Goal: Transaction & Acquisition: Book appointment/travel/reservation

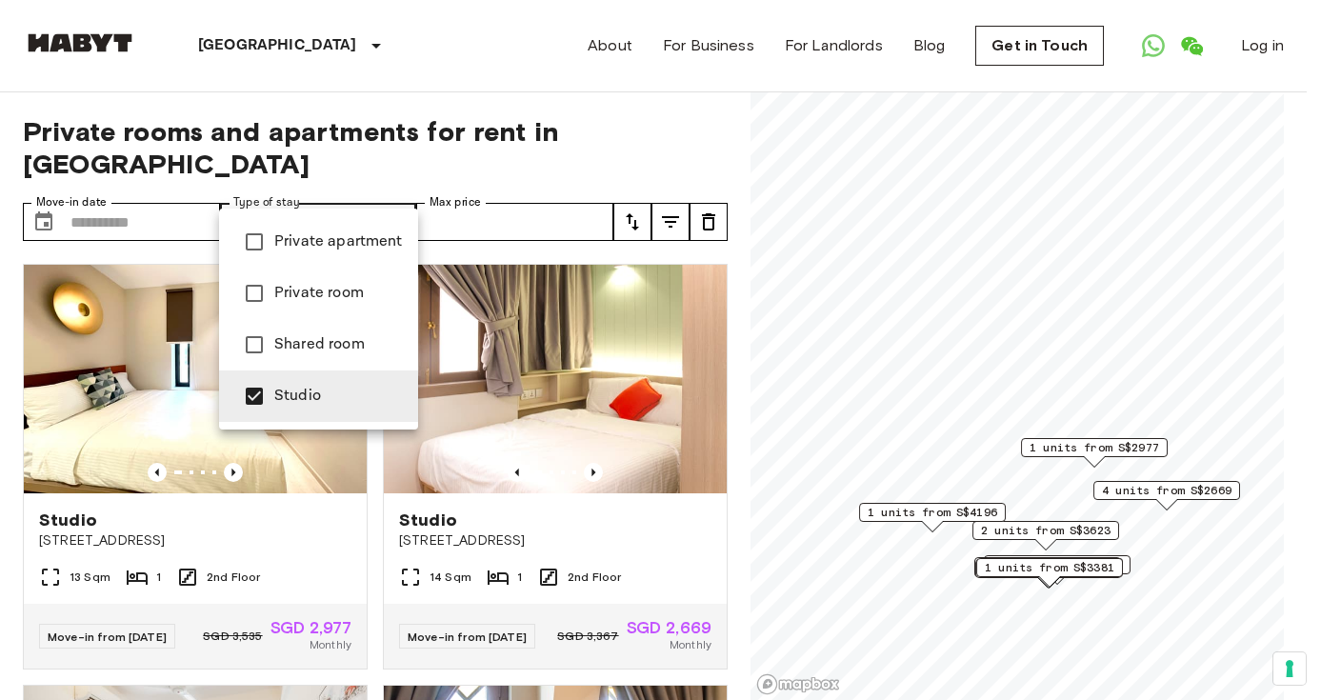
type input "**********"
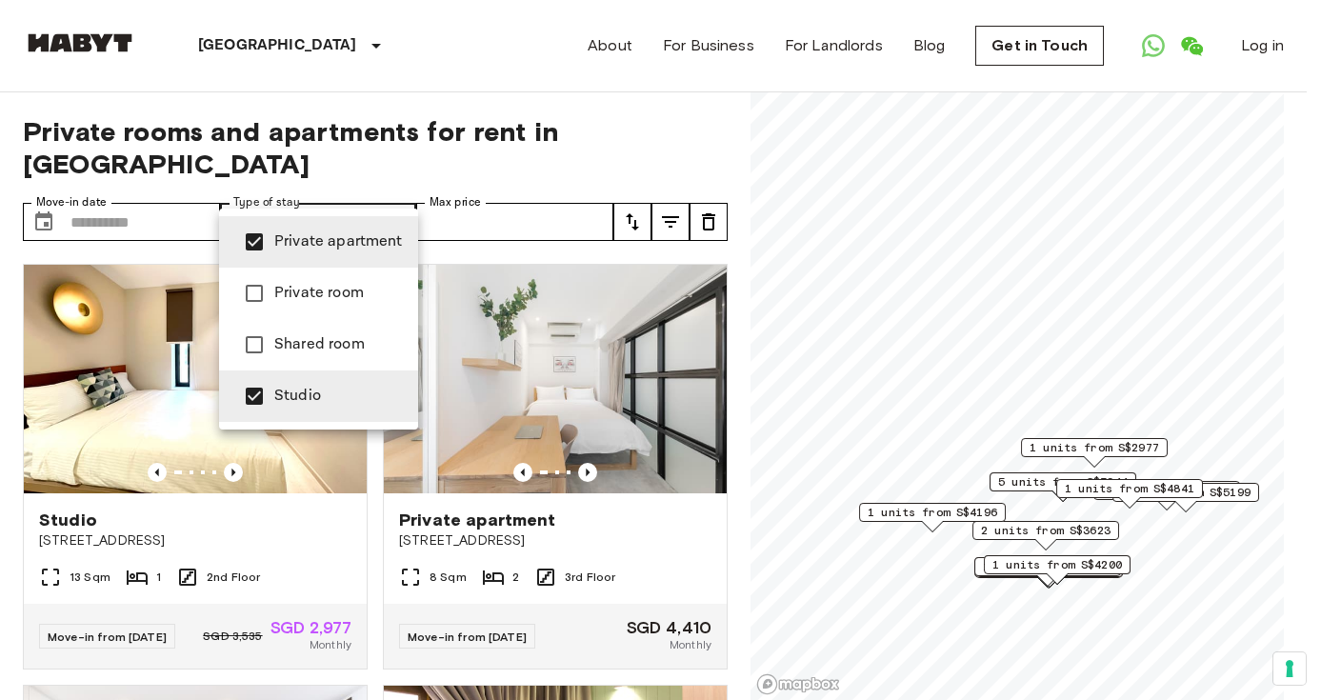
click at [494, 194] on div at bounding box center [660, 350] width 1321 height 700
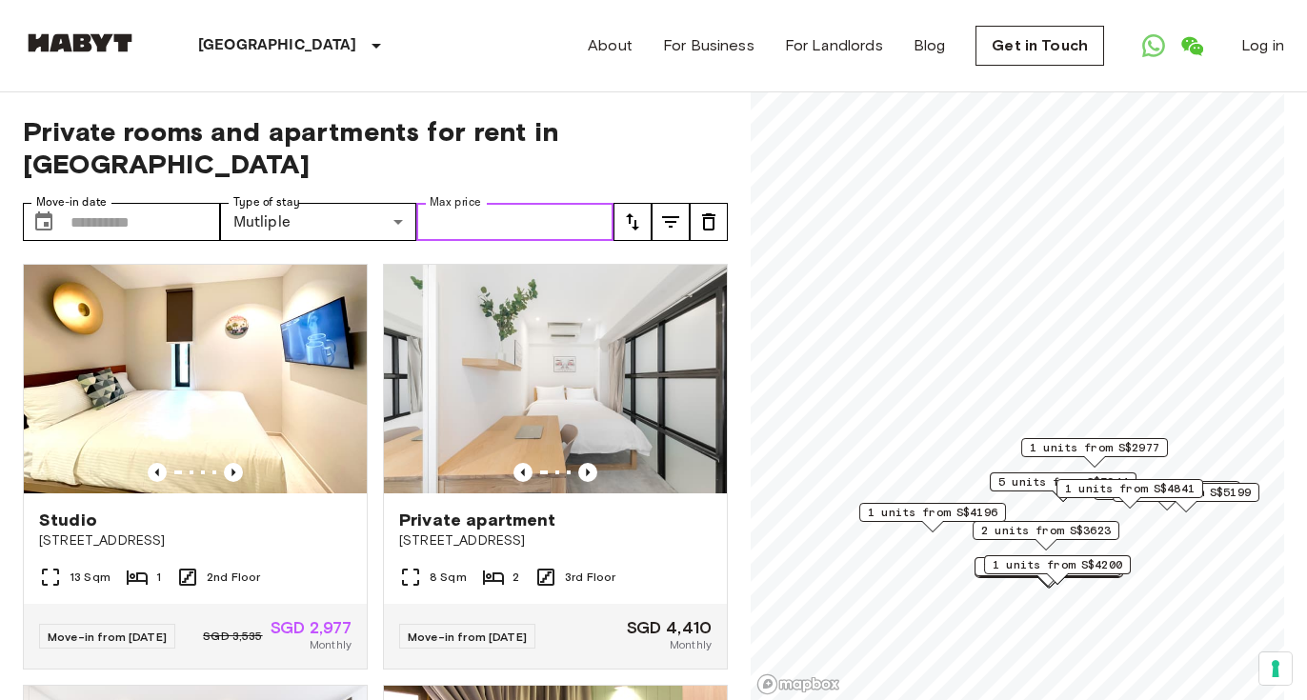
click at [514, 203] on input "Max price" at bounding box center [514, 222] width 197 height 38
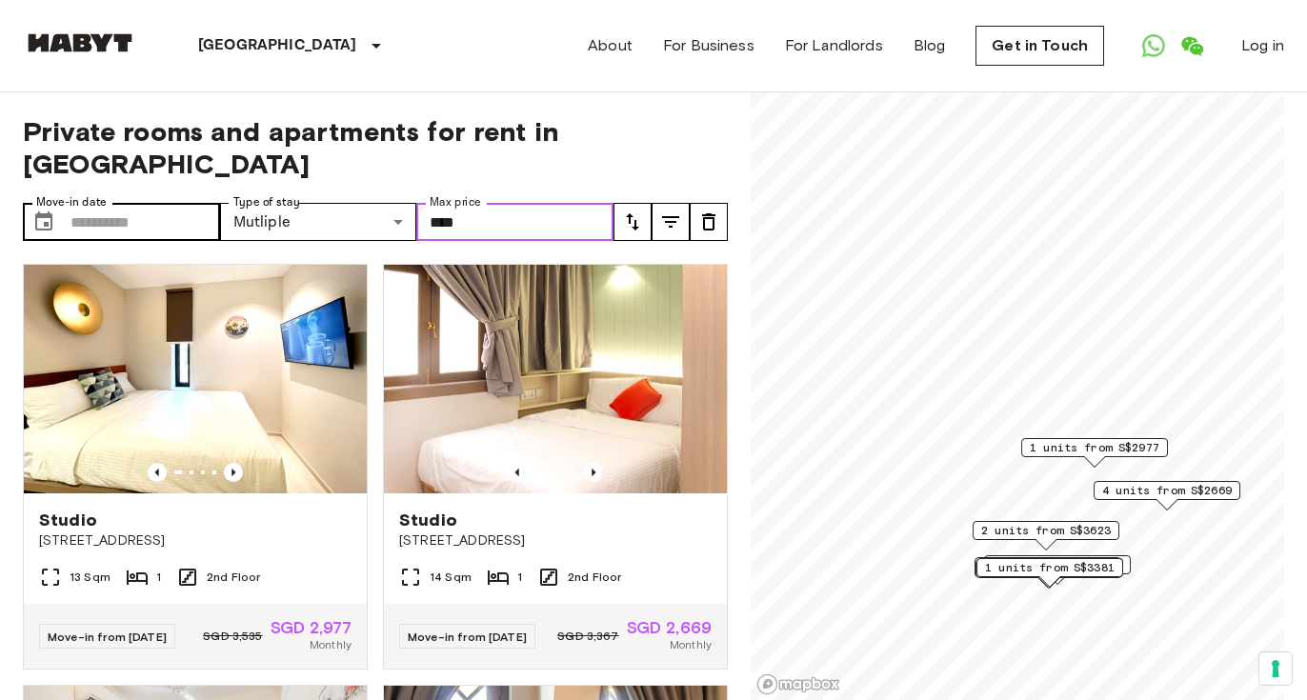
type input "****"
click at [208, 203] on input "Move-in date" at bounding box center [145, 222] width 150 height 38
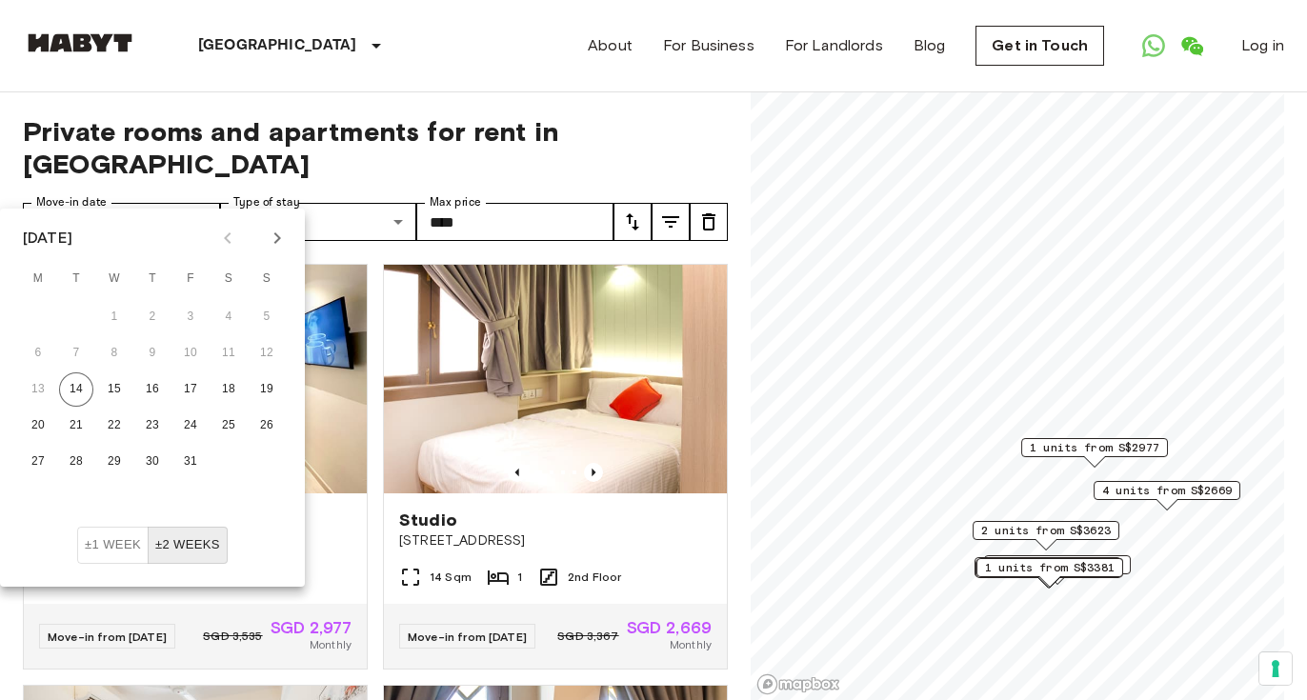
click at [271, 237] on icon "Next month" at bounding box center [277, 238] width 23 height 23
click at [271, 236] on icon "Next month" at bounding box center [277, 238] width 23 height 23
click at [238, 235] on button "Previous month" at bounding box center [227, 238] width 32 height 32
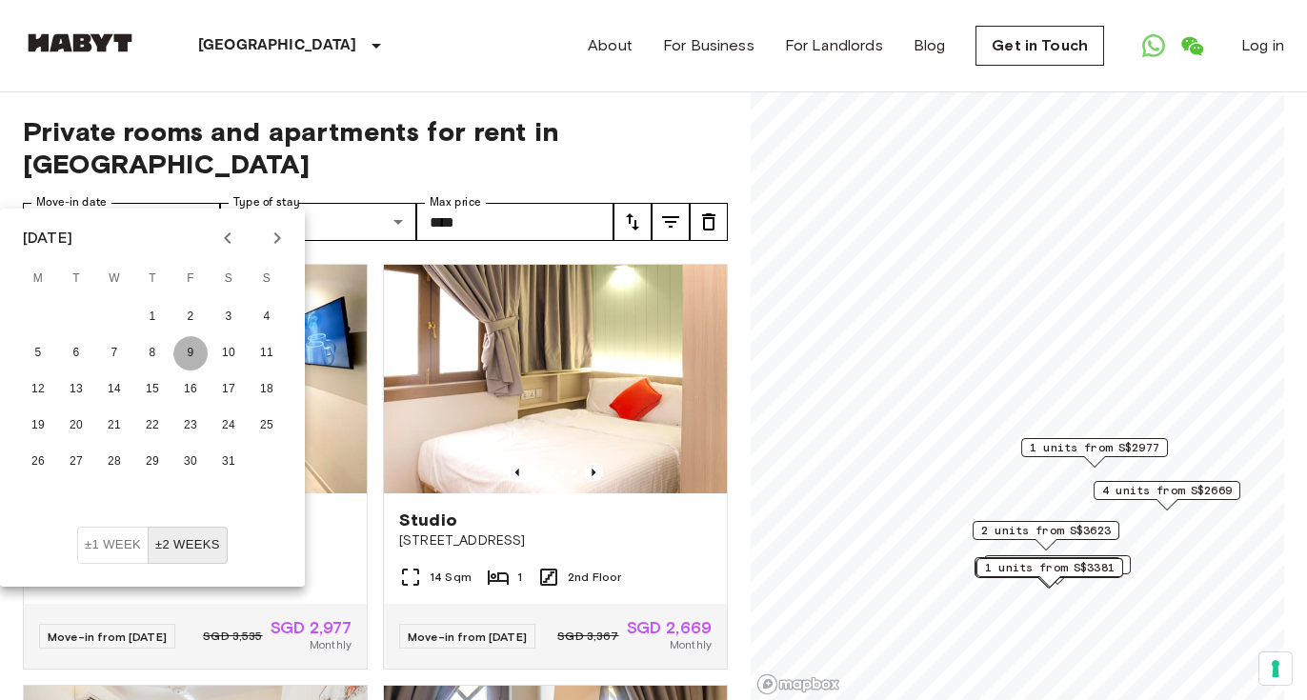
click at [187, 351] on button "9" at bounding box center [190, 353] width 34 height 34
type input "**********"
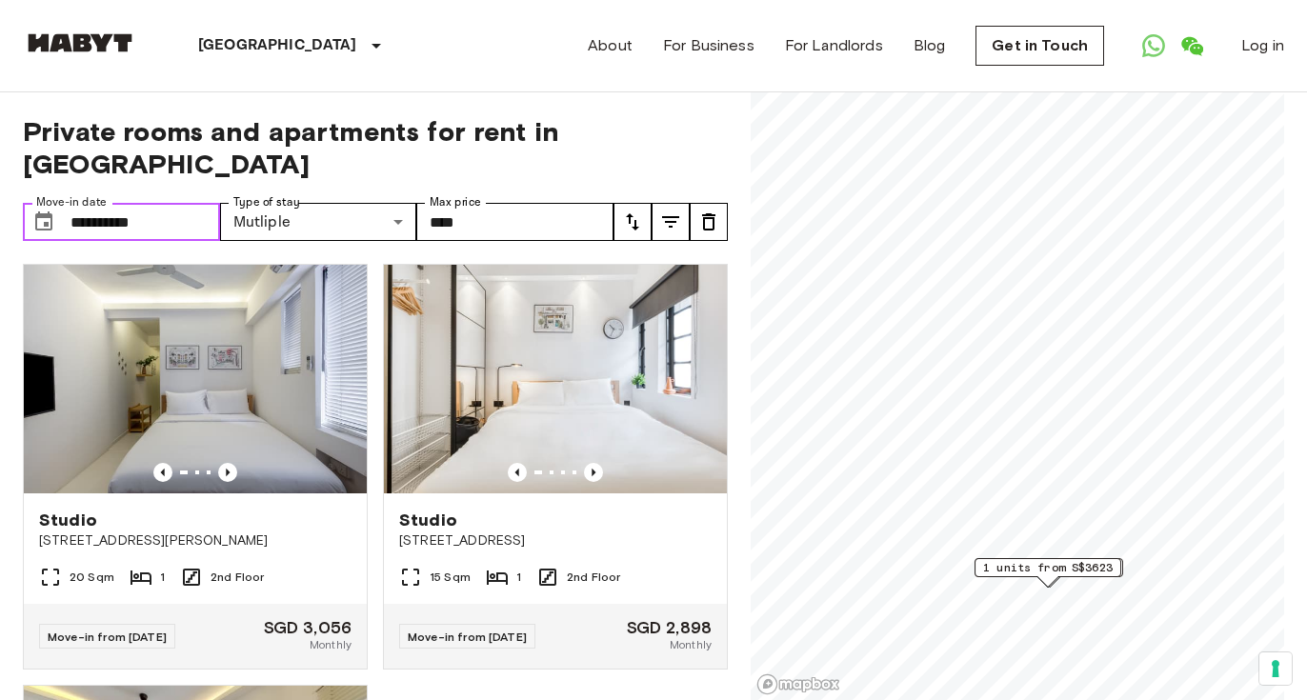
click at [201, 203] on input "**********" at bounding box center [145, 222] width 150 height 38
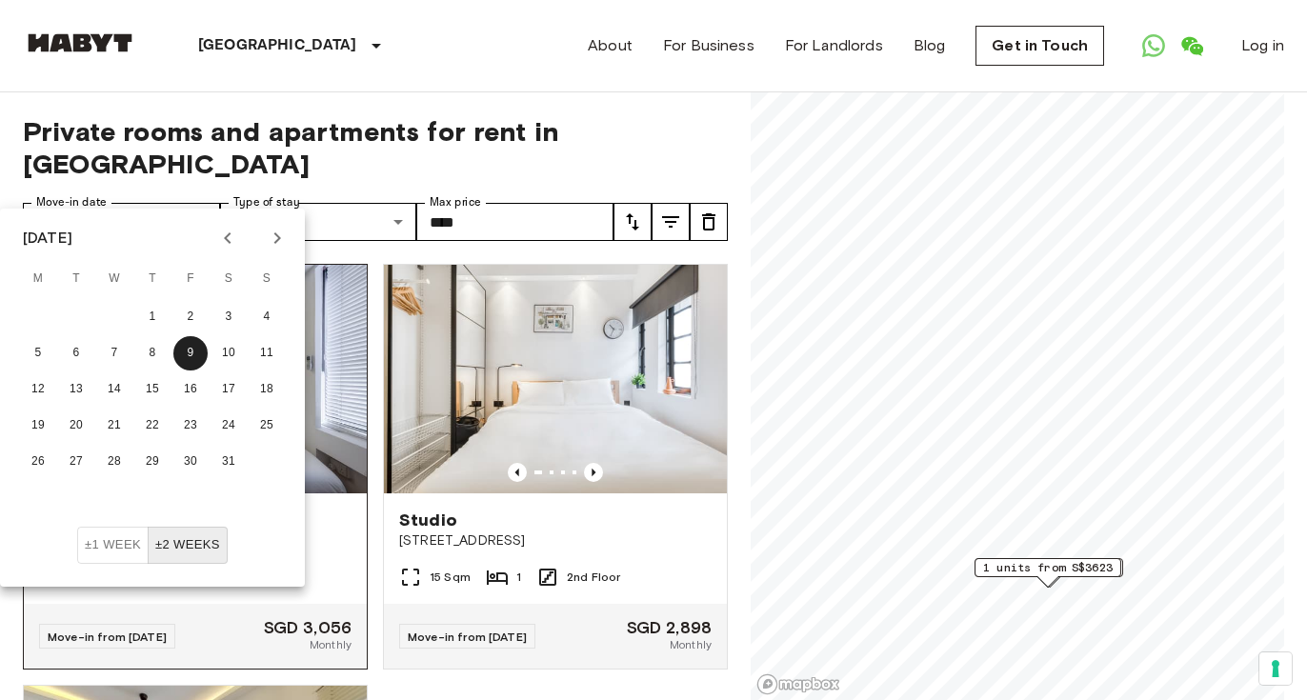
click at [344, 356] on img at bounding box center [195, 379] width 343 height 229
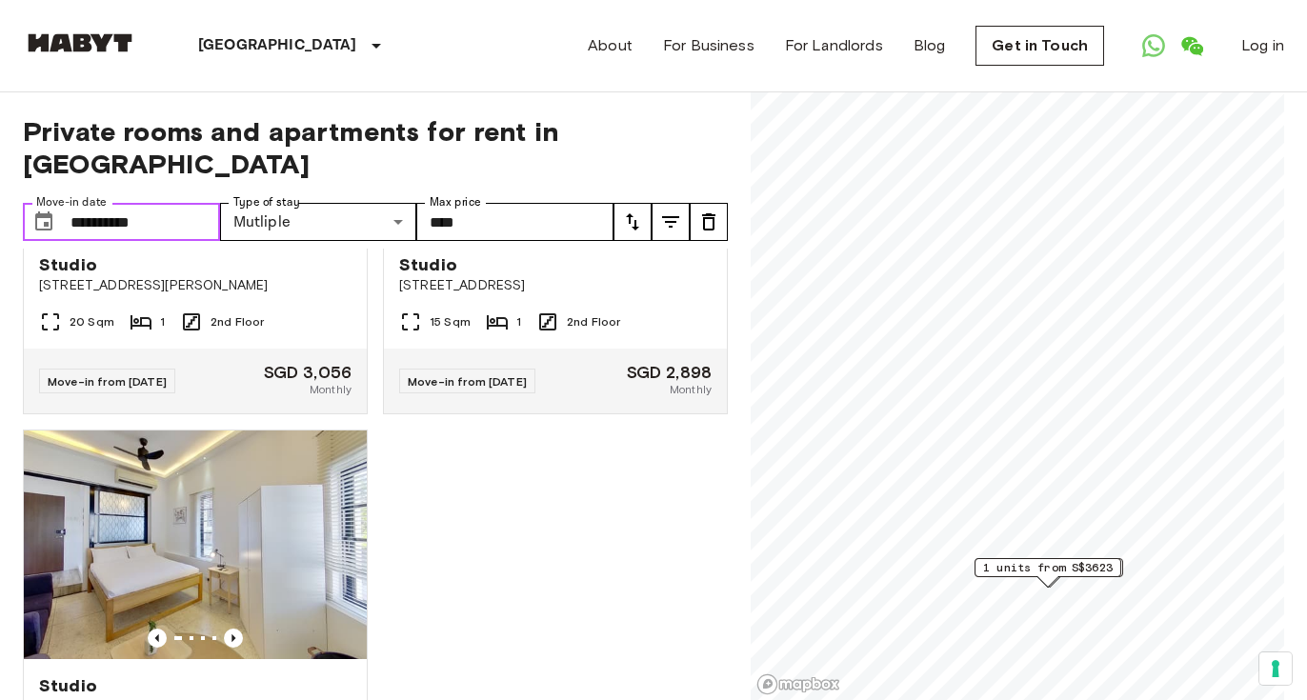
scroll to position [249, 0]
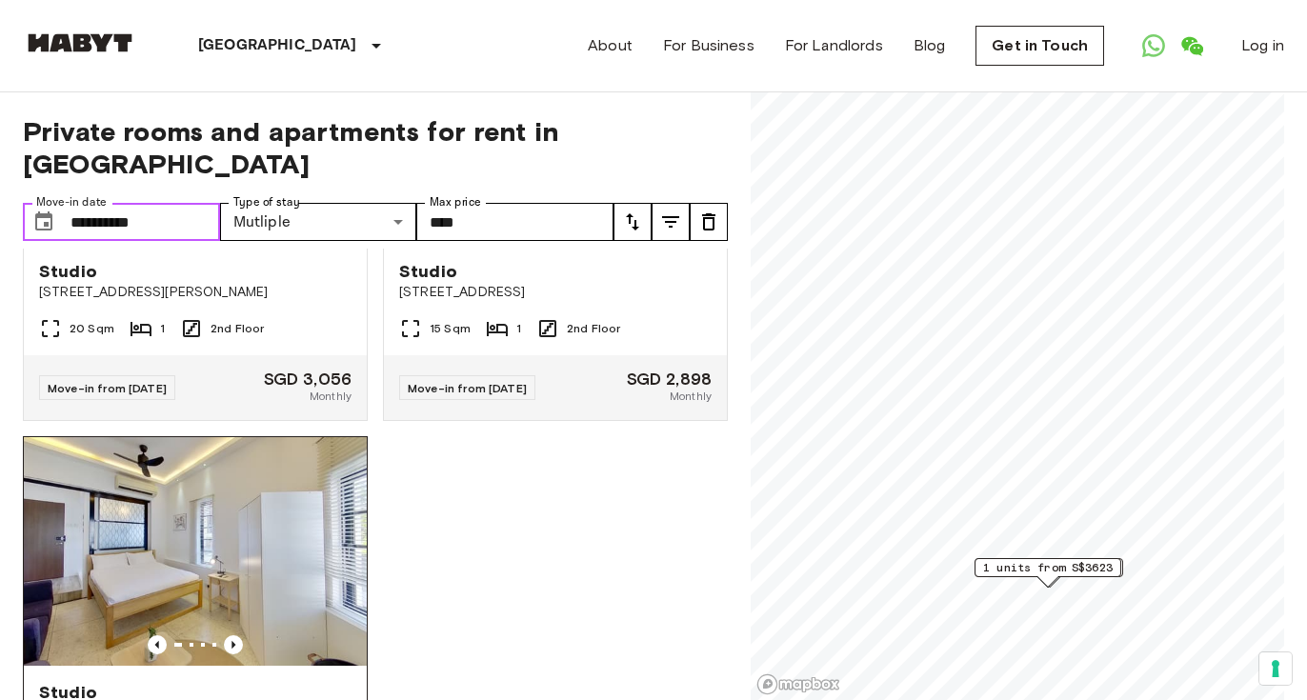
click at [266, 531] on img at bounding box center [195, 551] width 343 height 229
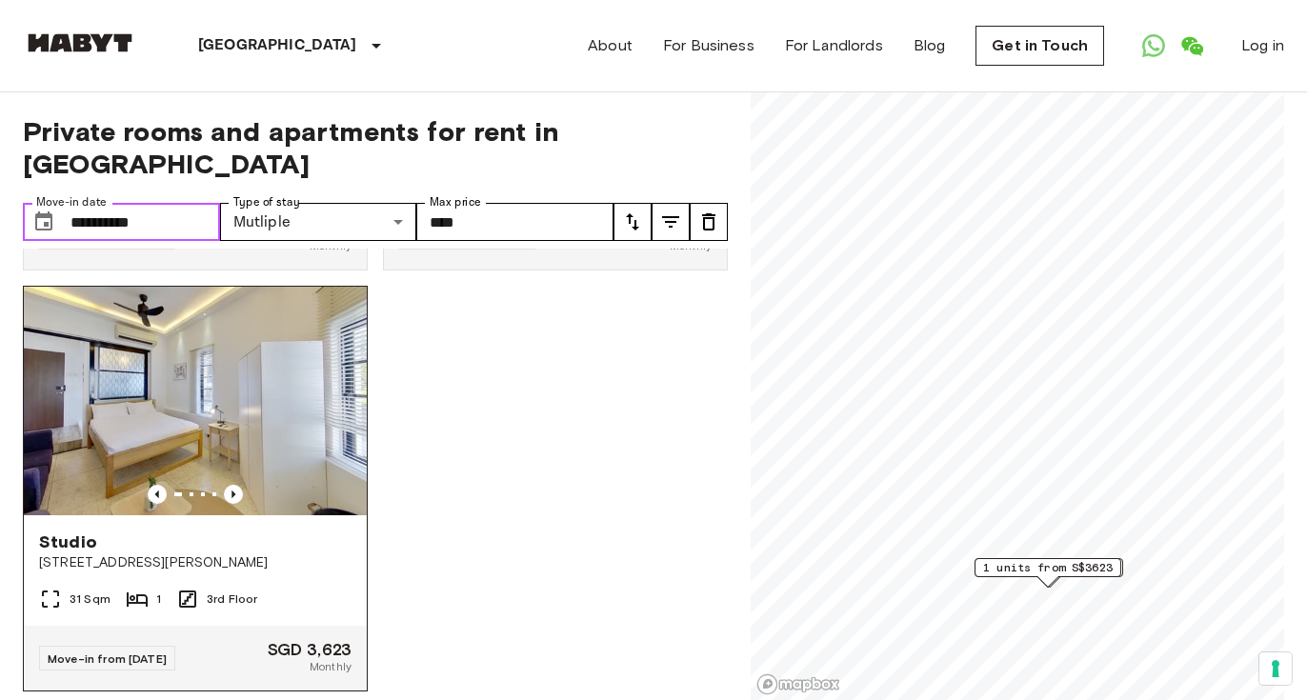
scroll to position [371, 0]
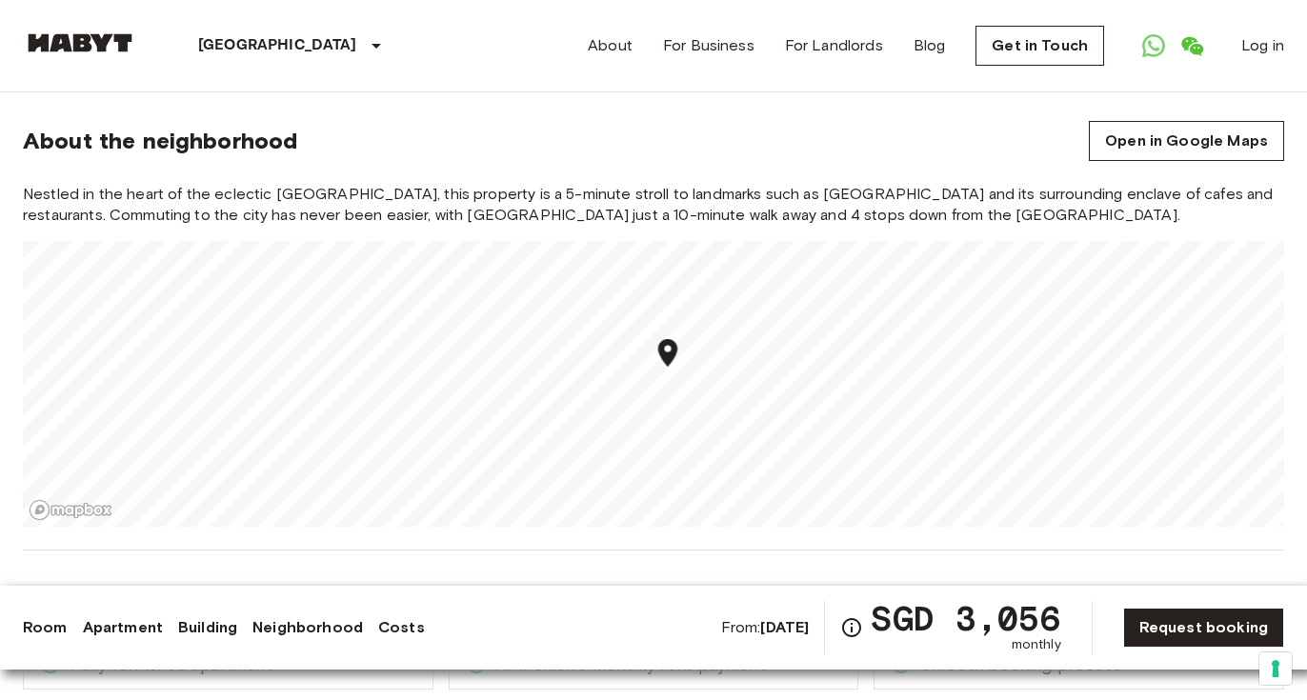
scroll to position [677, 0]
click at [814, 128] on div "About the neighborhood Open in Google Maps" at bounding box center [653, 140] width 1261 height 40
click at [320, 629] on link "Neighborhood" at bounding box center [307, 627] width 111 height 23
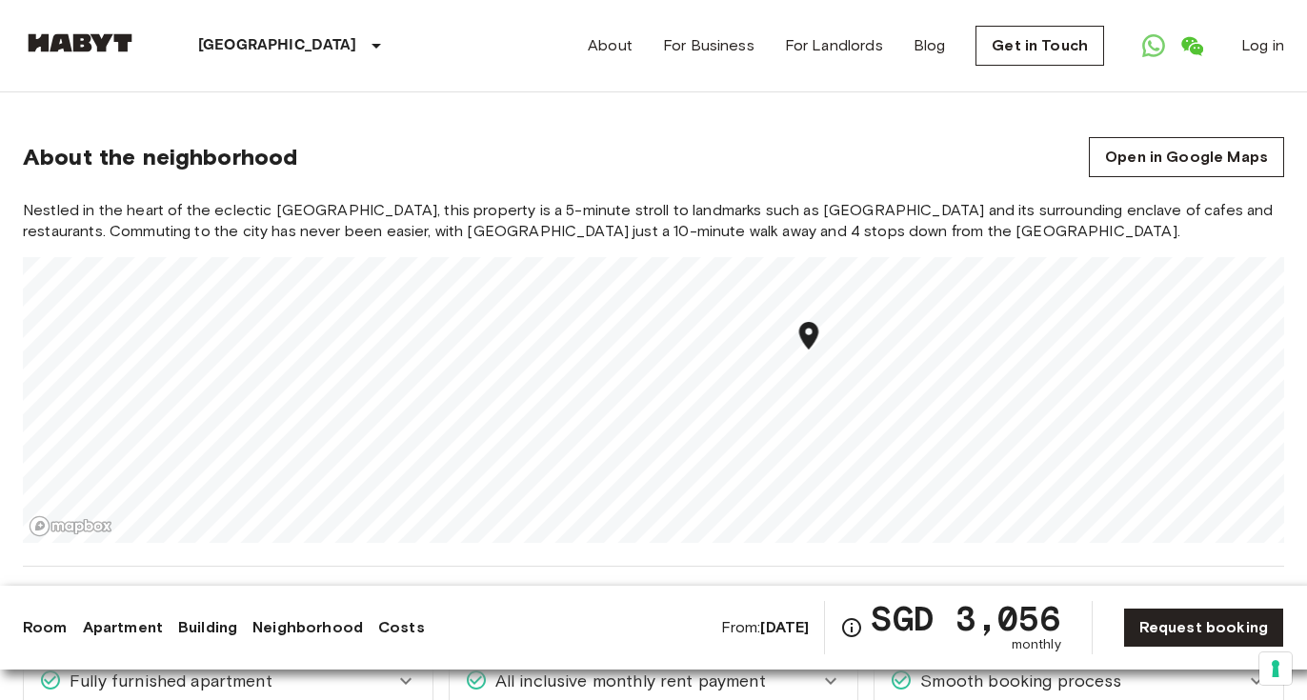
click at [310, 625] on link "Neighborhood" at bounding box center [307, 627] width 111 height 23
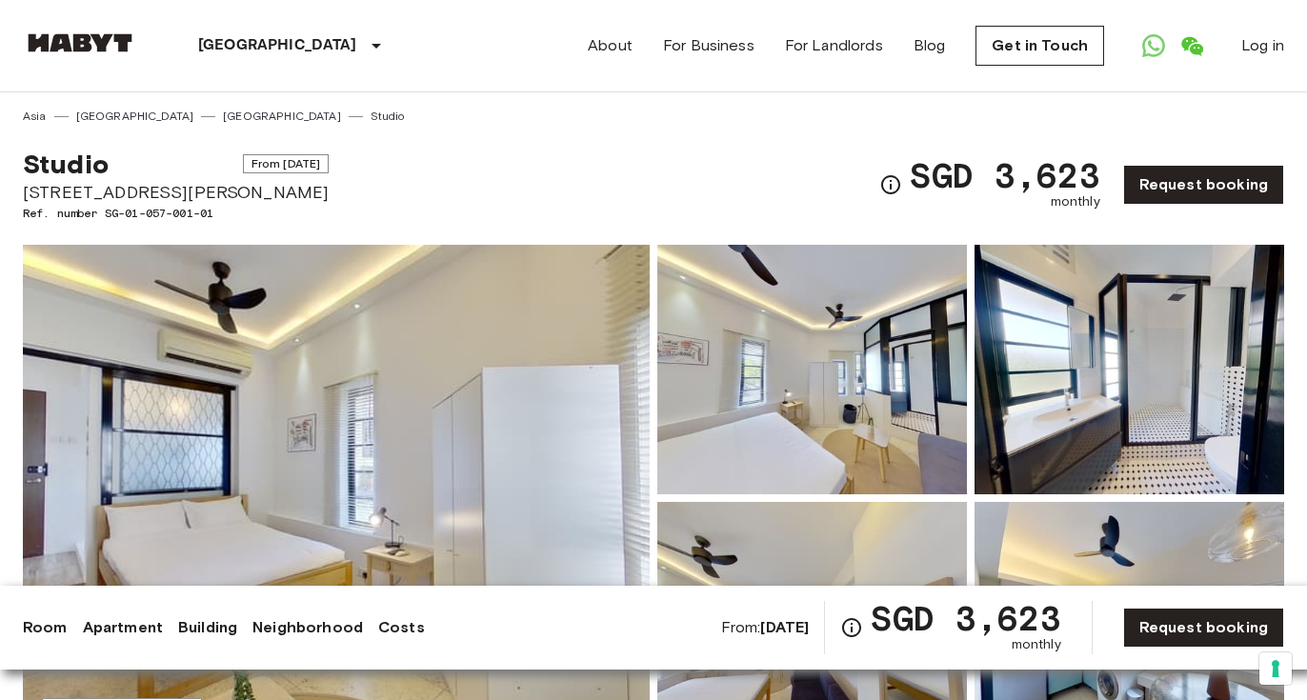
click at [452, 414] on img at bounding box center [336, 498] width 627 height 507
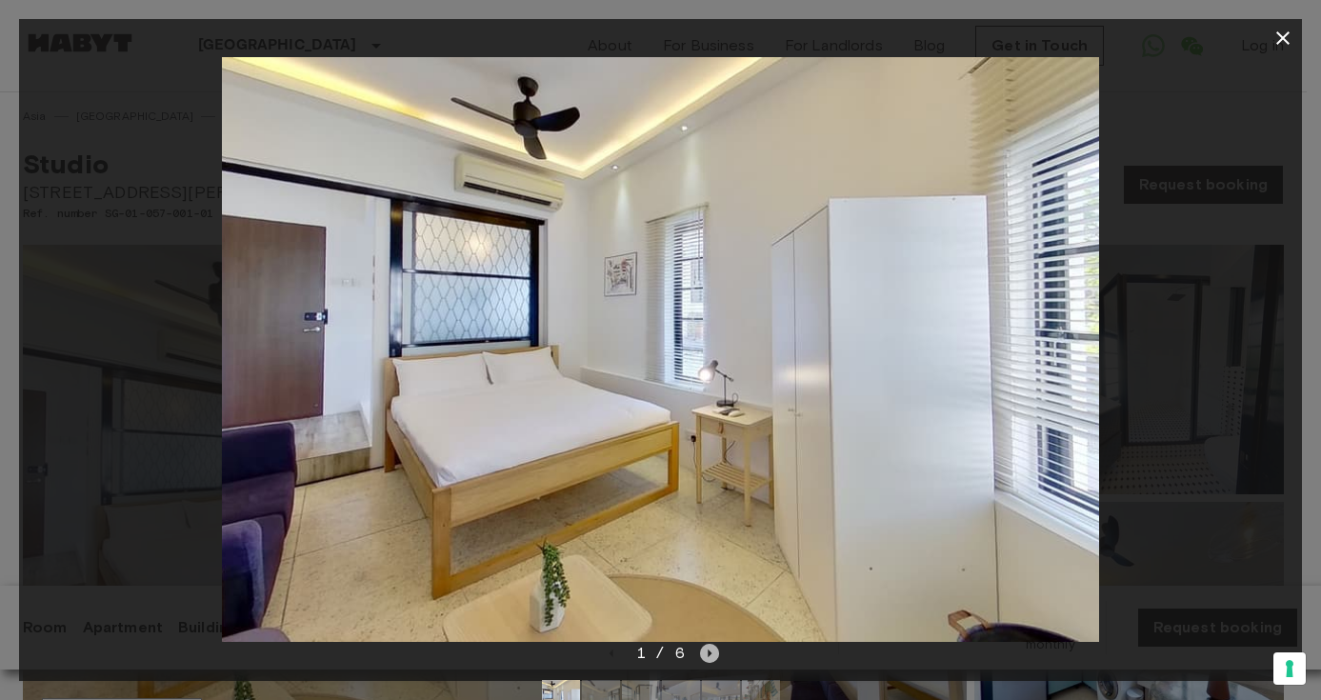
click at [708, 651] on icon "Next image" at bounding box center [710, 653] width 4 height 8
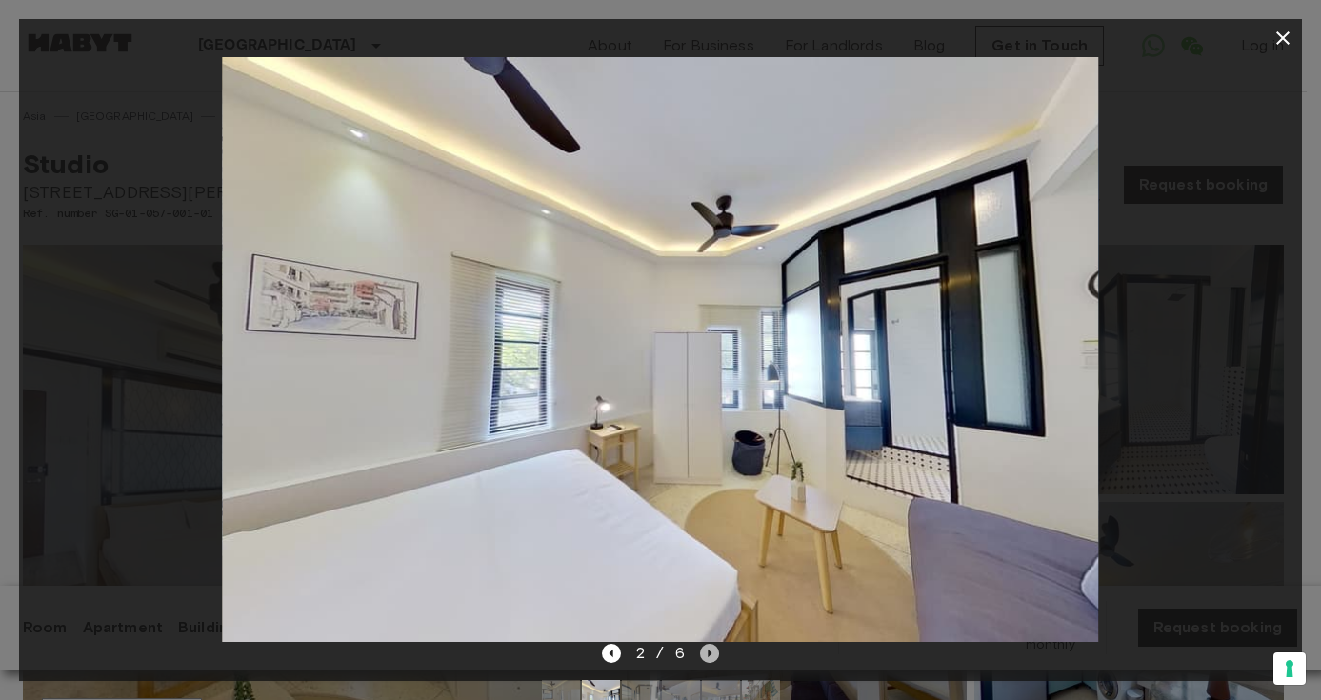
click at [708, 651] on icon "Next image" at bounding box center [710, 653] width 4 height 8
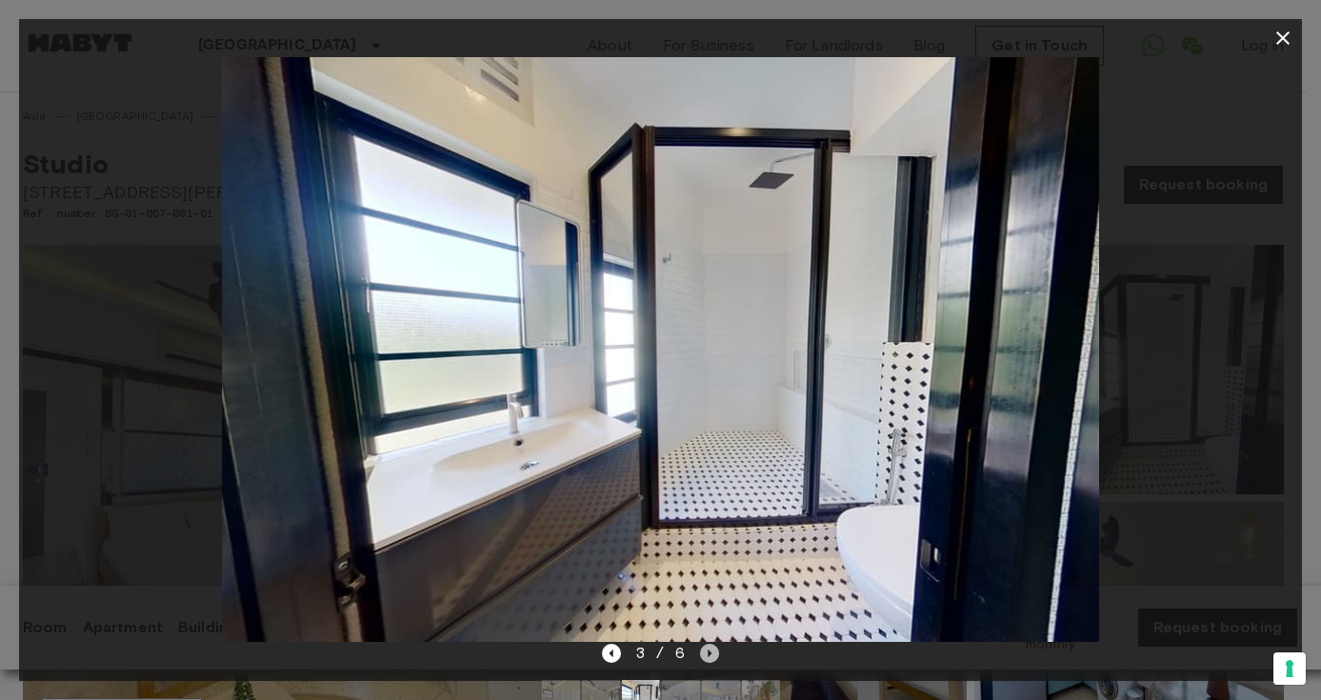
click at [708, 651] on icon "Next image" at bounding box center [710, 653] width 4 height 8
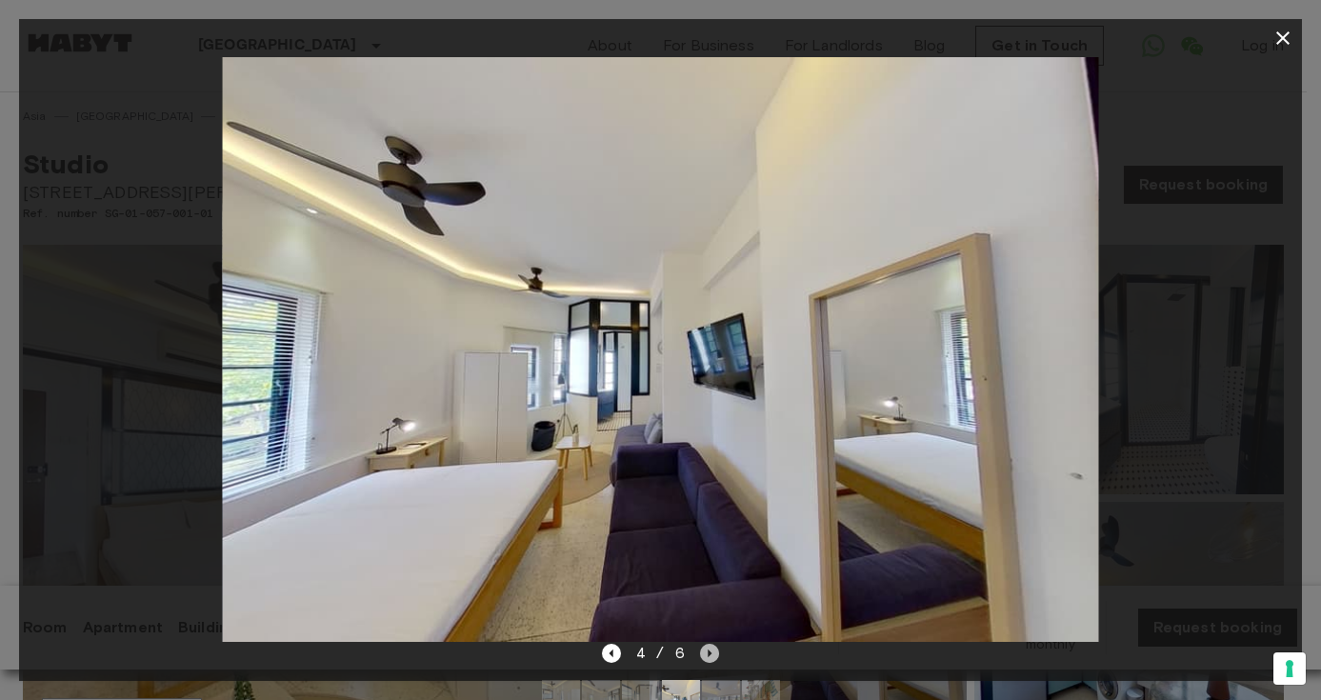
click at [708, 651] on icon "Next image" at bounding box center [710, 653] width 4 height 8
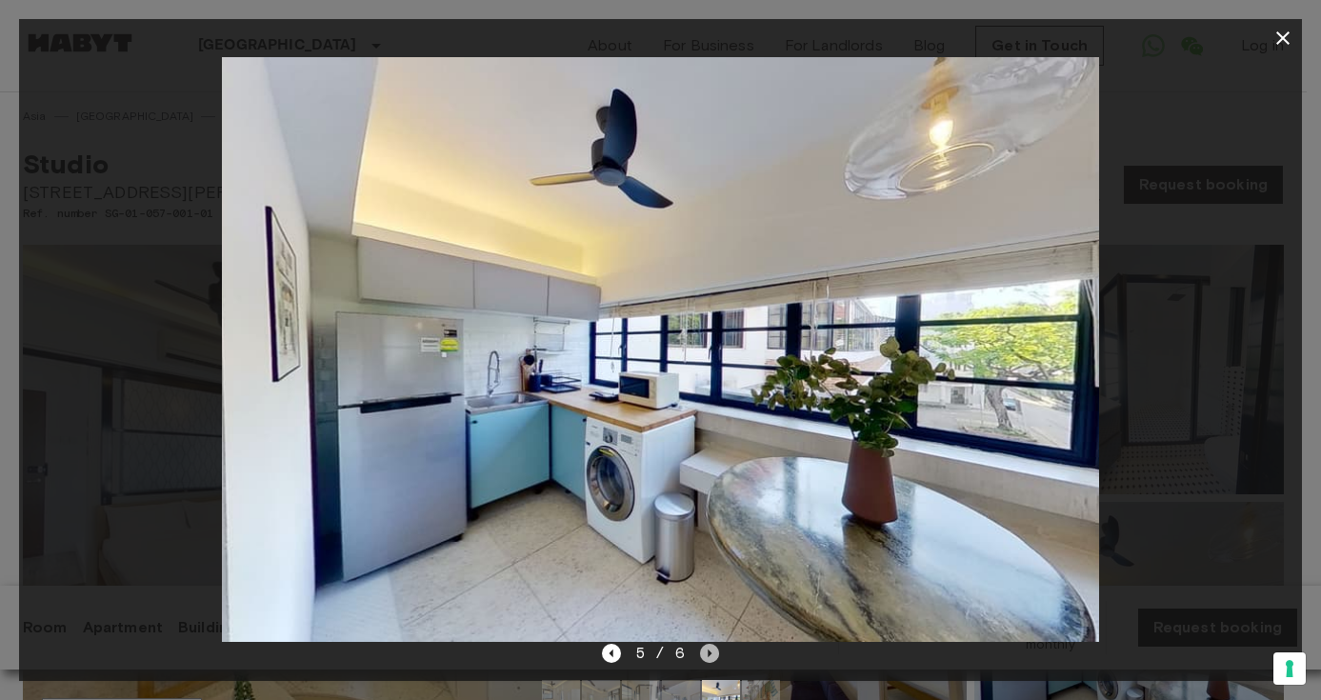
click at [706, 654] on icon "Next image" at bounding box center [709, 653] width 19 height 19
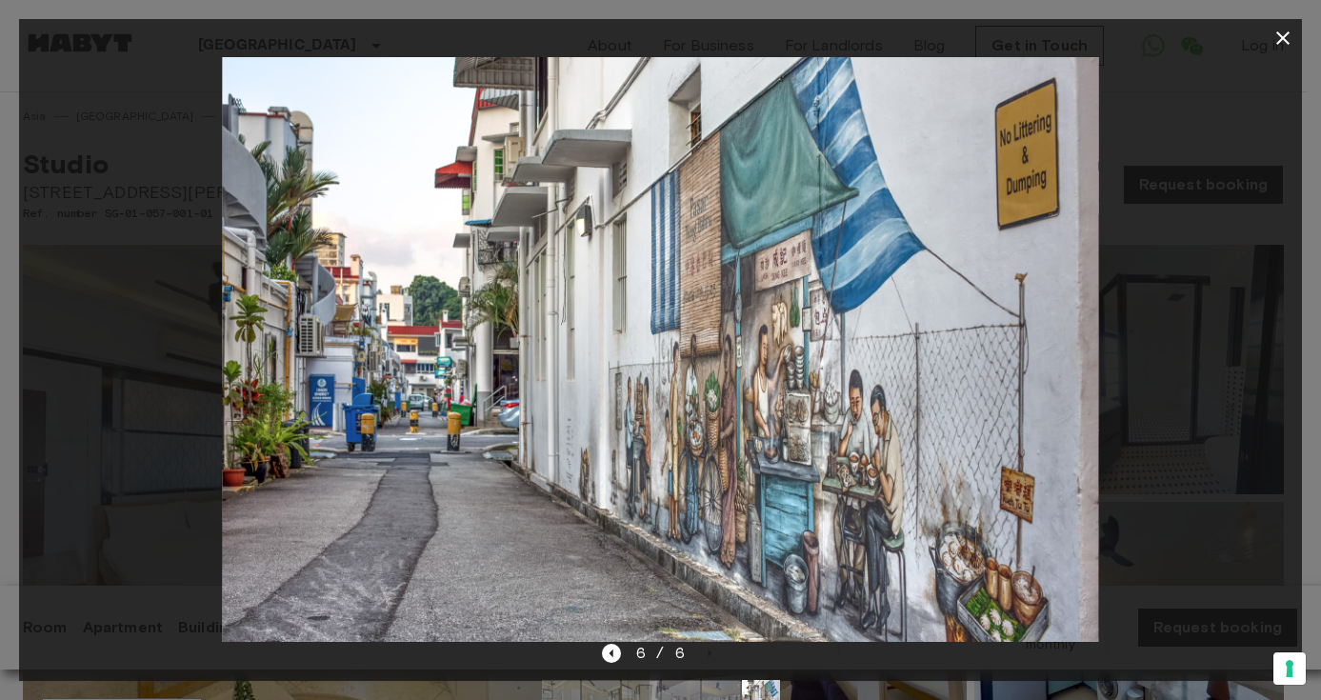
drag, startPoint x: 98, startPoint y: 126, endPoint x: 58, endPoint y: 64, distance: 73.7
click at [98, 125] on div at bounding box center [660, 349] width 1283 height 585
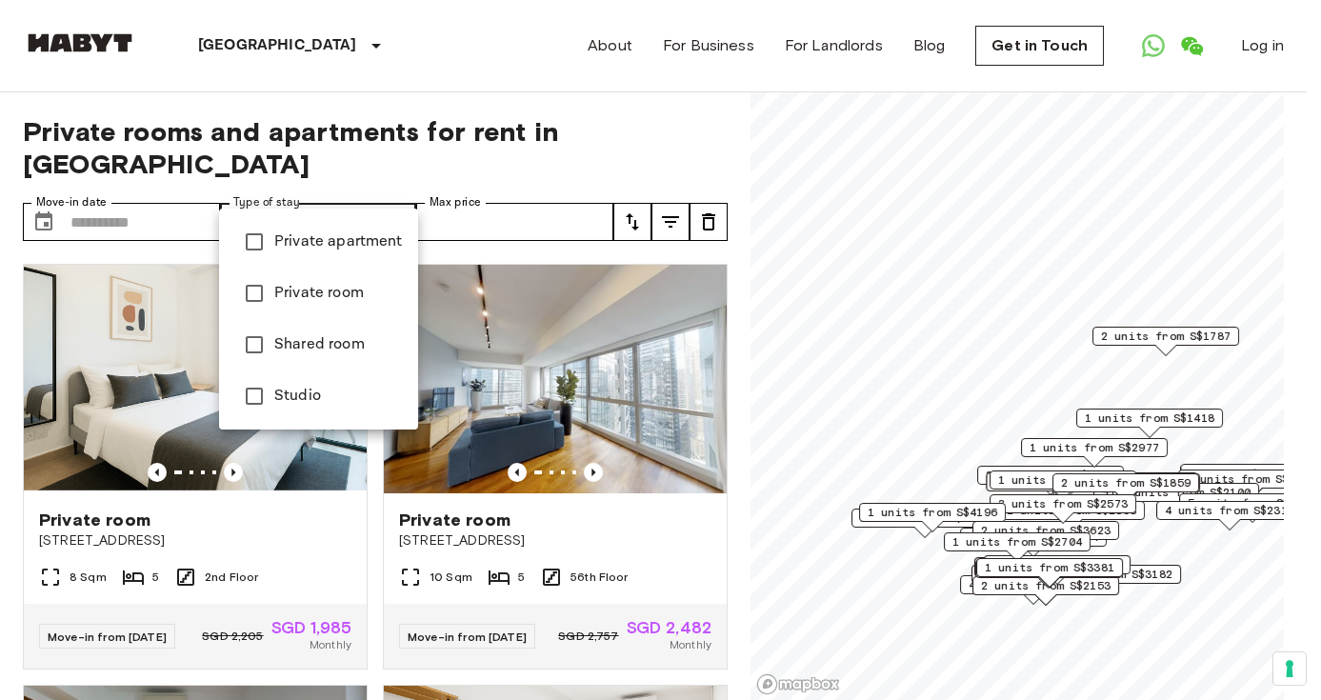
type input "**********"
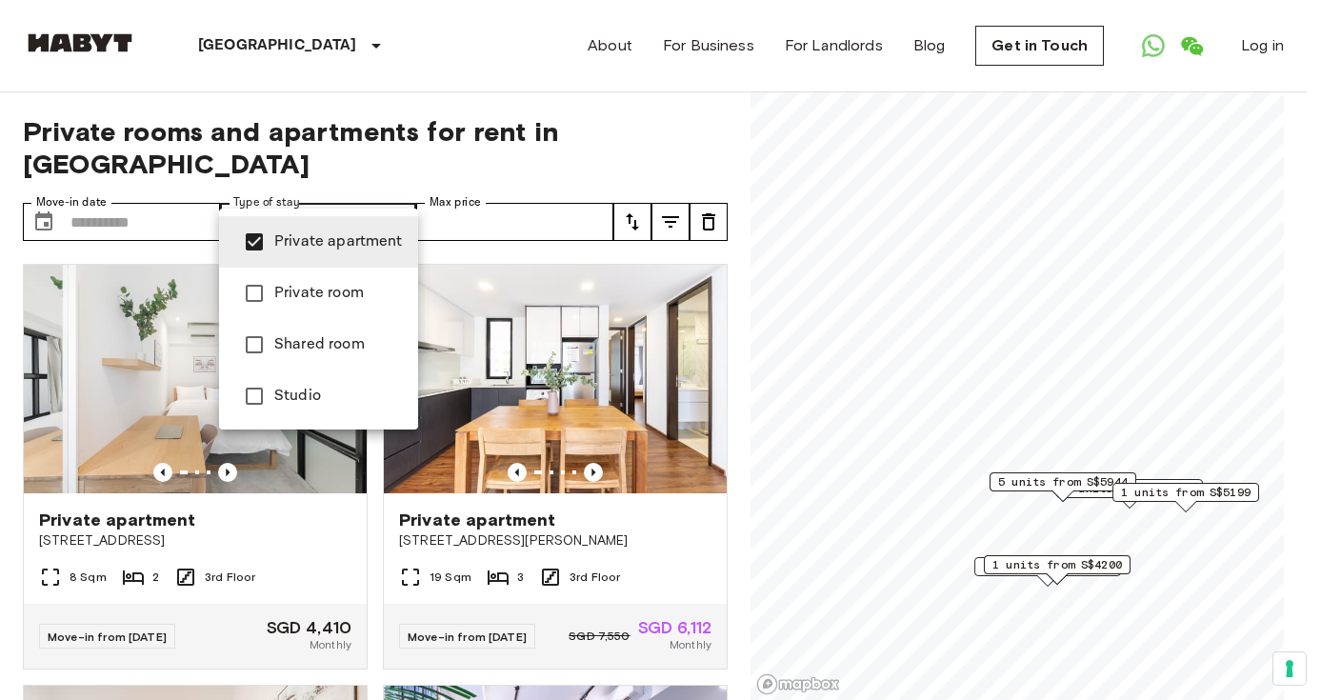
click at [1064, 565] on div at bounding box center [660, 350] width 1321 height 700
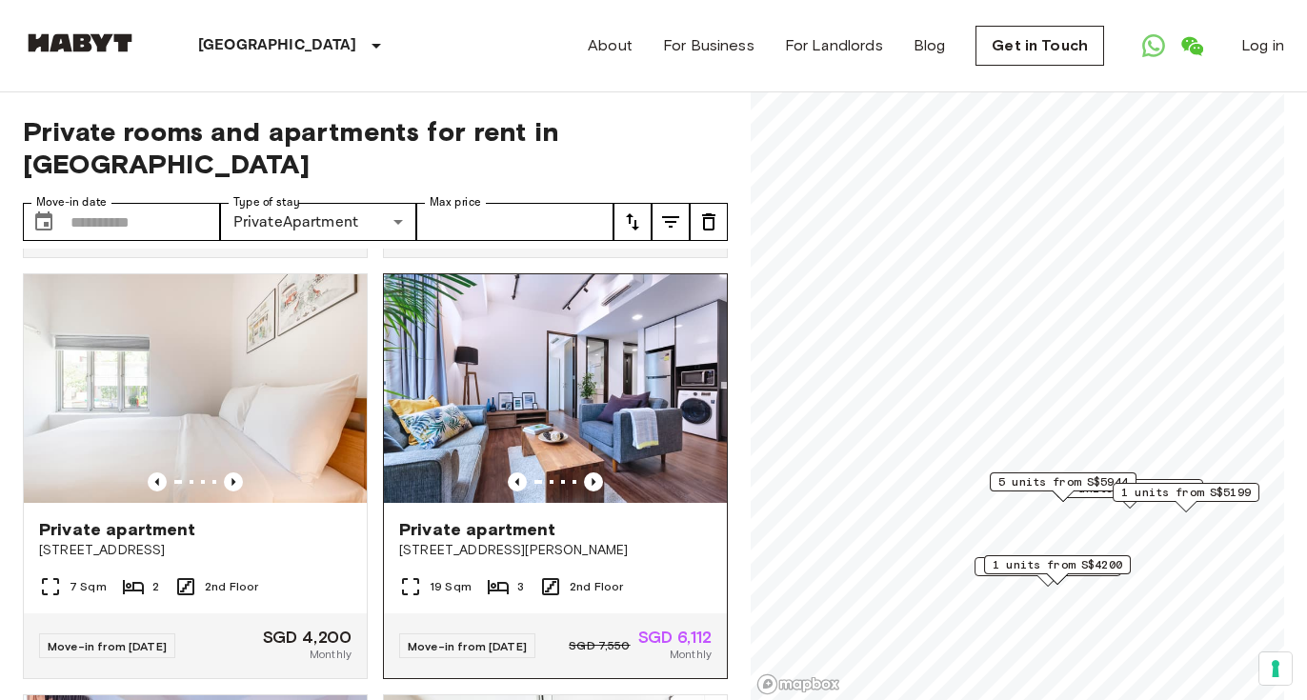
scroll to position [413, 0]
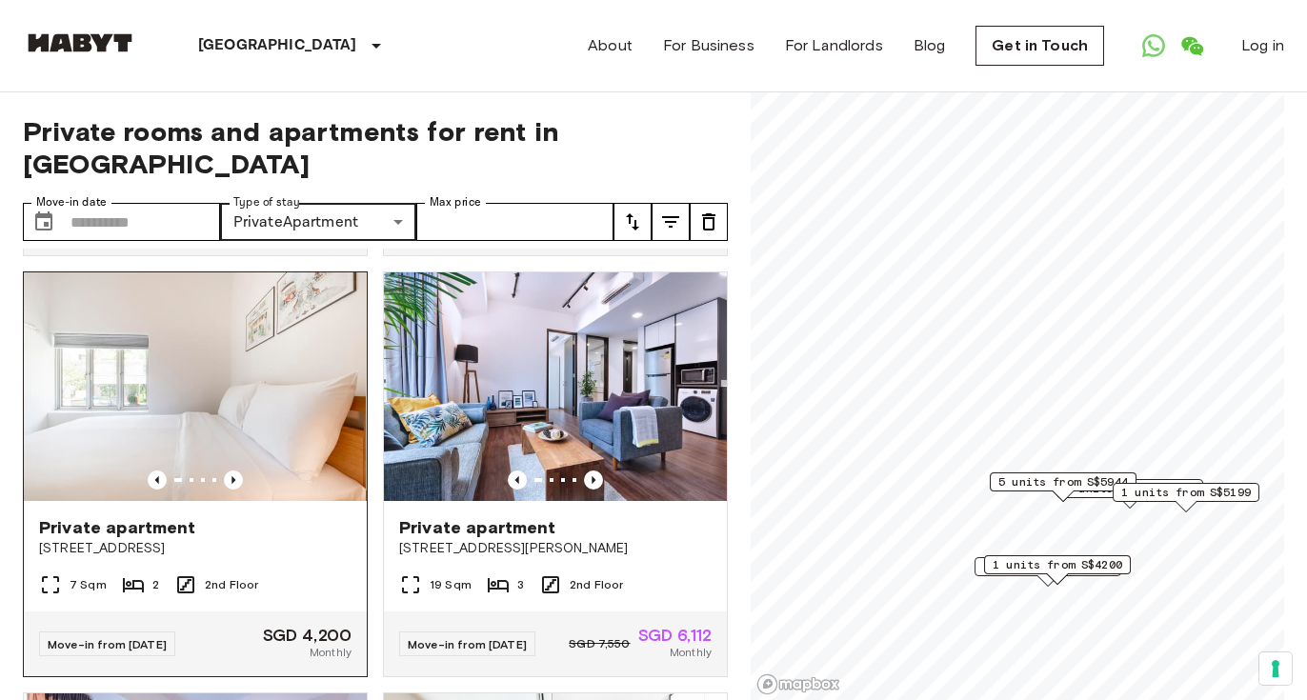
click at [289, 357] on img at bounding box center [194, 386] width 343 height 229
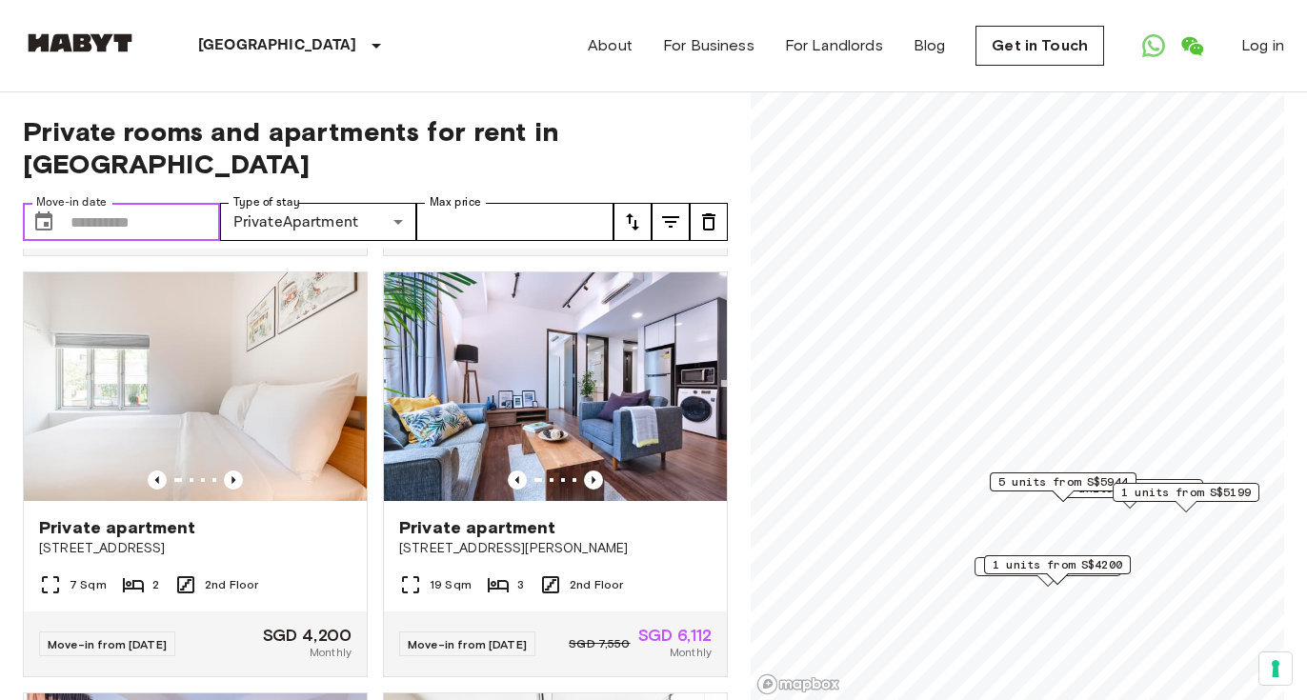
click at [151, 203] on input "Move-in date" at bounding box center [145, 222] width 150 height 38
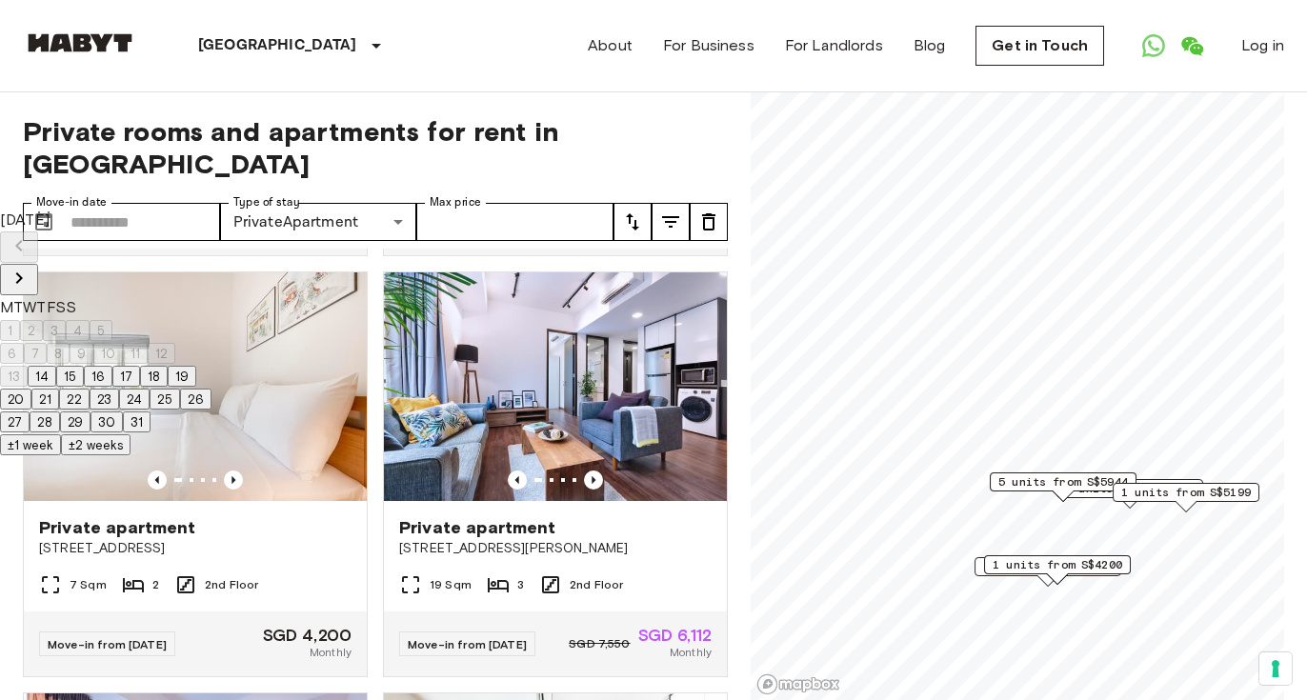
click at [23, 272] on icon "Next month" at bounding box center [19, 277] width 7 height 11
click at [116, 349] on button "9" at bounding box center [104, 353] width 24 height 21
type input "**********"
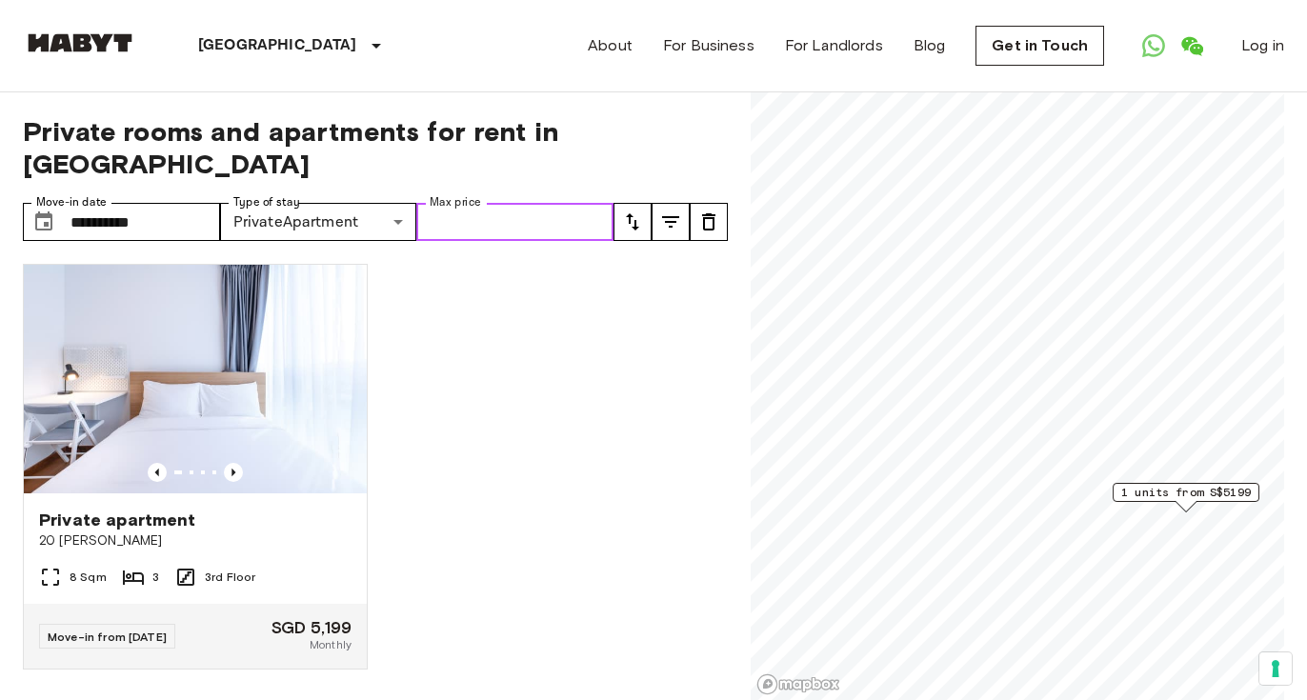
click at [552, 203] on input "Max price" at bounding box center [514, 222] width 197 height 38
click at [634, 213] on icon "tune" at bounding box center [632, 221] width 13 height 17
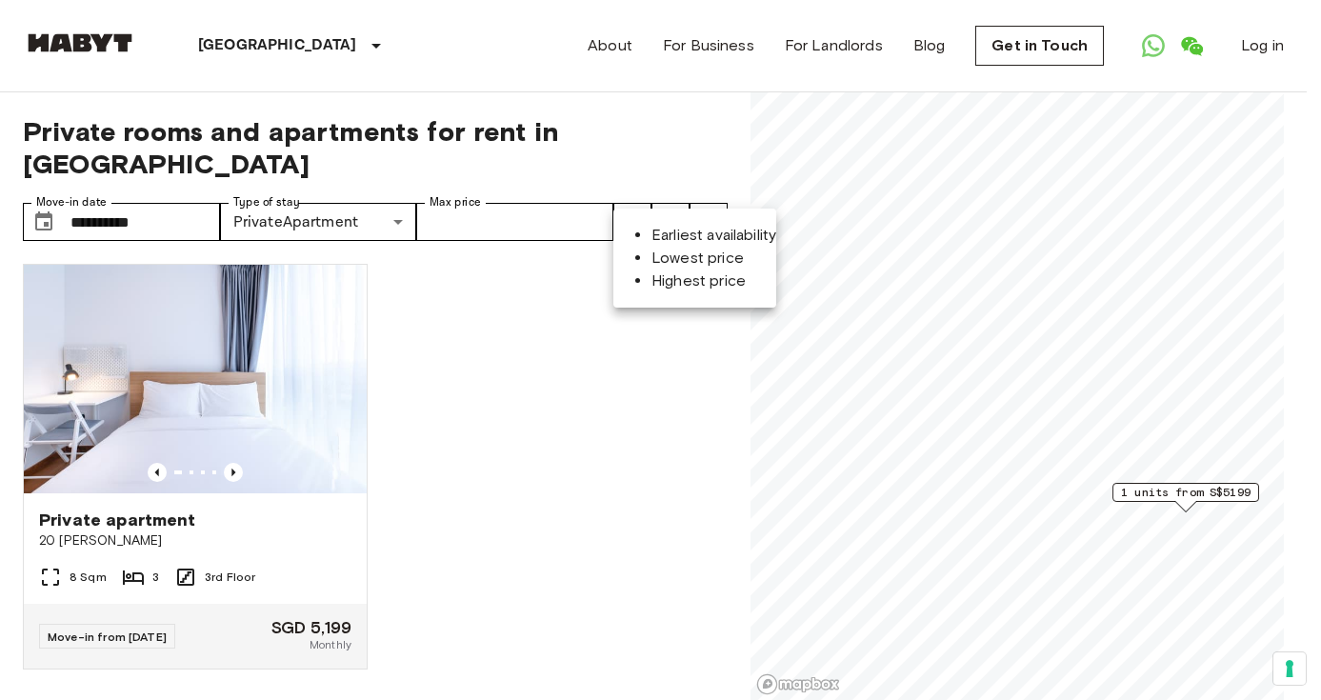
click at [669, 261] on li "Lowest price" at bounding box center [714, 258] width 125 height 23
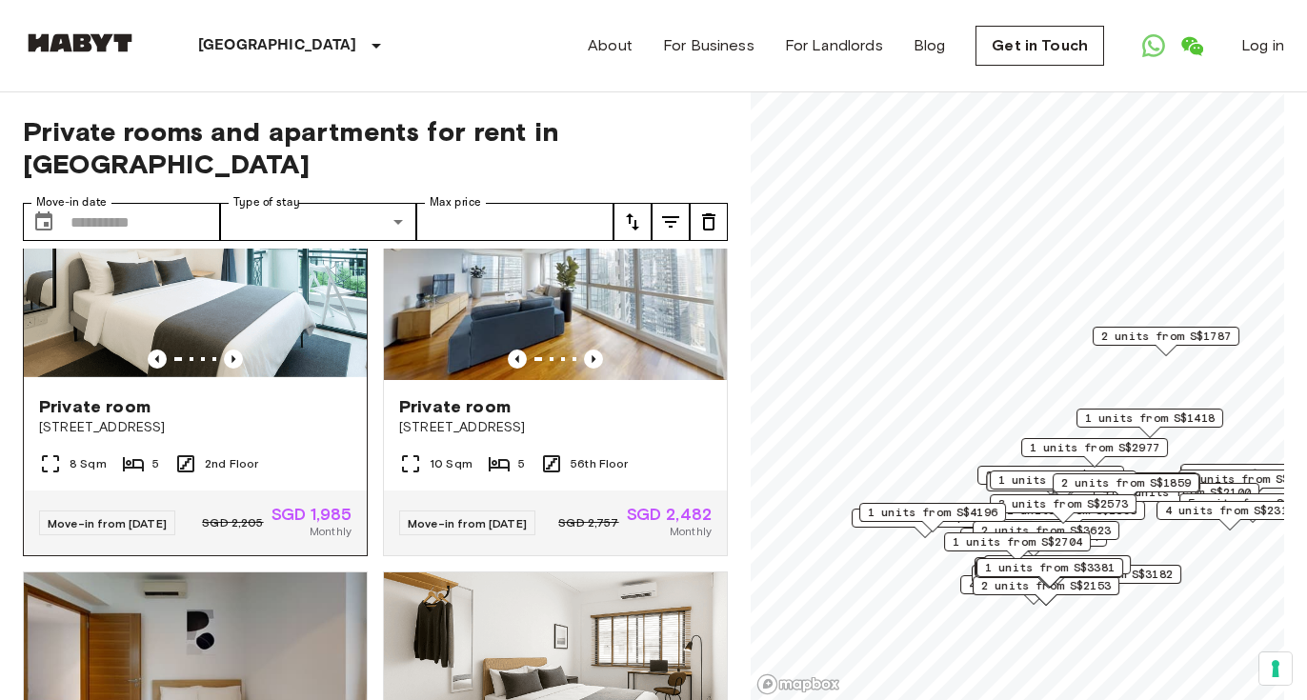
scroll to position [116, 0]
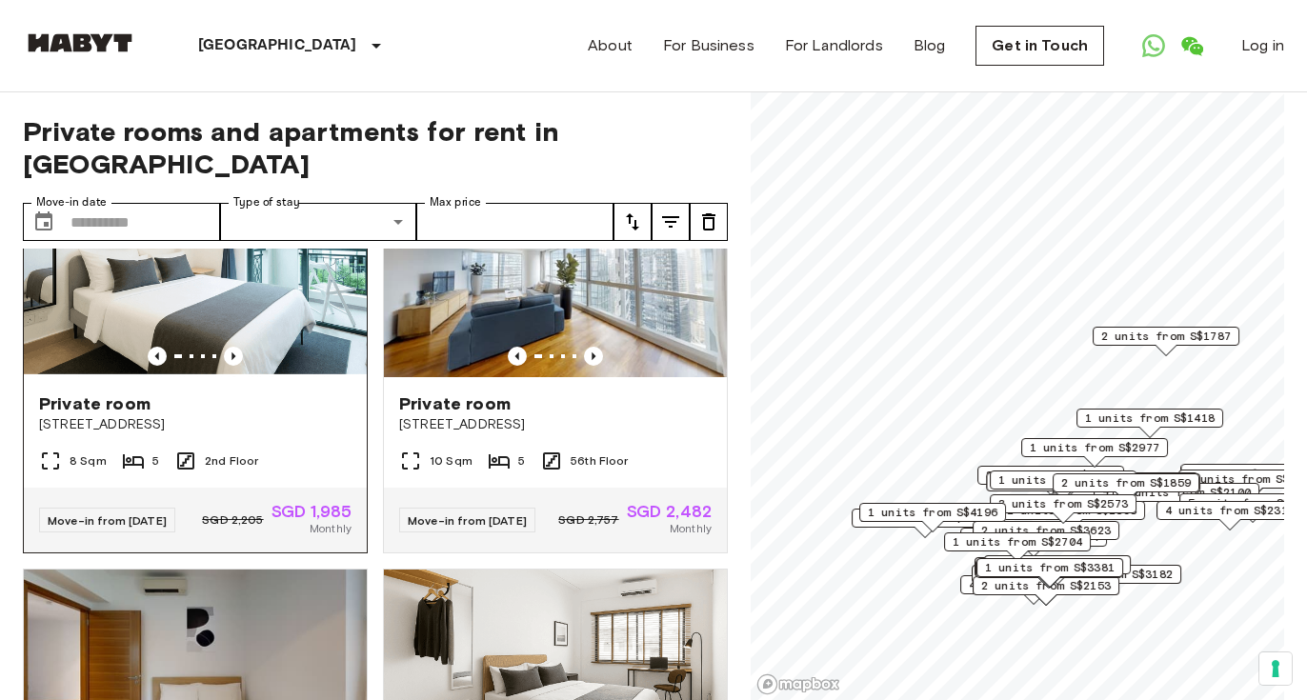
click at [239, 281] on img at bounding box center [195, 263] width 343 height 229
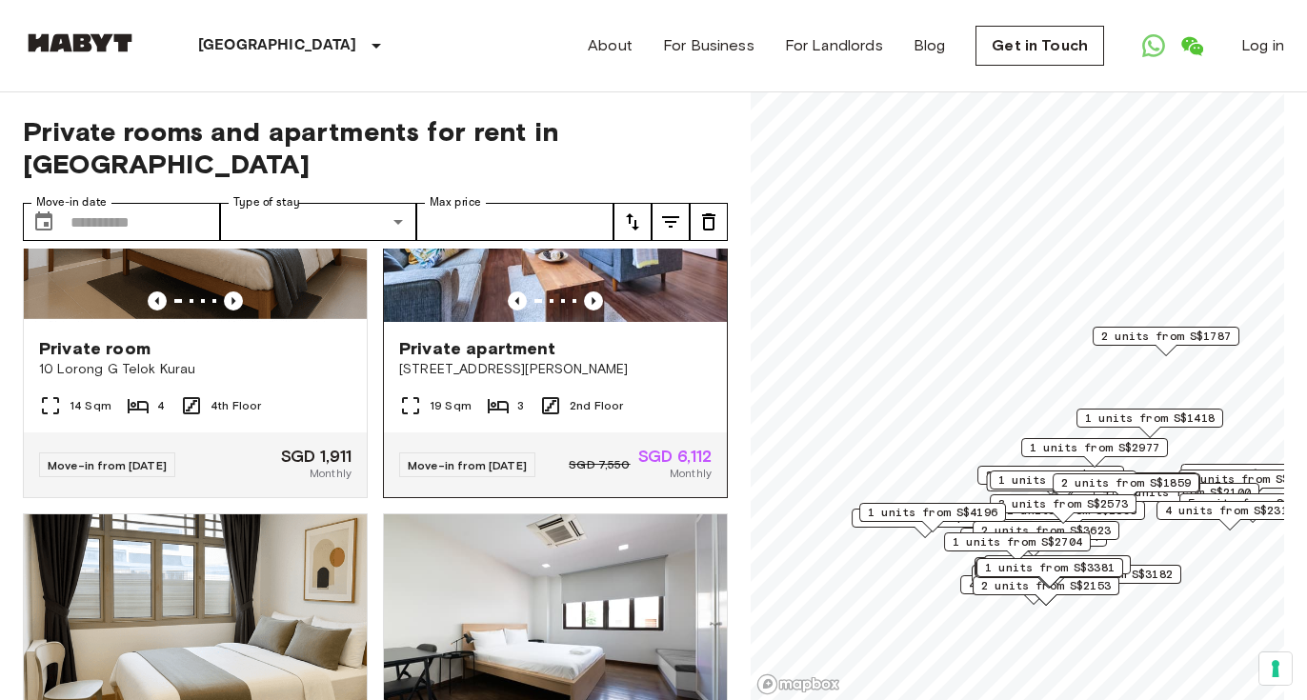
scroll to position [4805, 0]
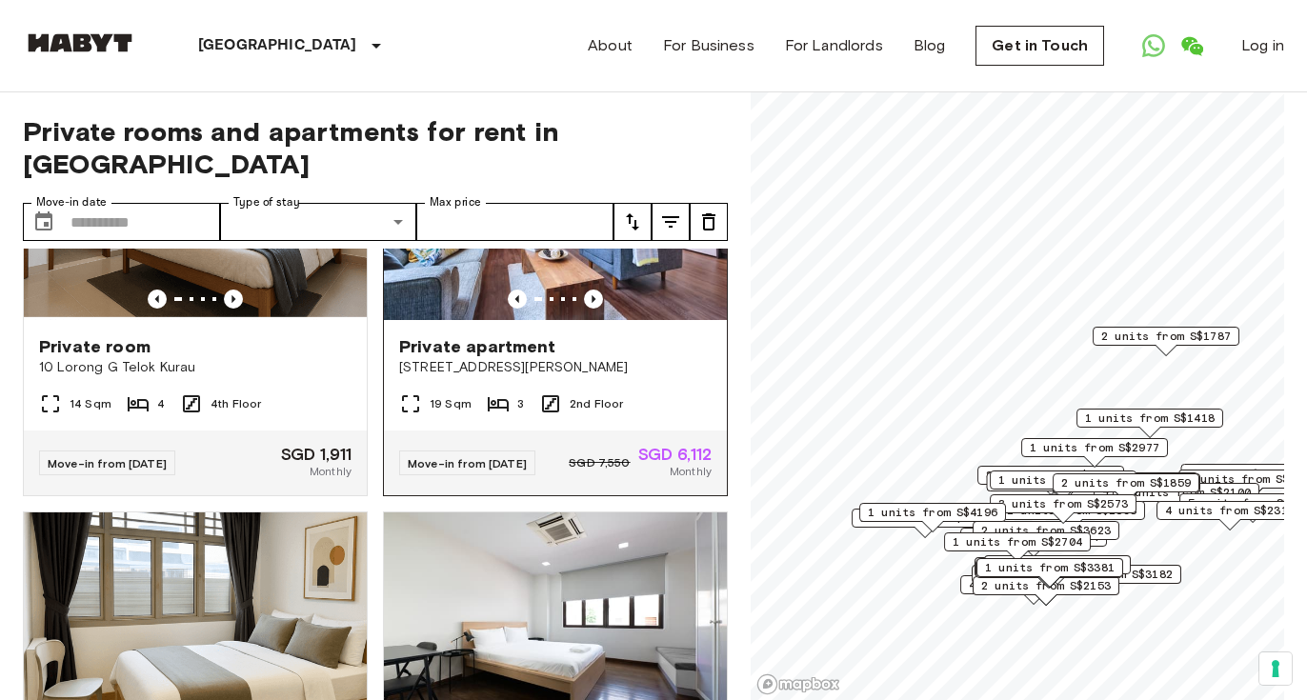
click at [568, 320] on img at bounding box center [555, 205] width 343 height 229
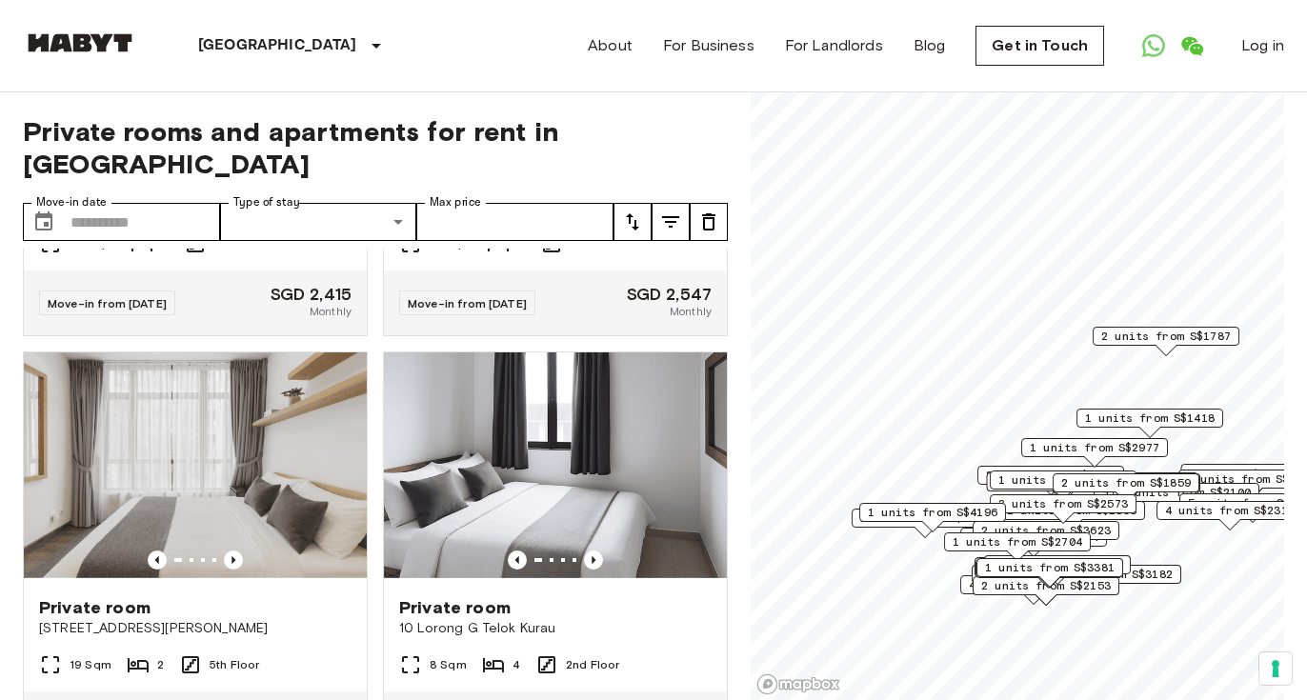
scroll to position [15080, 0]
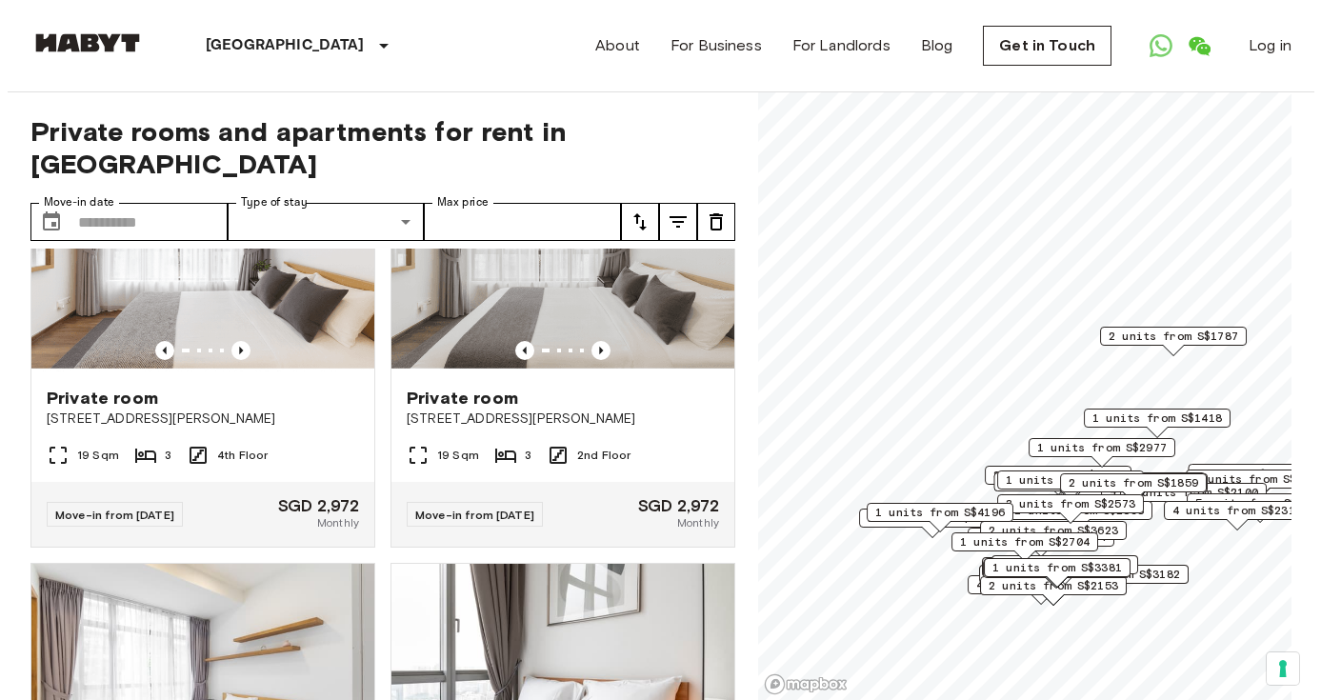
scroll to position [17515, 0]
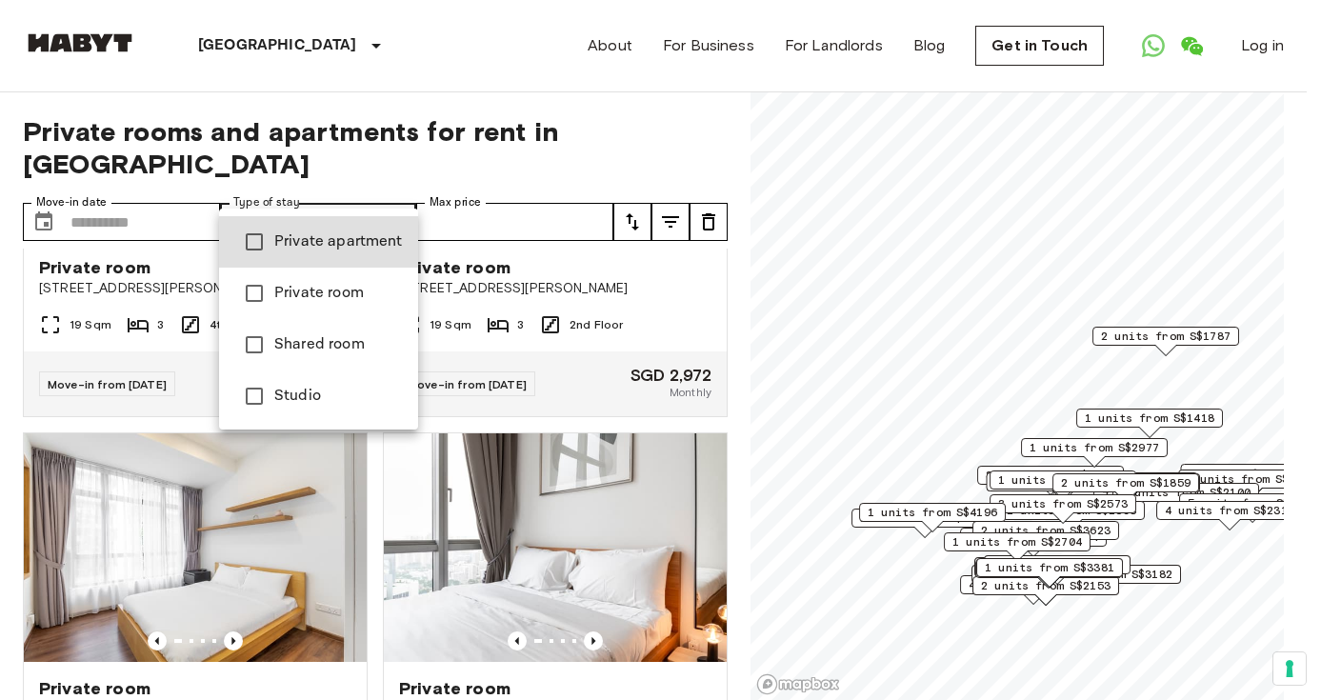
type input "**********"
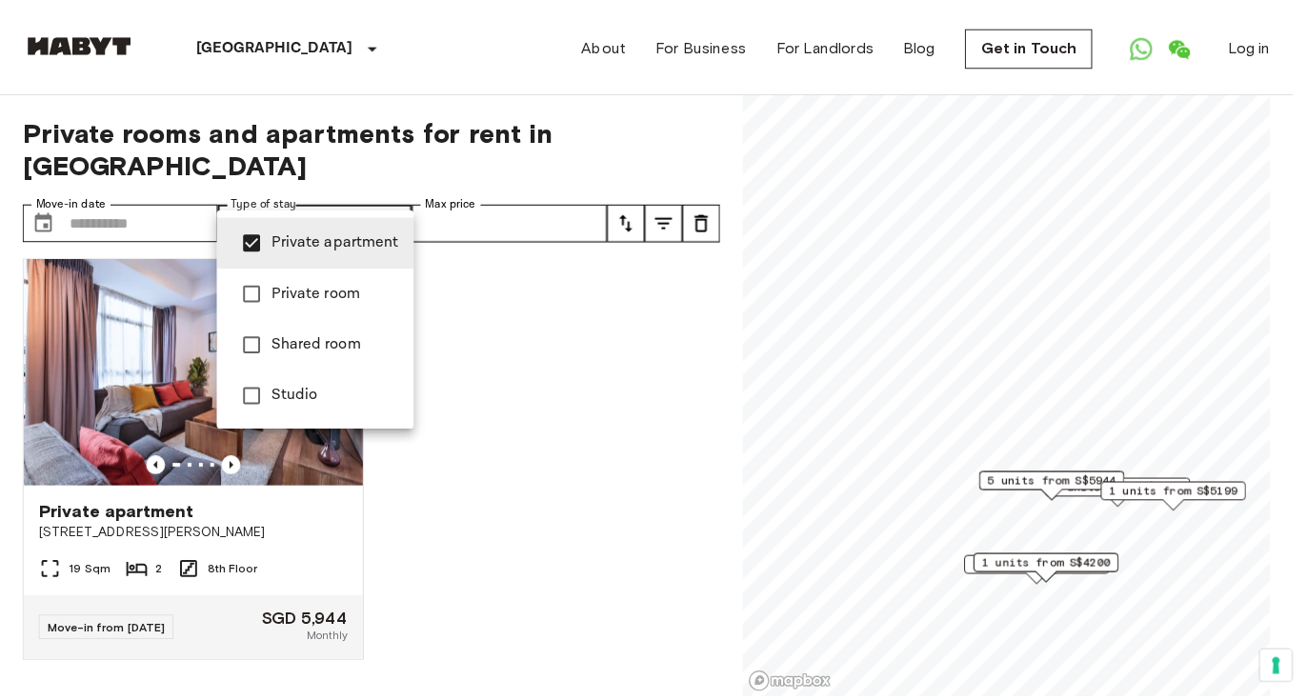
scroll to position [1291, 0]
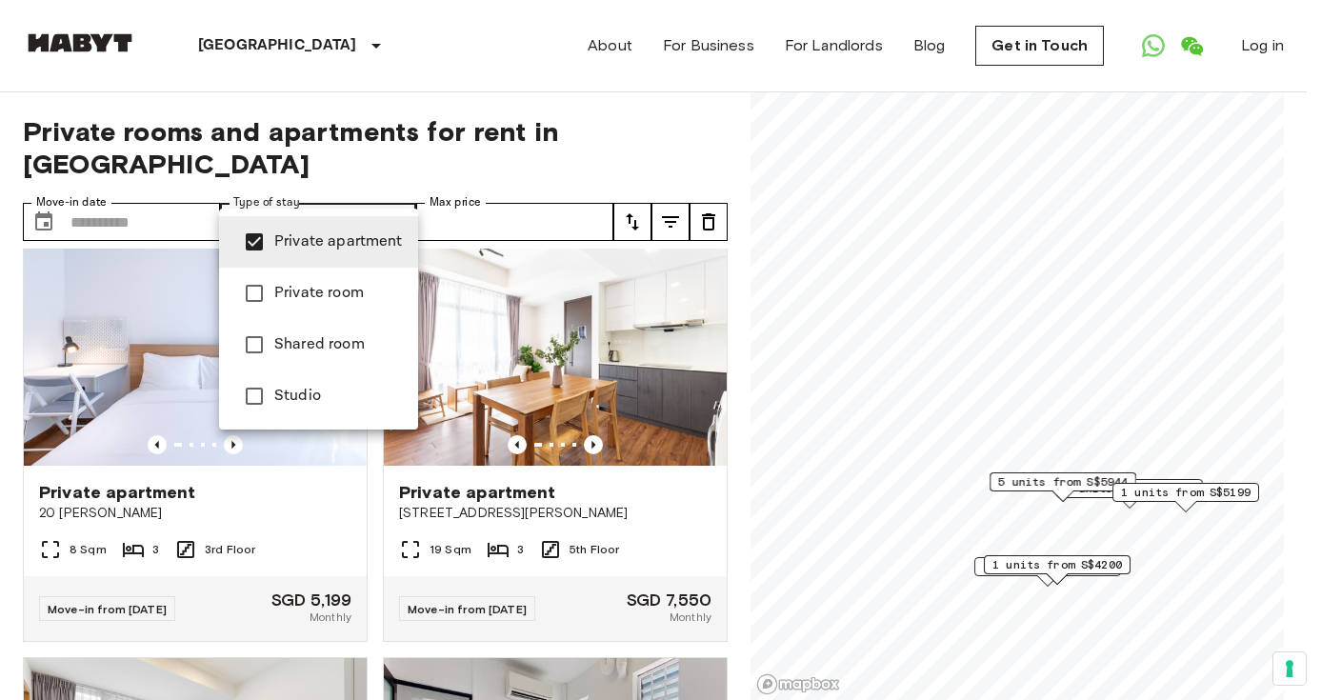
click at [570, 434] on div at bounding box center [660, 350] width 1321 height 700
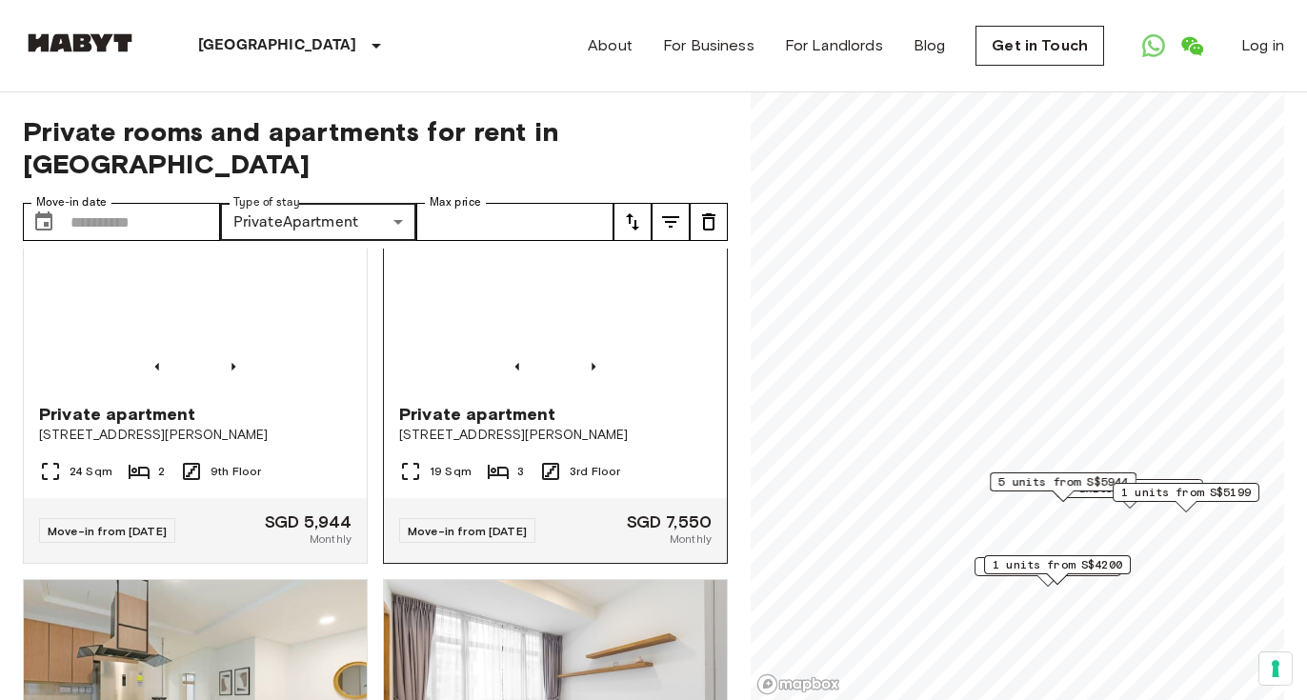
scroll to position [2210, 0]
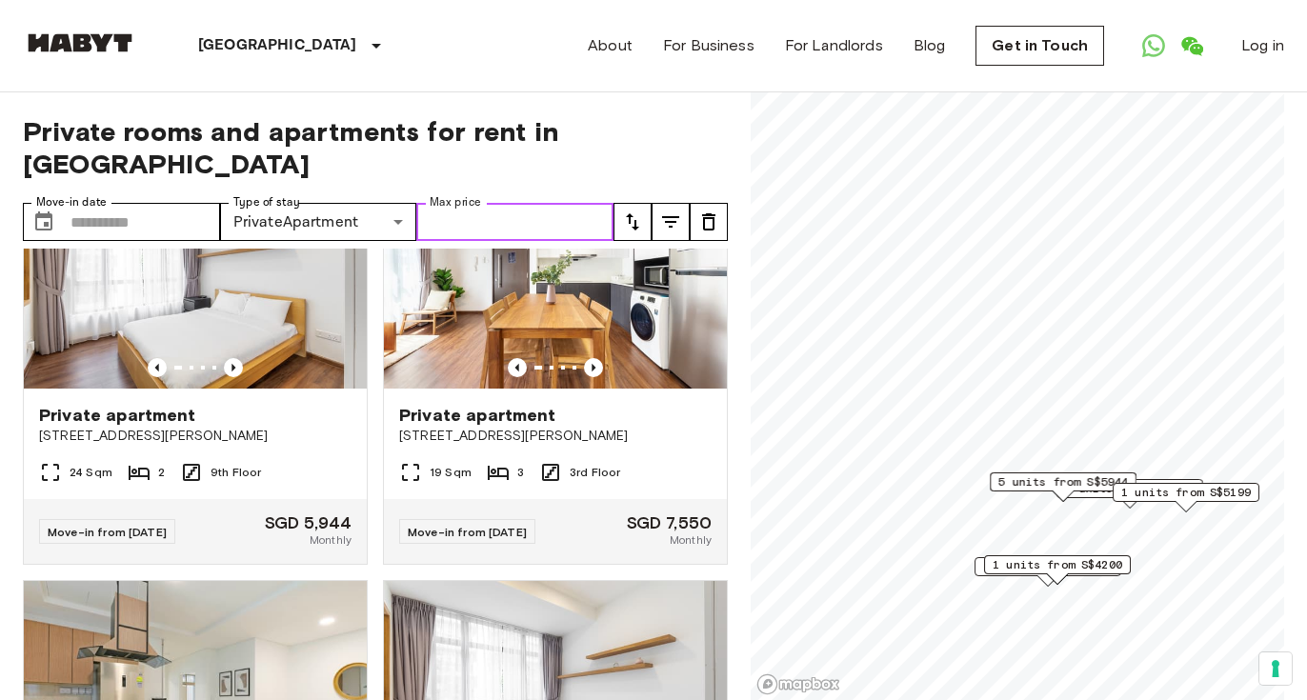
click at [503, 203] on input "Max price" at bounding box center [514, 222] width 197 height 38
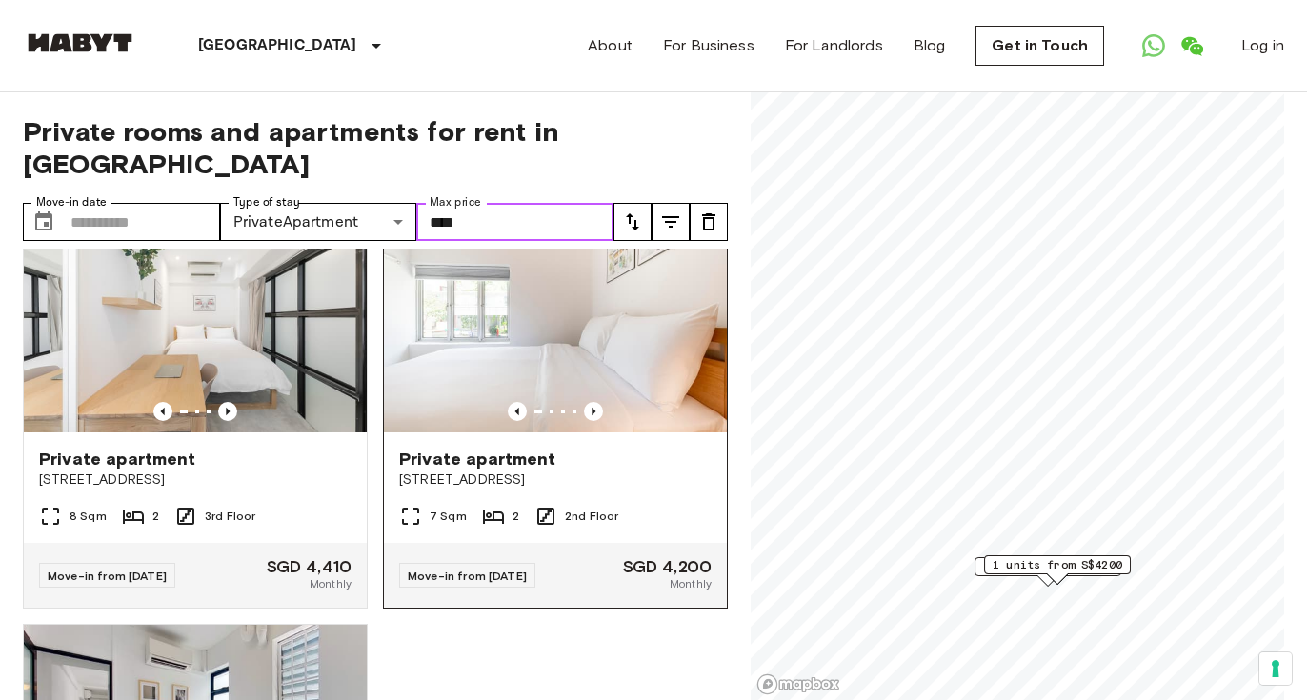
scroll to position [60, 0]
click at [573, 303] on img at bounding box center [555, 319] width 343 height 229
type input "****"
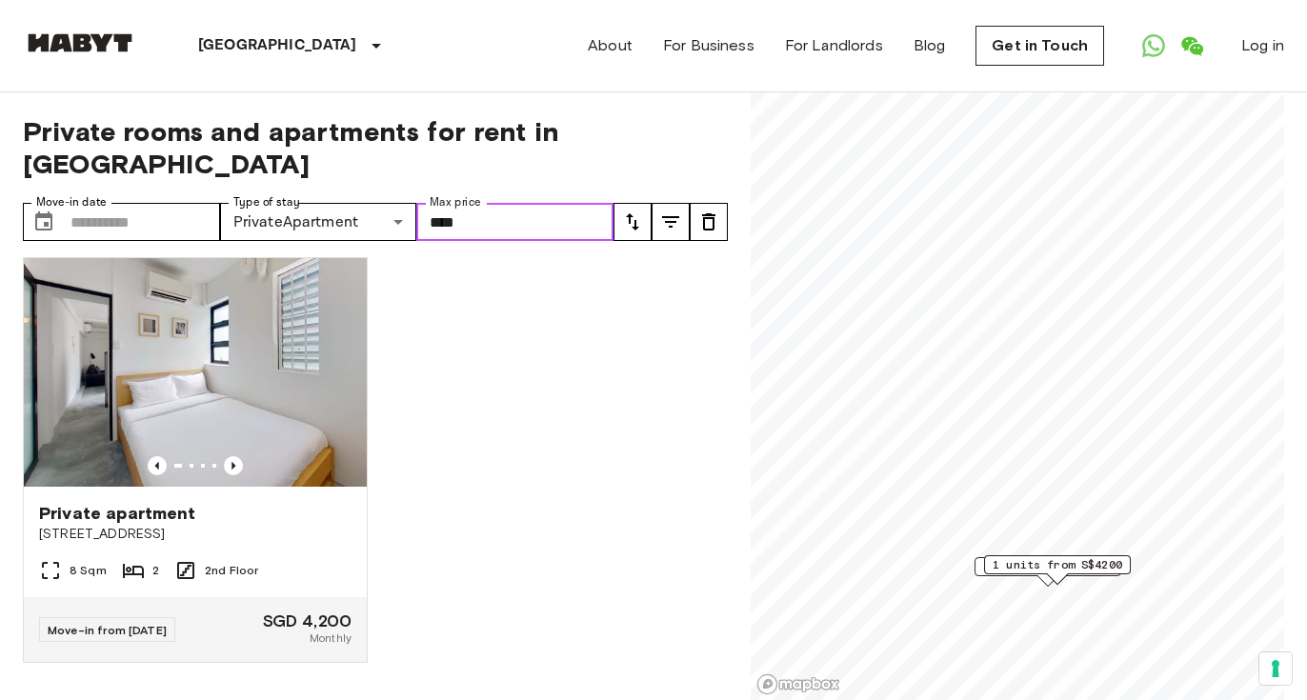
scroll to position [100, 0]
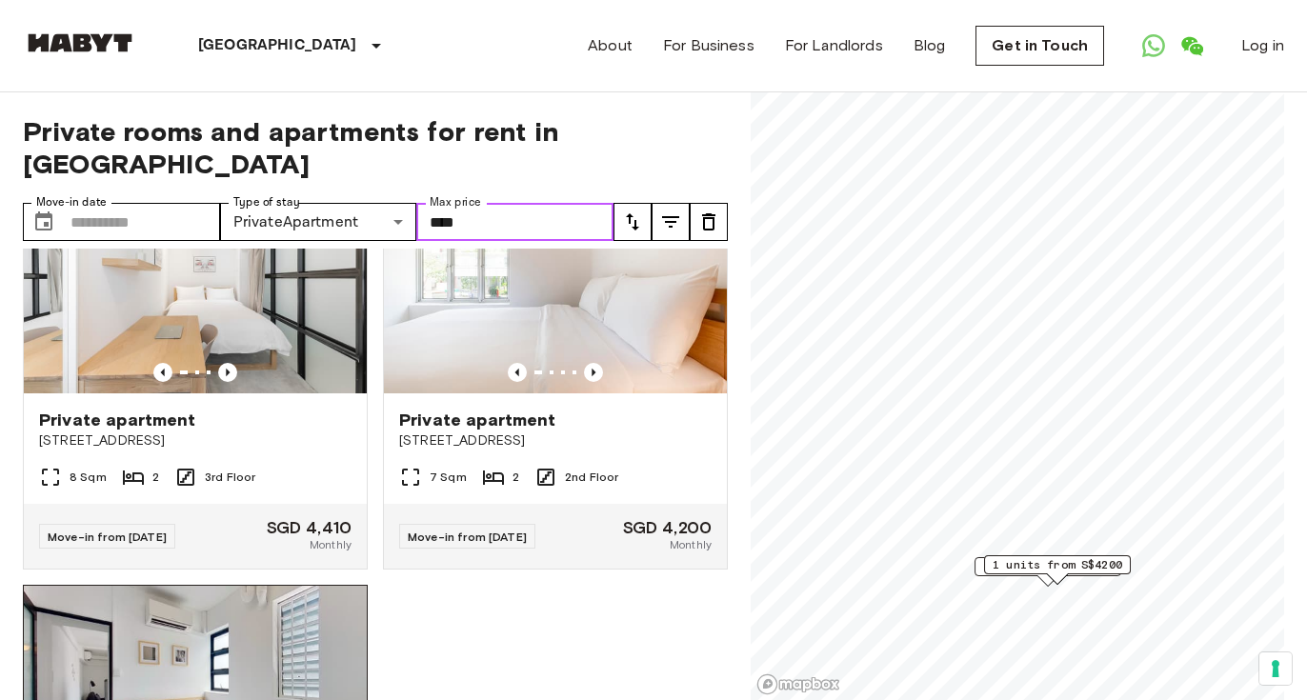
click at [257, 610] on img at bounding box center [195, 700] width 343 height 229
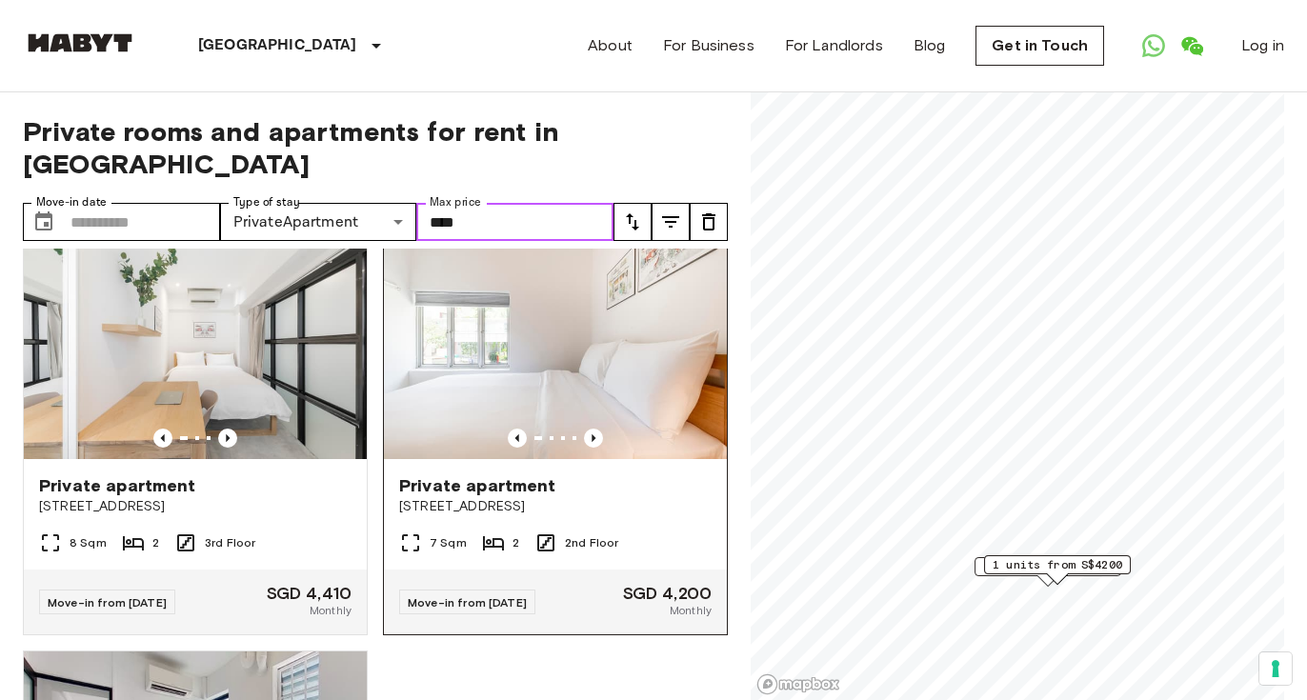
scroll to position [0, 0]
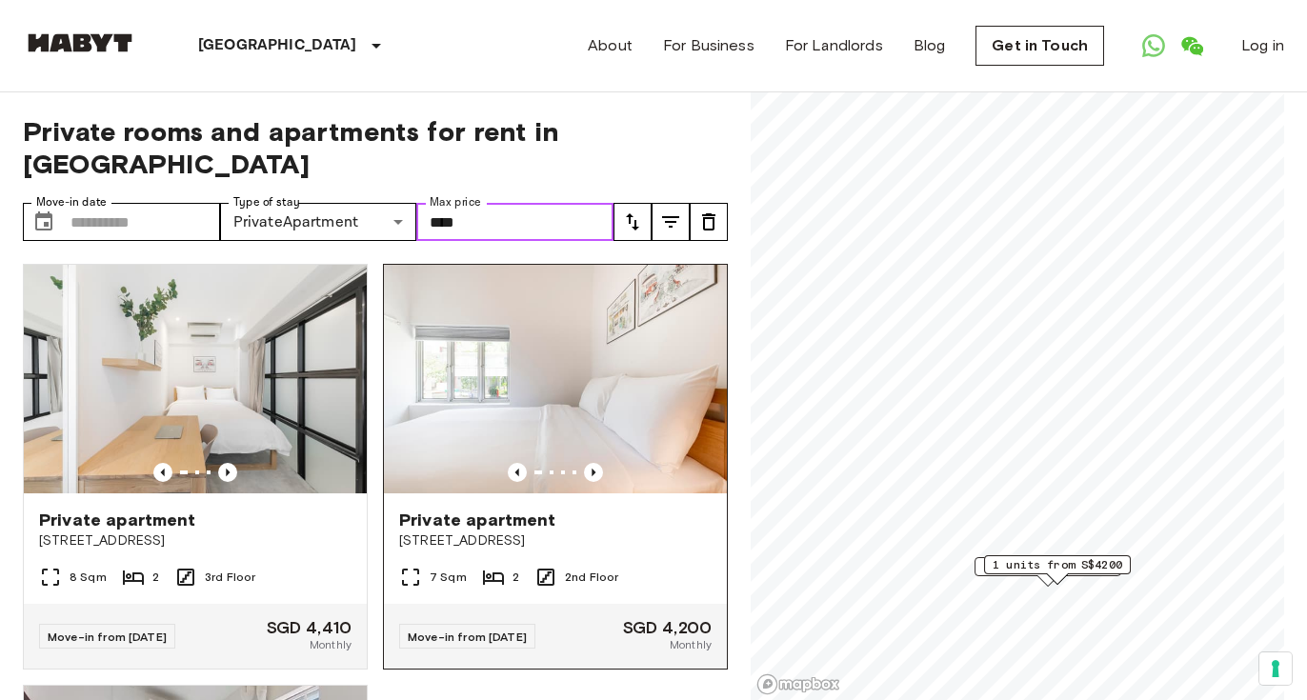
click at [604, 372] on img at bounding box center [555, 379] width 343 height 229
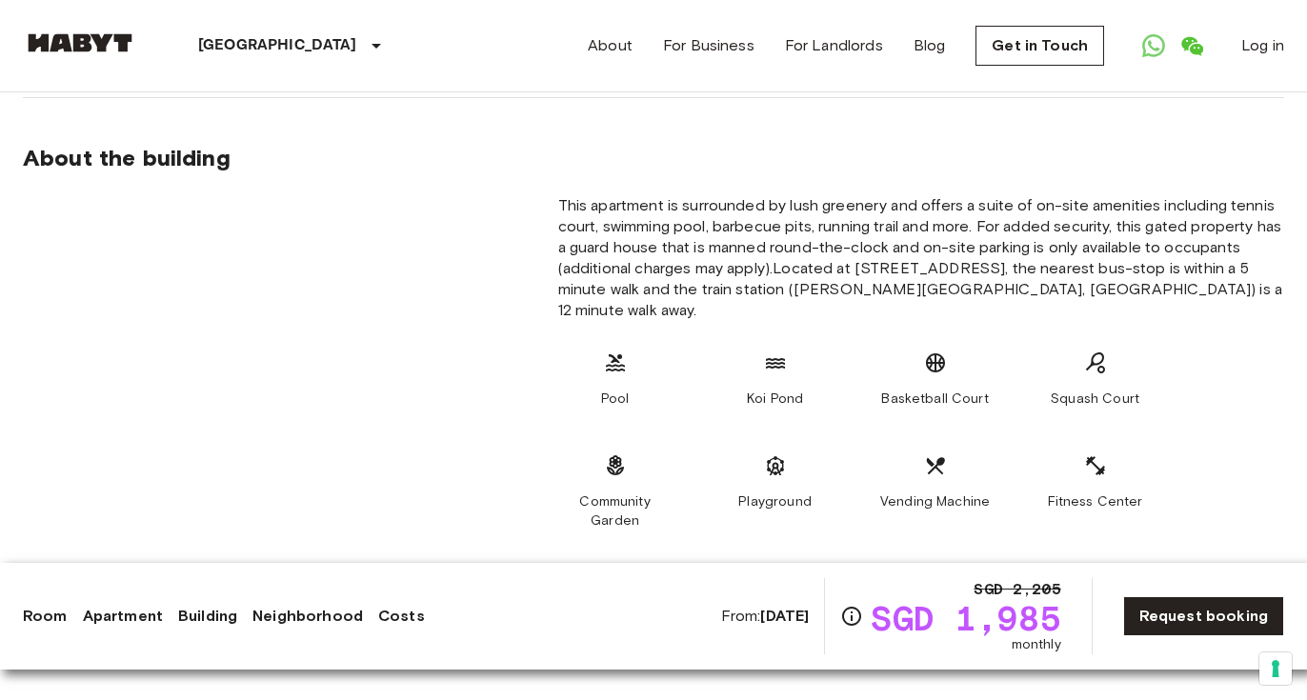
scroll to position [1707, 0]
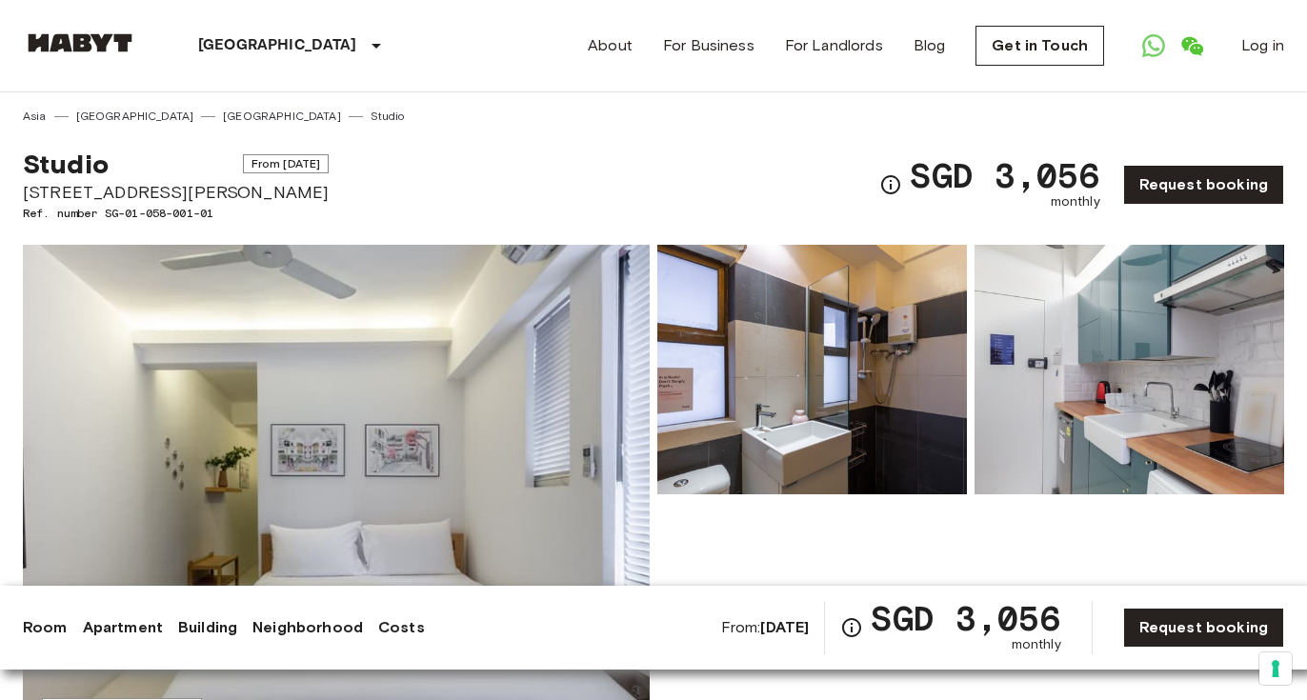
click at [773, 397] on img at bounding box center [812, 370] width 310 height 250
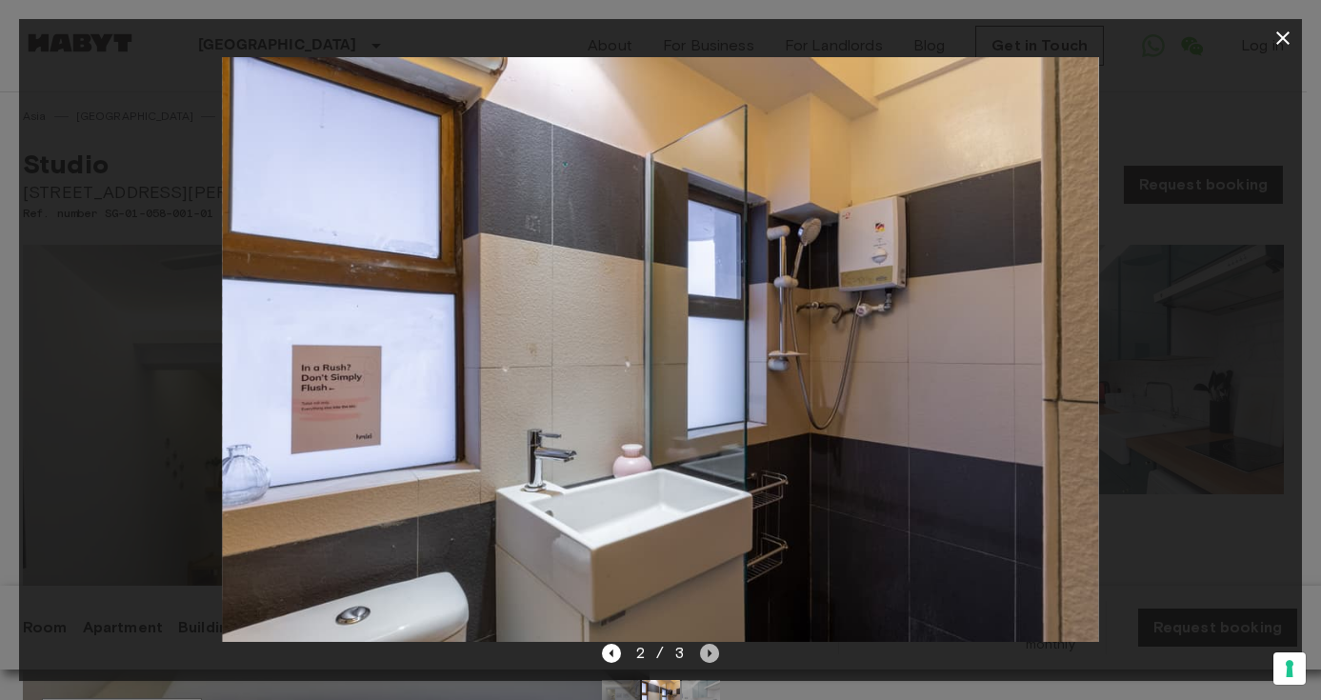
click at [712, 652] on icon "Next image" at bounding box center [709, 653] width 19 height 19
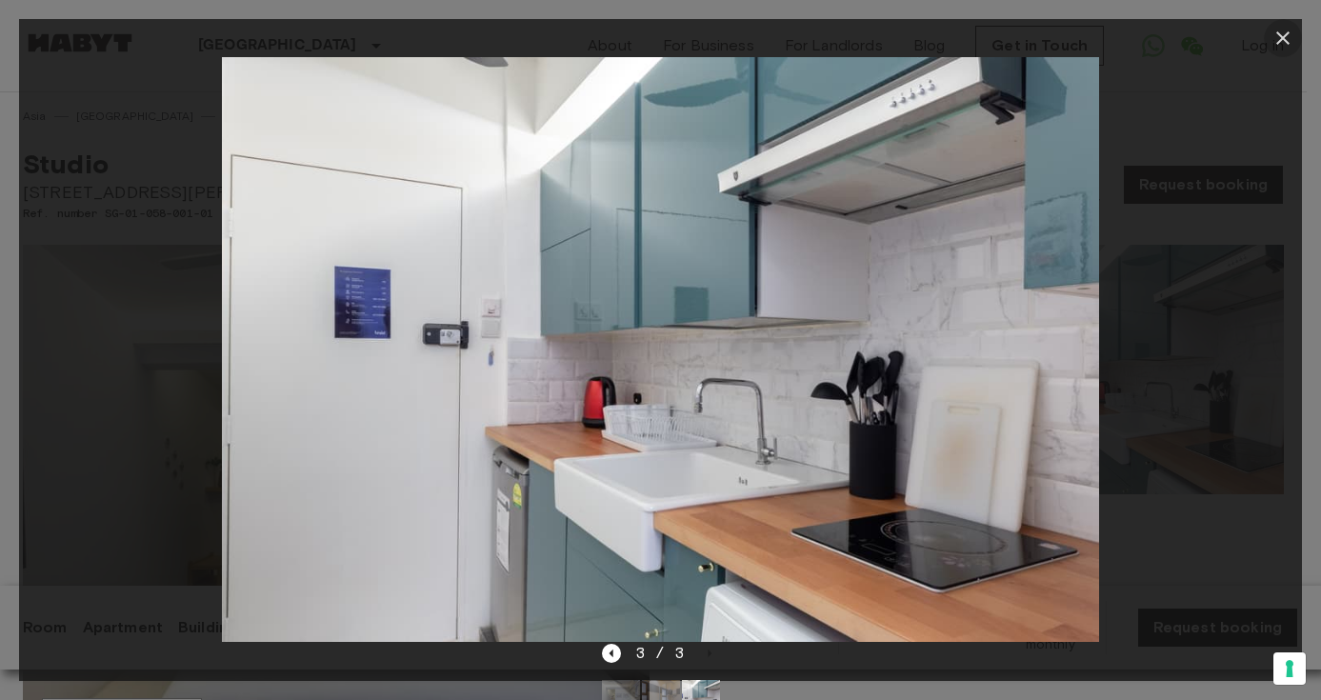
click at [1281, 34] on icon "button" at bounding box center [1283, 38] width 23 height 23
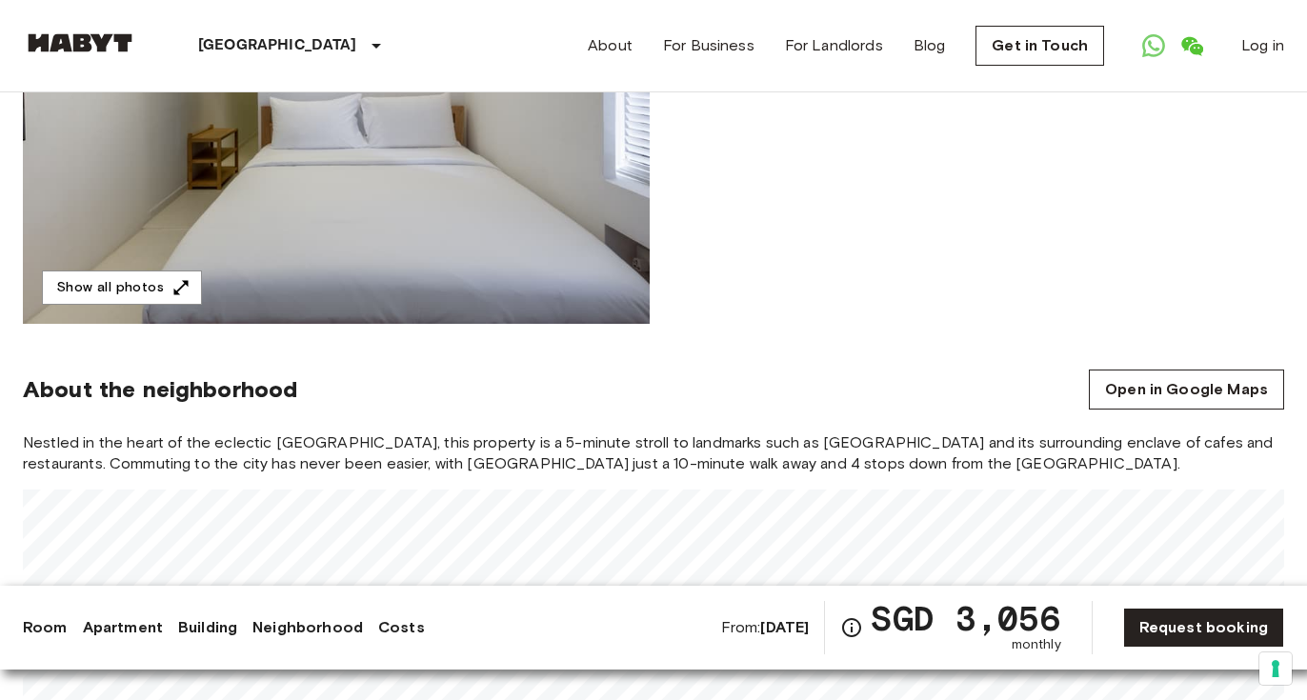
scroll to position [452, 0]
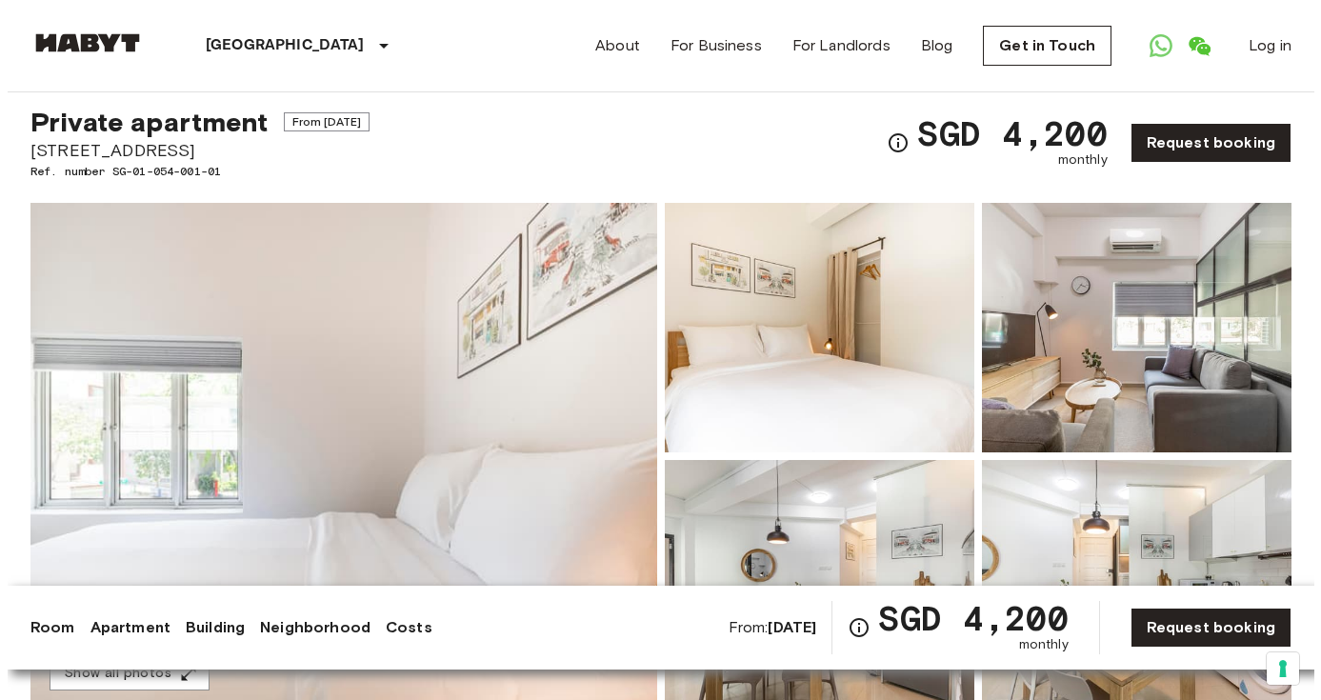
scroll to position [61, 0]
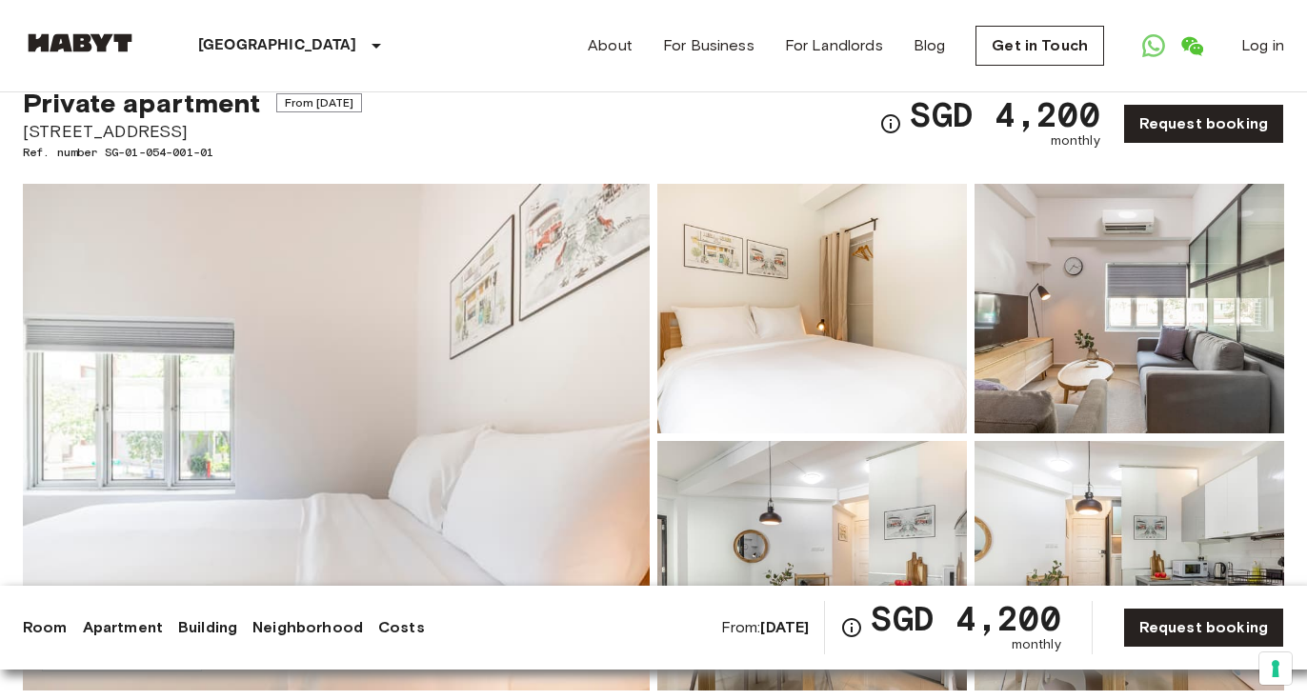
click at [515, 369] on img at bounding box center [336, 437] width 627 height 507
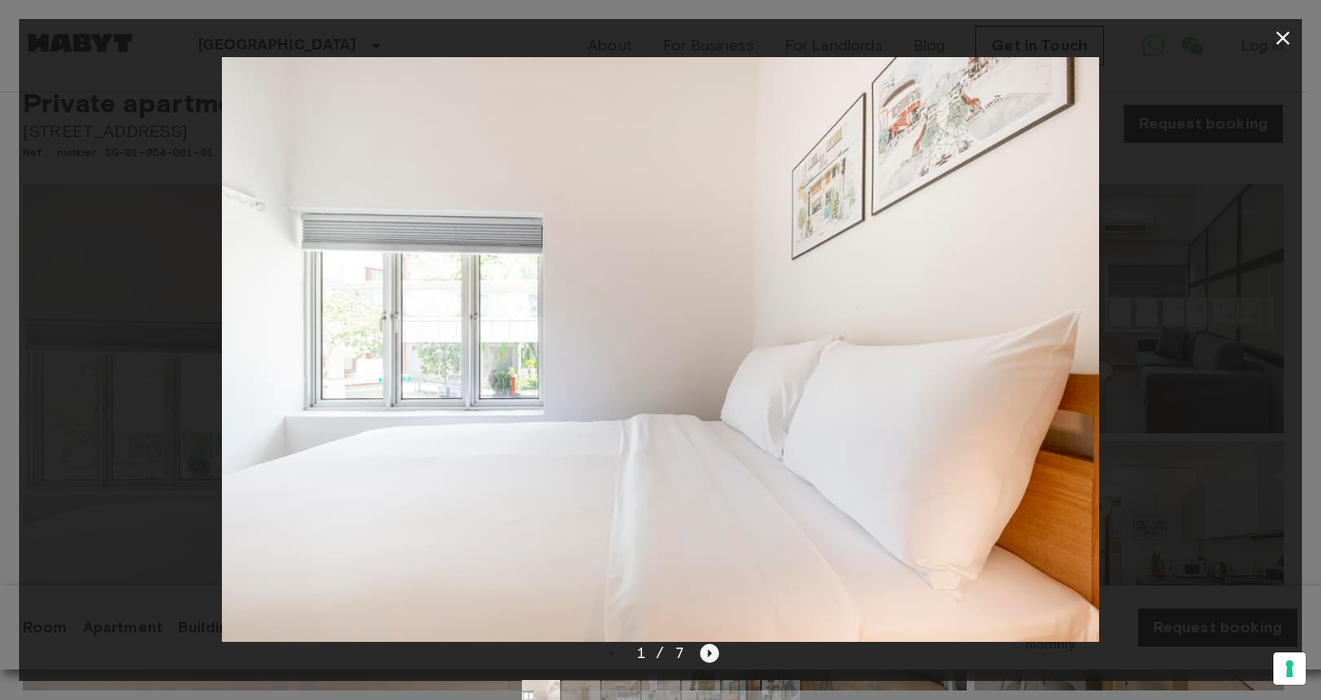
click at [716, 652] on icon "Next image" at bounding box center [709, 653] width 19 height 19
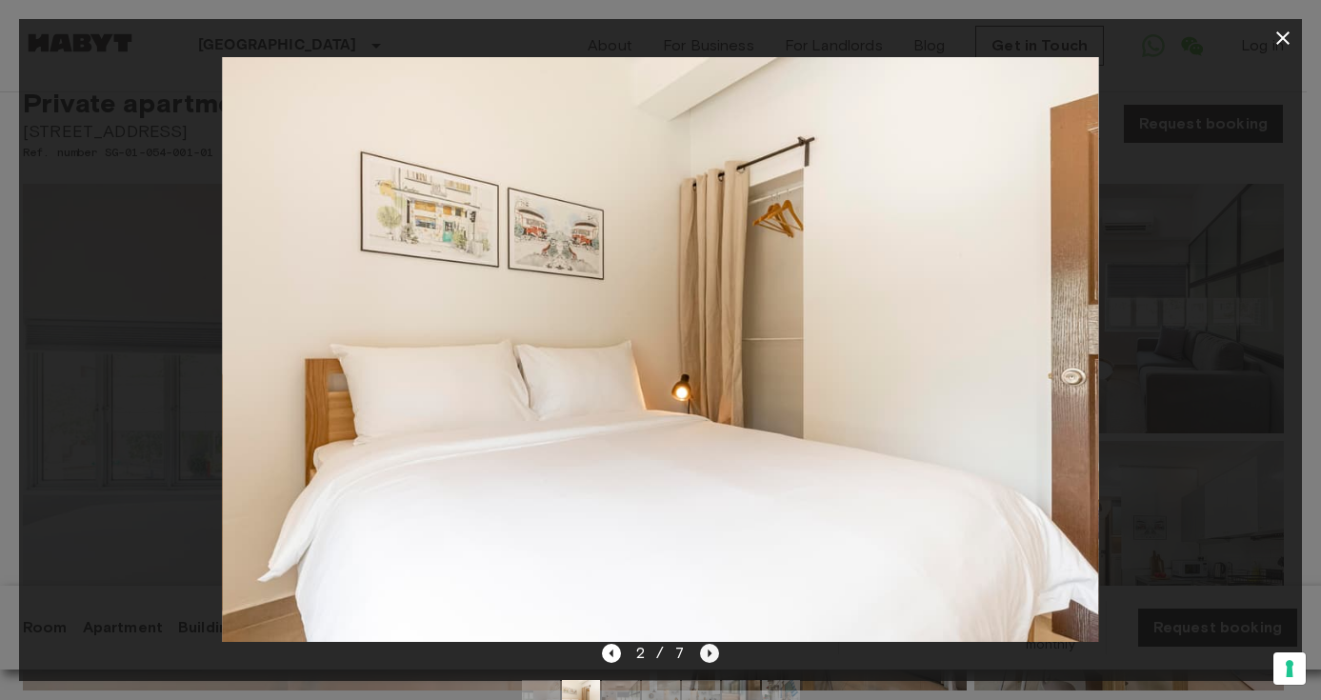
click at [711, 652] on icon "Next image" at bounding box center [709, 653] width 19 height 19
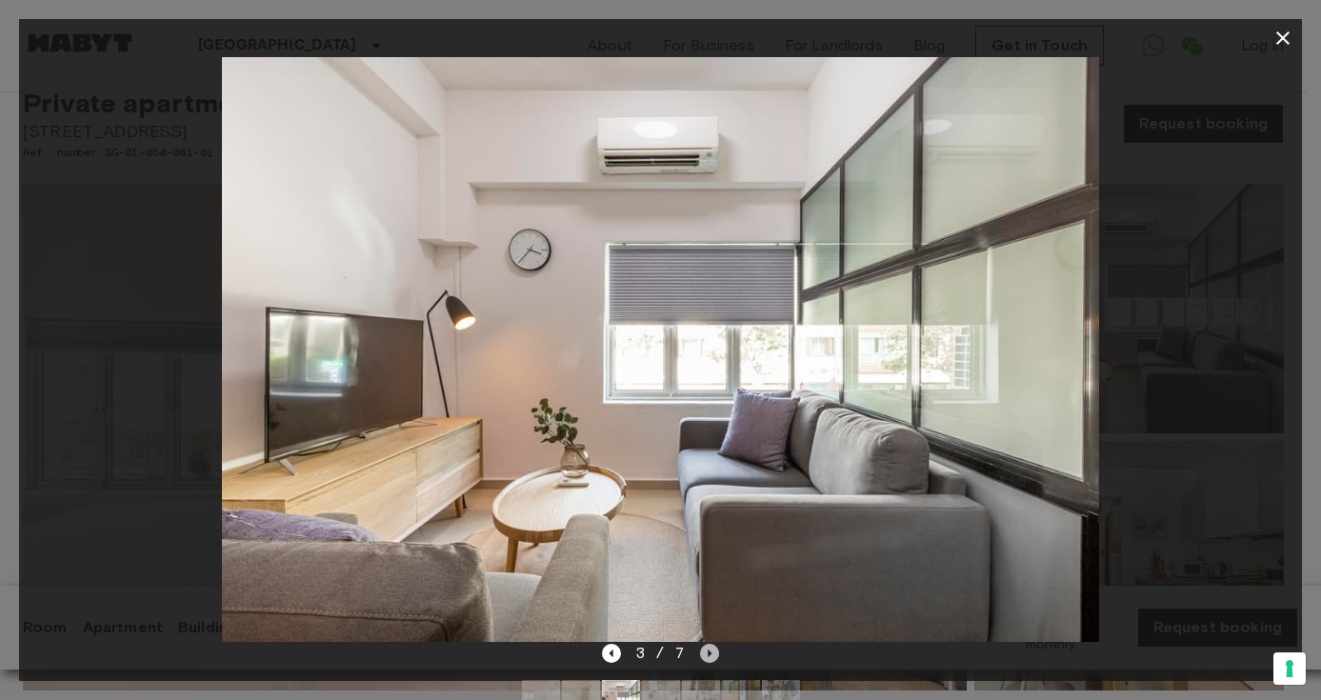
click at [711, 652] on icon "Next image" at bounding box center [709, 653] width 19 height 19
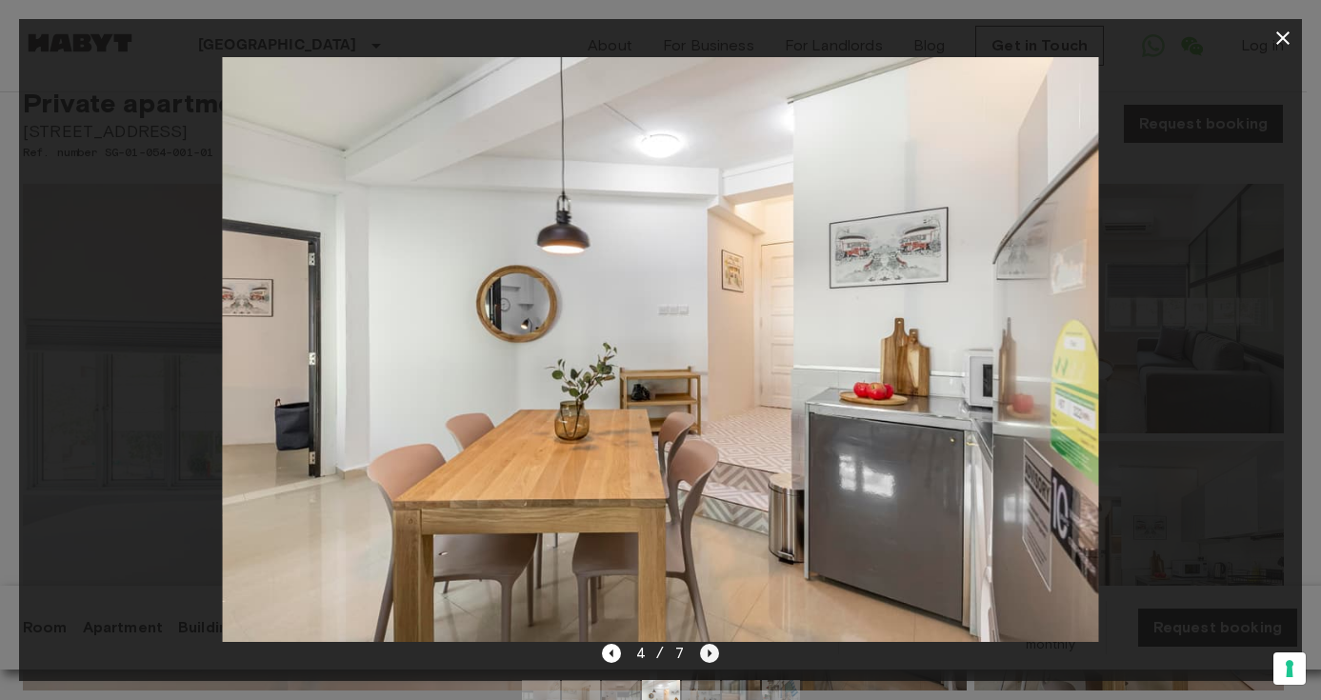
click at [711, 652] on icon "Next image" at bounding box center [709, 653] width 19 height 19
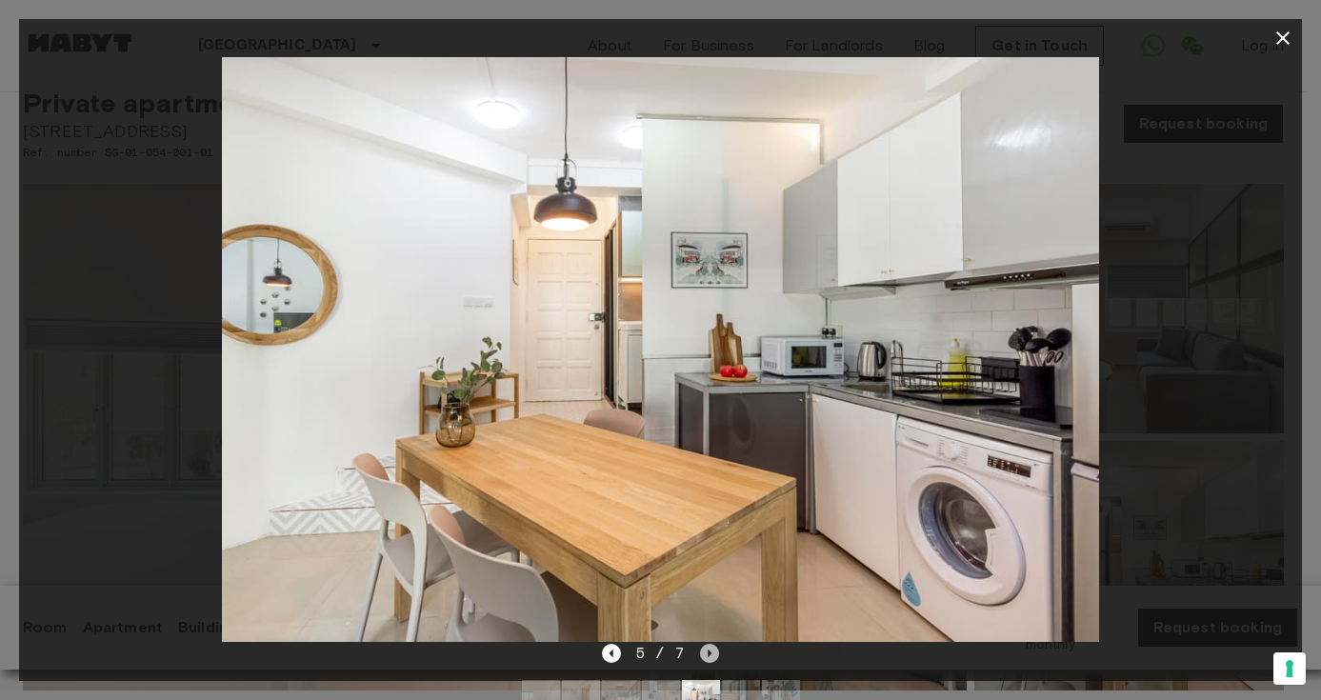
click at [711, 652] on icon "Next image" at bounding box center [709, 653] width 19 height 19
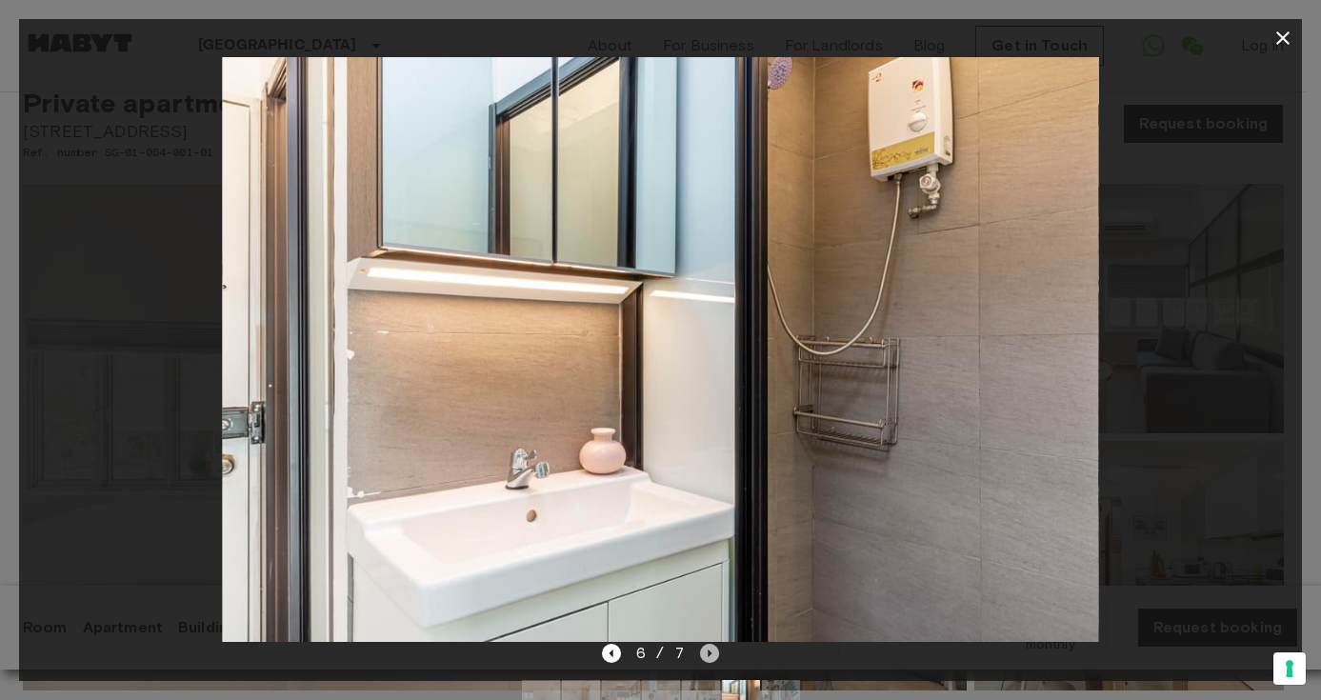
click at [711, 652] on icon "Next image" at bounding box center [709, 653] width 19 height 19
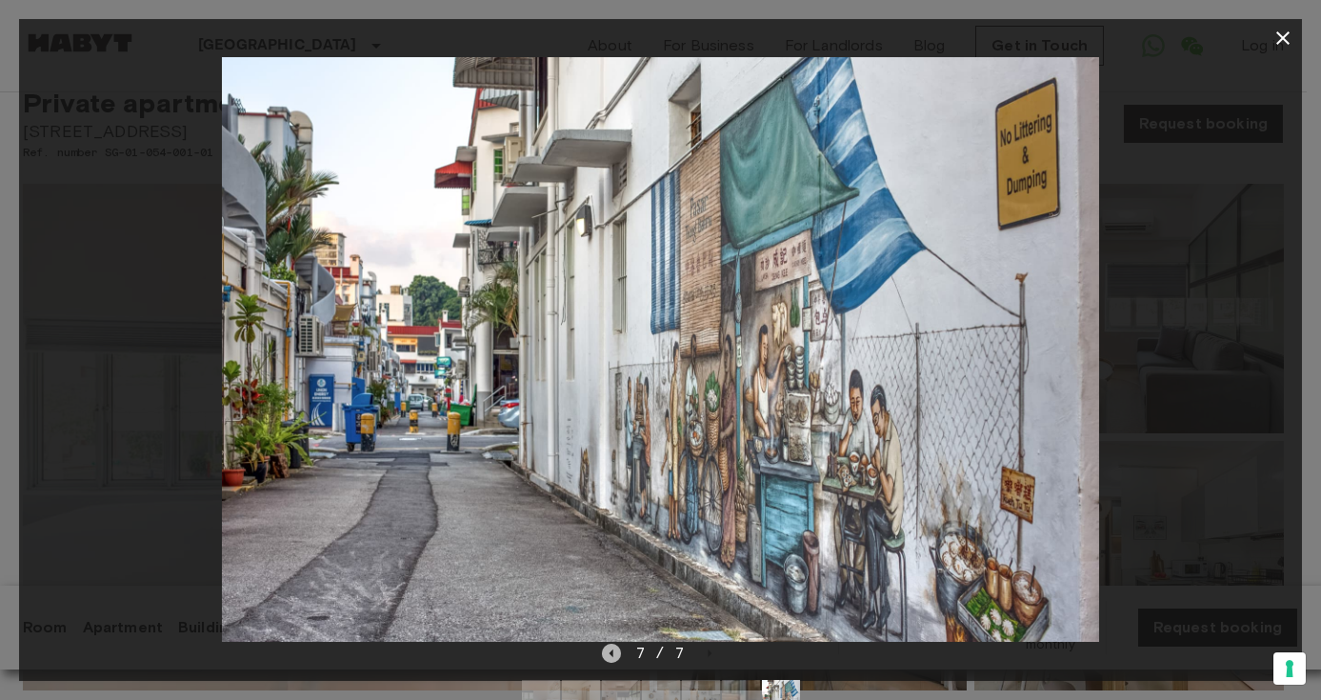
click at [606, 657] on icon "Previous image" at bounding box center [611, 653] width 19 height 19
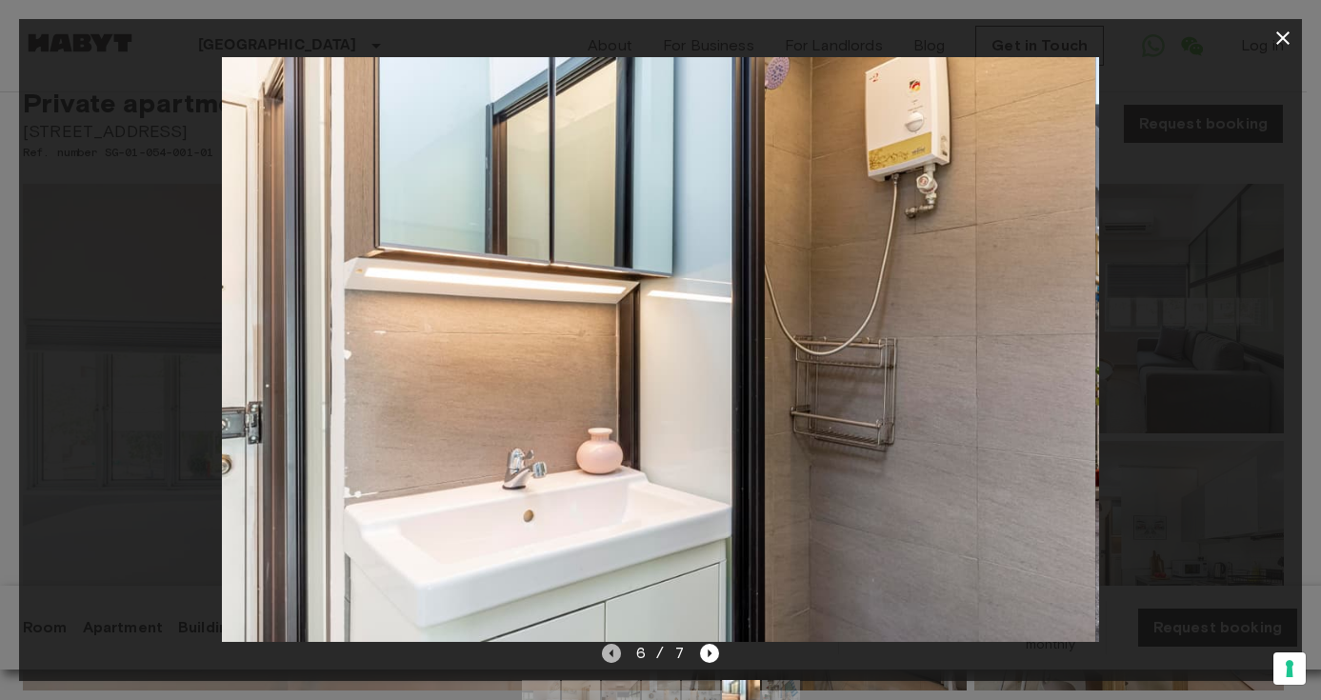
click at [606, 657] on icon "Previous image" at bounding box center [611, 653] width 19 height 19
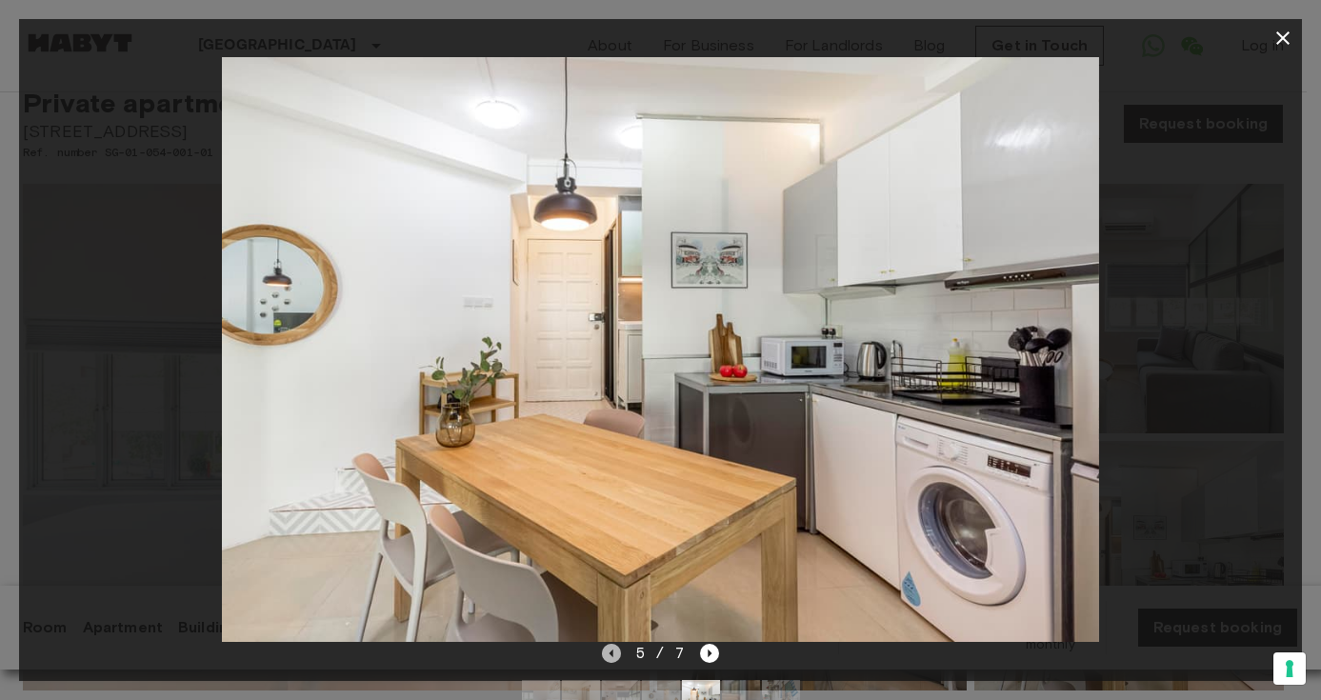
click at [606, 656] on icon "Previous image" at bounding box center [611, 653] width 19 height 19
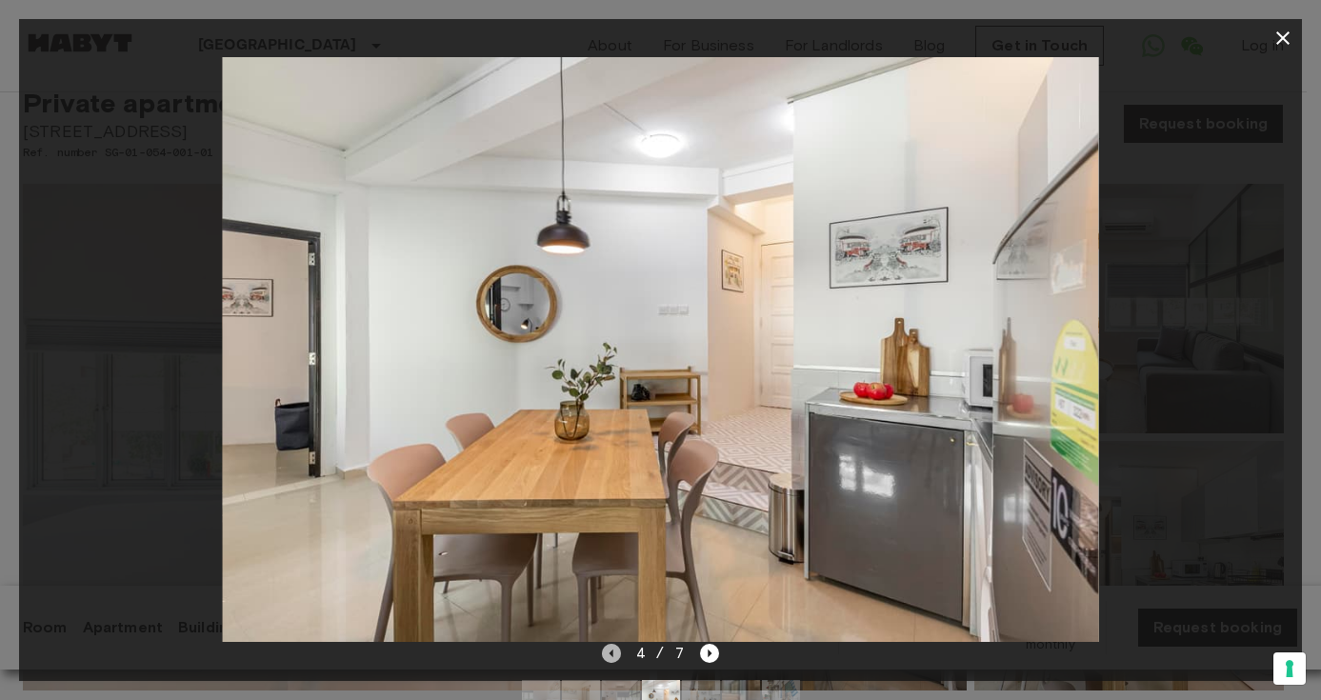
click at [607, 655] on icon "Previous image" at bounding box center [611, 653] width 19 height 19
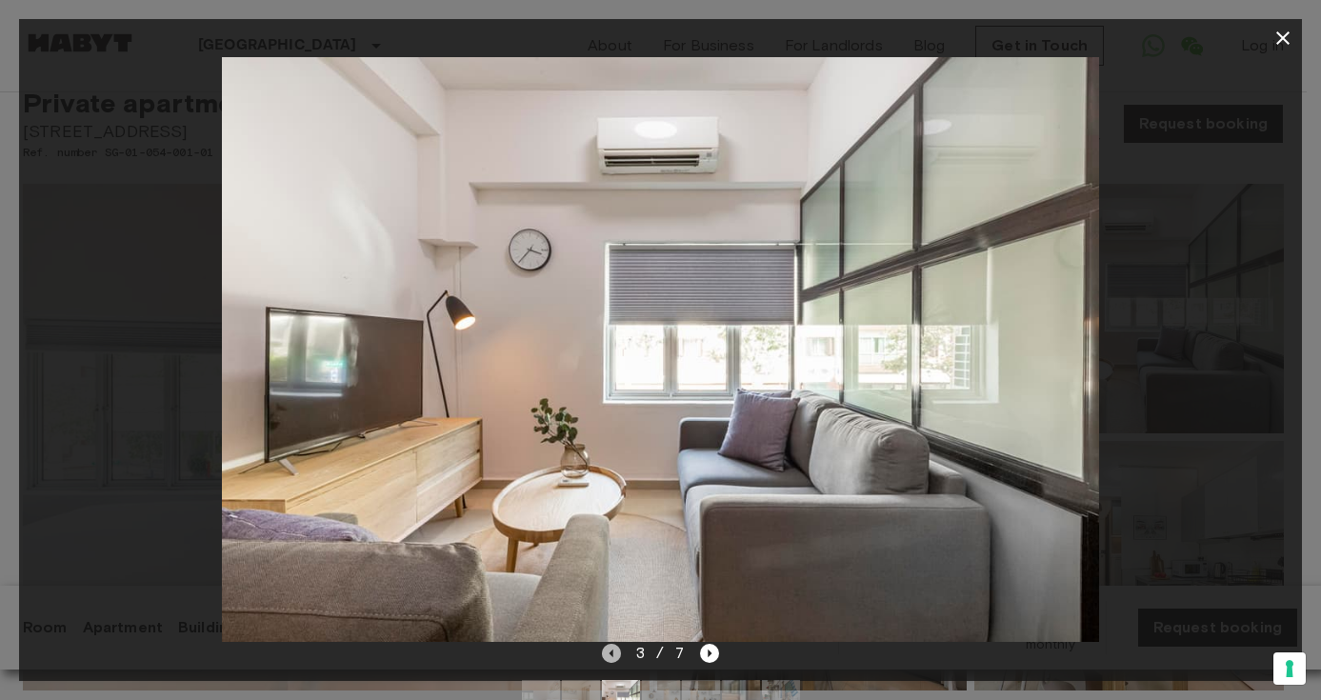
click at [607, 655] on icon "Previous image" at bounding box center [611, 653] width 19 height 19
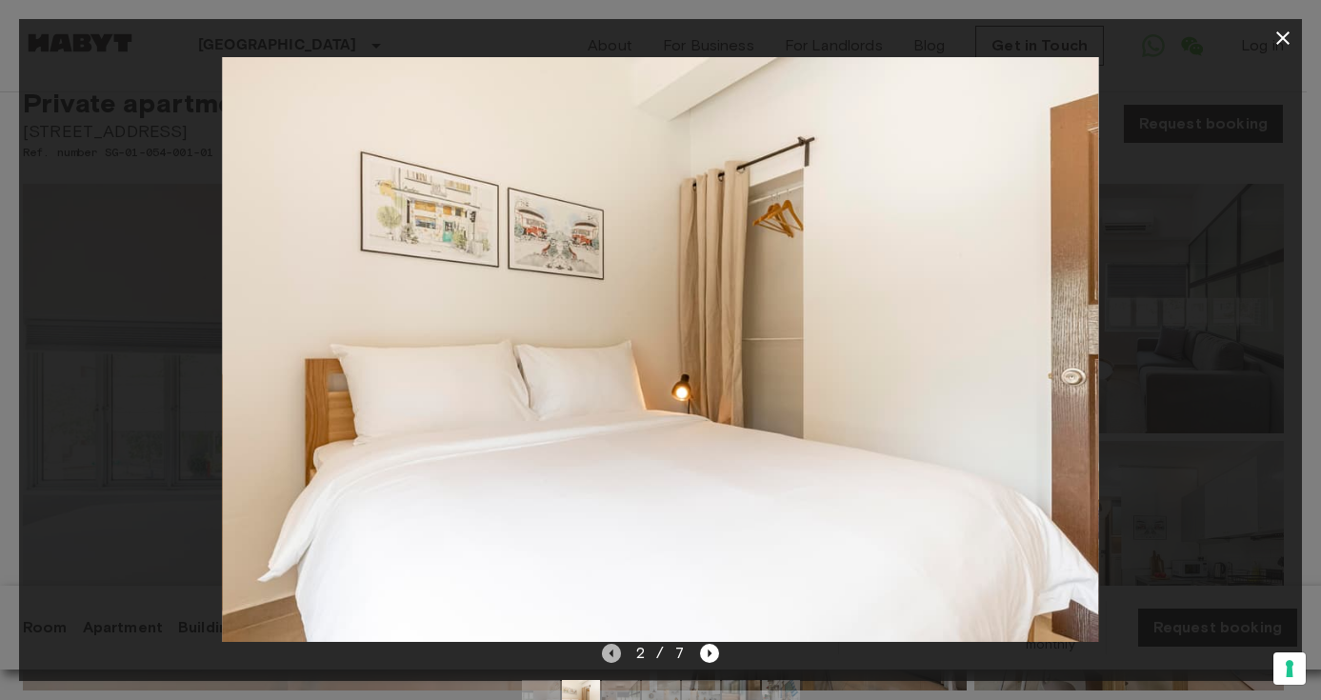
click at [607, 655] on icon "Previous image" at bounding box center [611, 653] width 19 height 19
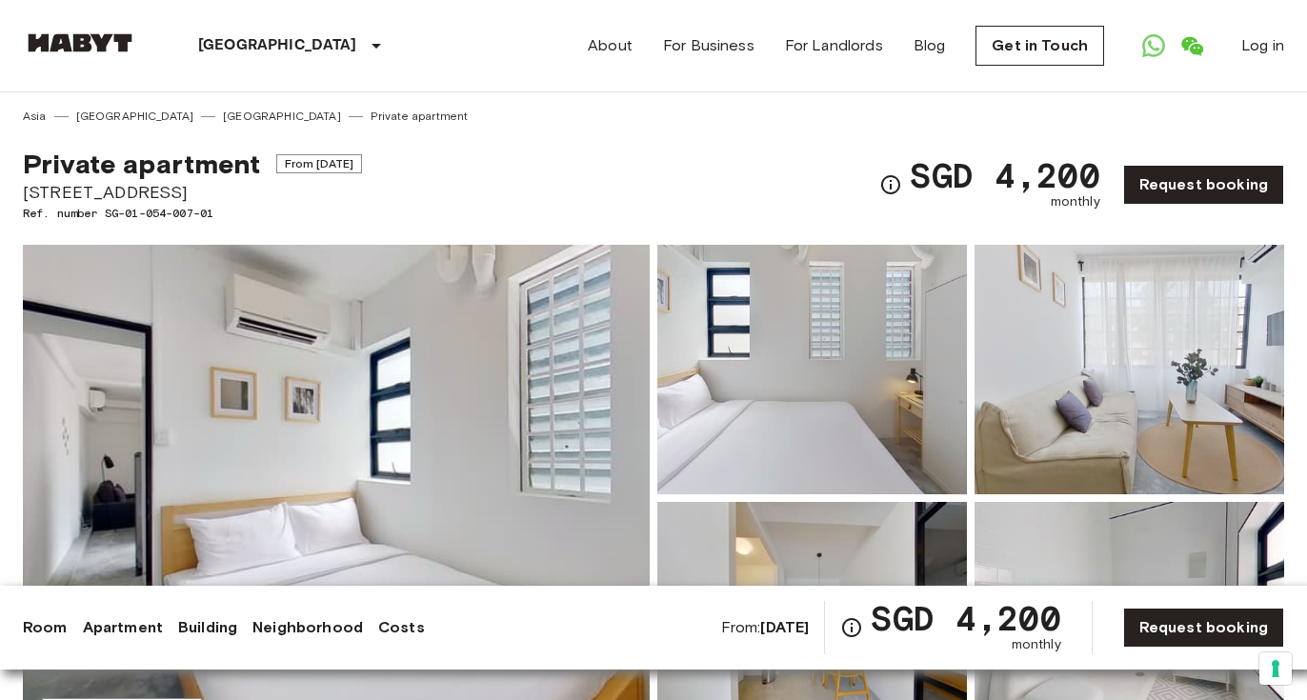
click at [461, 435] on img at bounding box center [336, 498] width 627 height 507
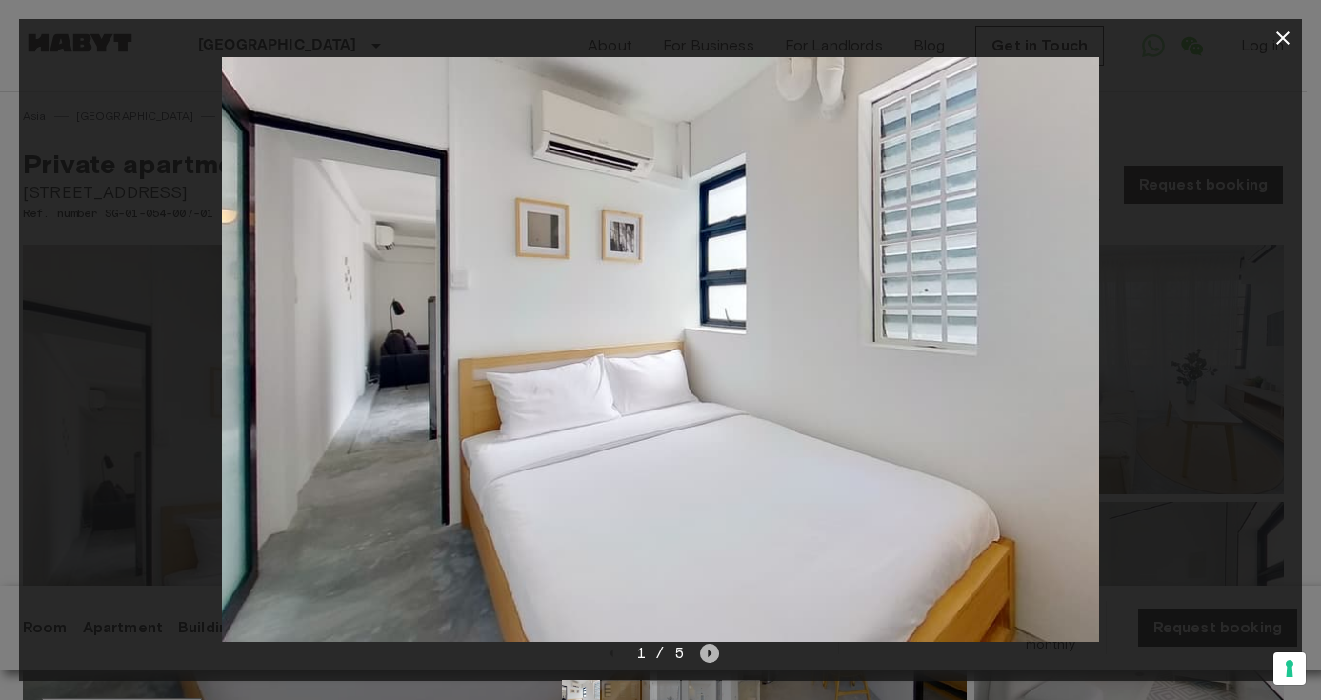
click at [705, 649] on icon "Next image" at bounding box center [709, 653] width 19 height 19
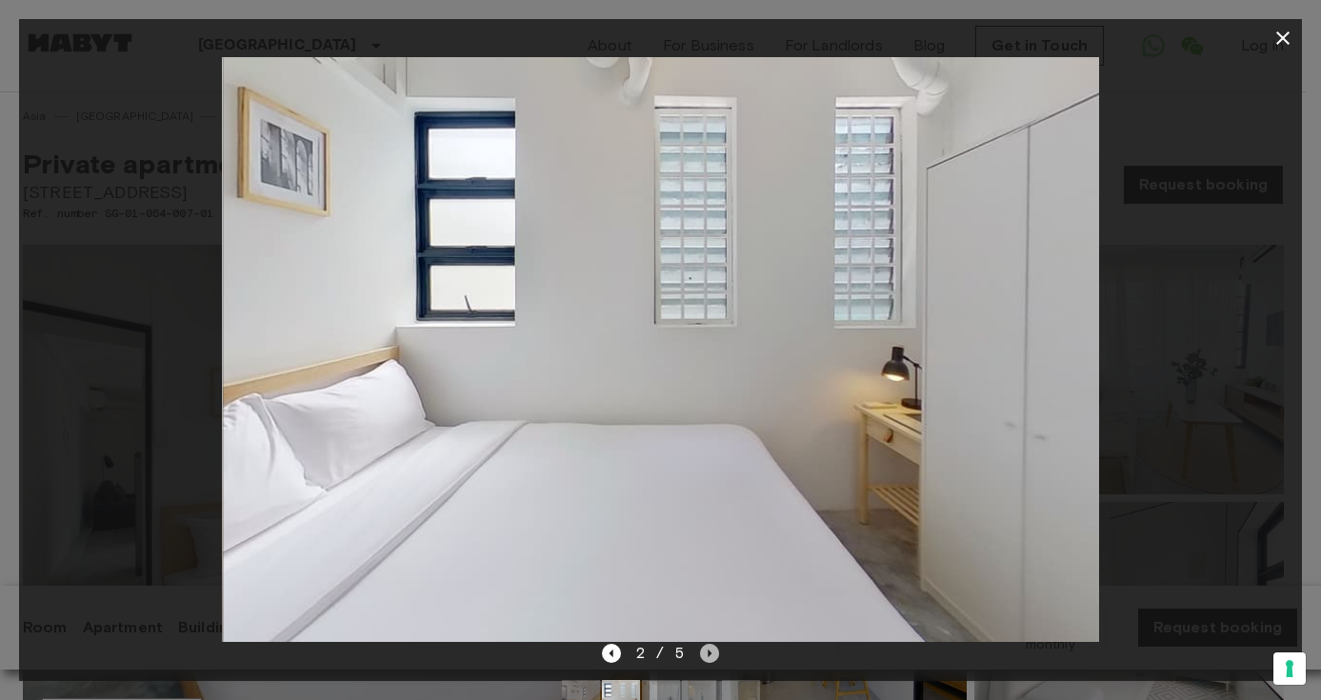
click at [705, 649] on icon "Next image" at bounding box center [709, 653] width 19 height 19
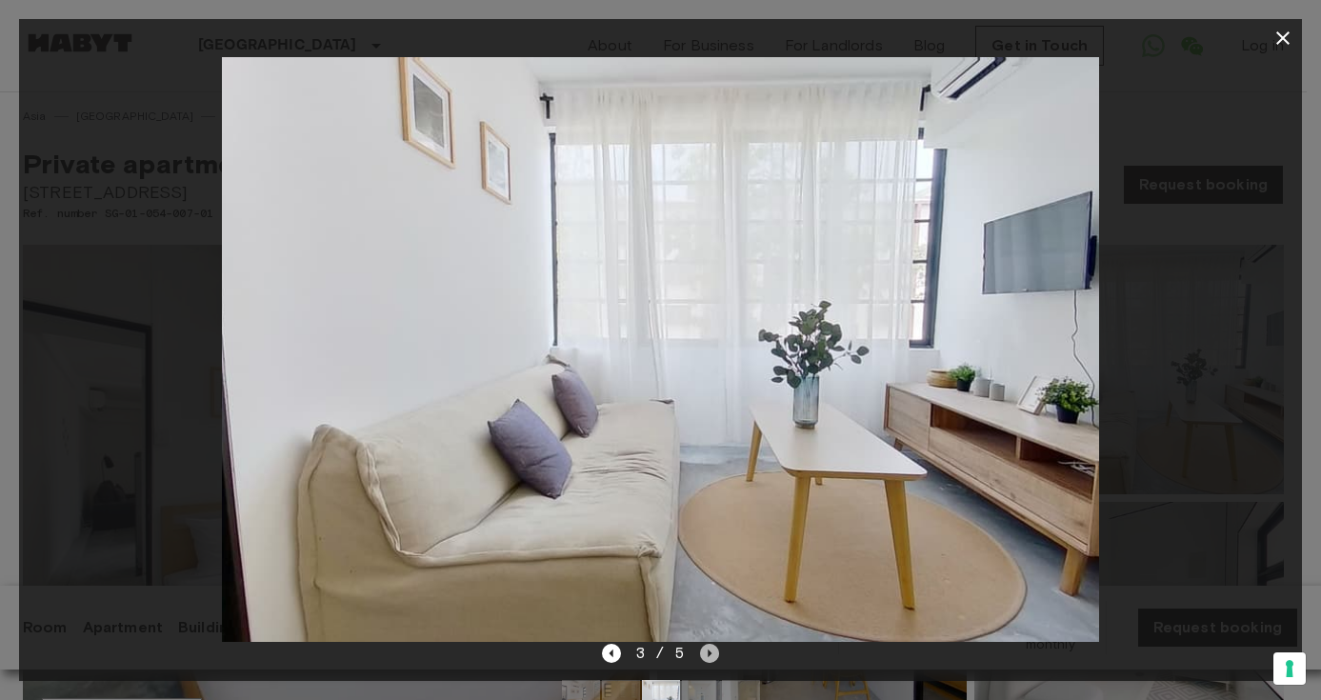
click at [705, 649] on icon "Next image" at bounding box center [709, 653] width 19 height 19
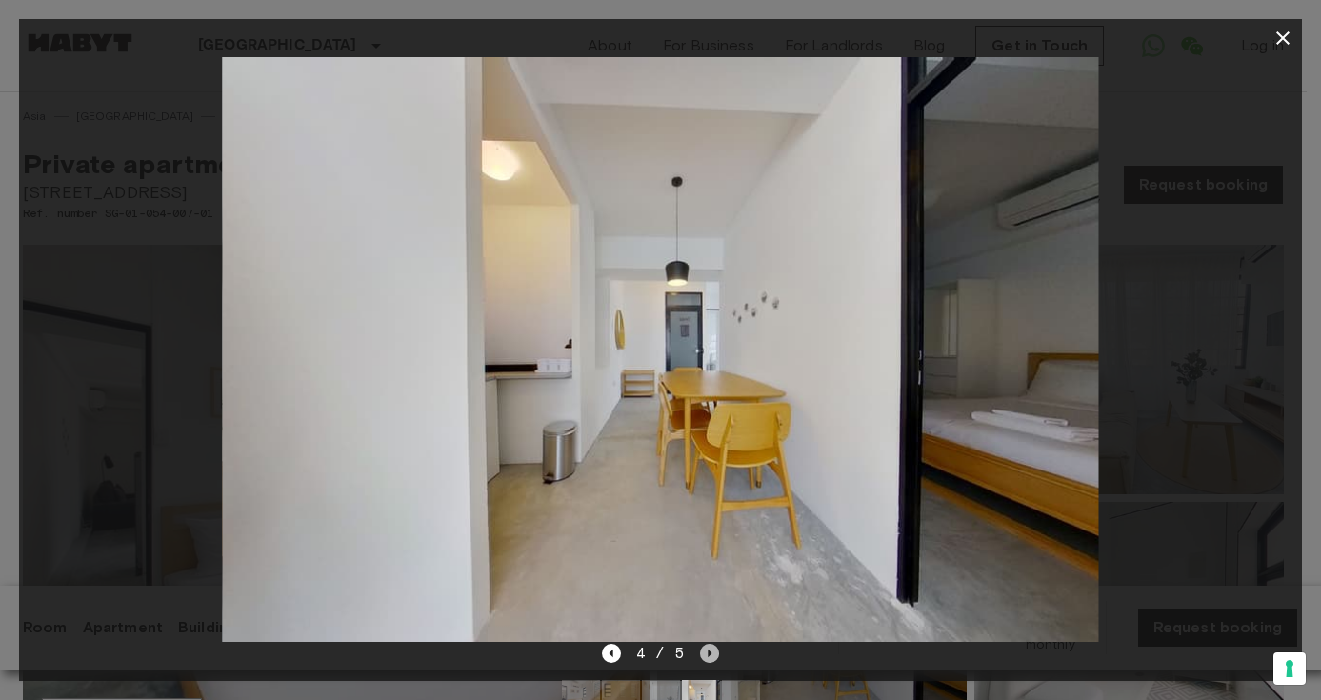
click at [708, 653] on icon "Next image" at bounding box center [710, 653] width 4 height 8
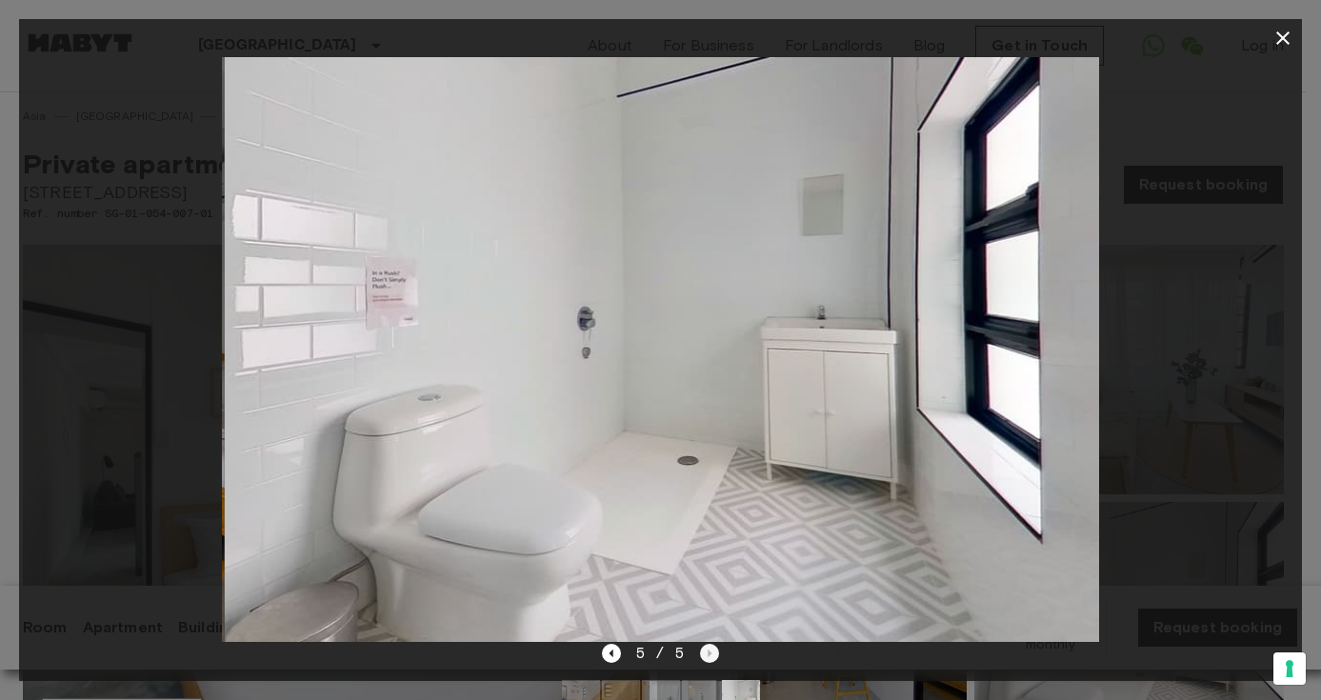
click at [708, 653] on div "5 / 5" at bounding box center [660, 653] width 117 height 23
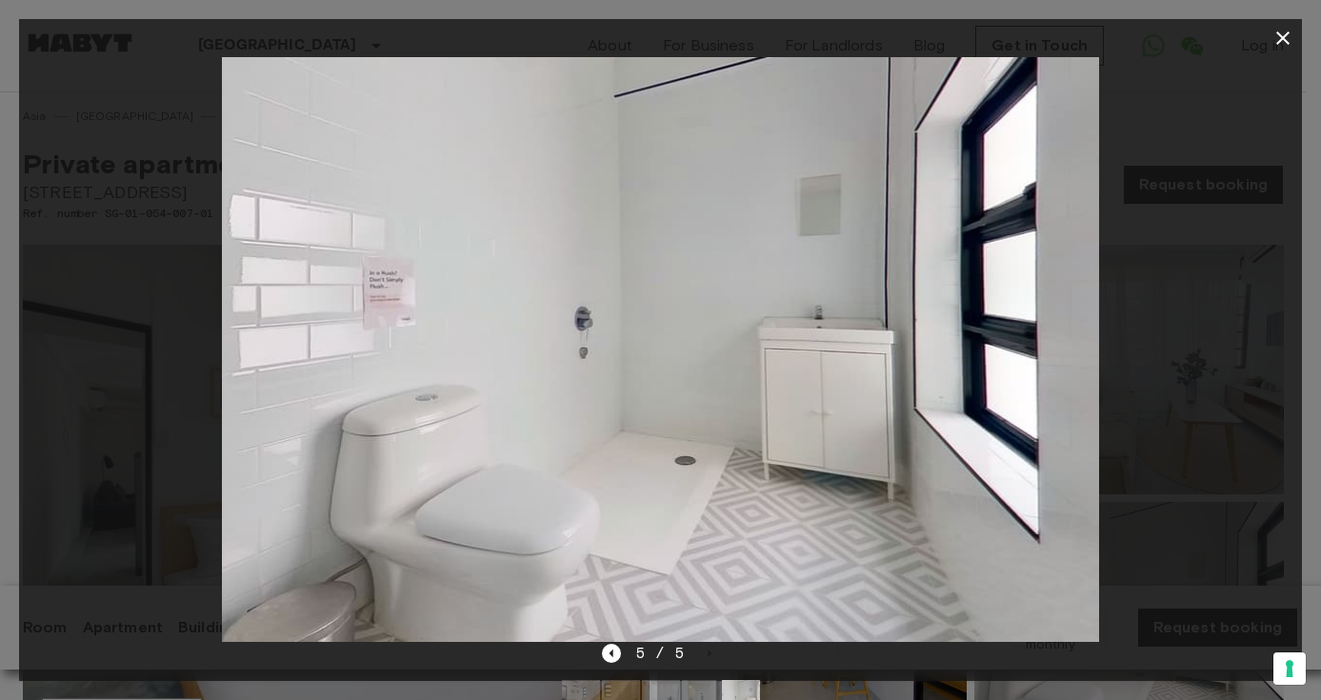
click at [1286, 37] on icon "button" at bounding box center [1283, 38] width 23 height 23
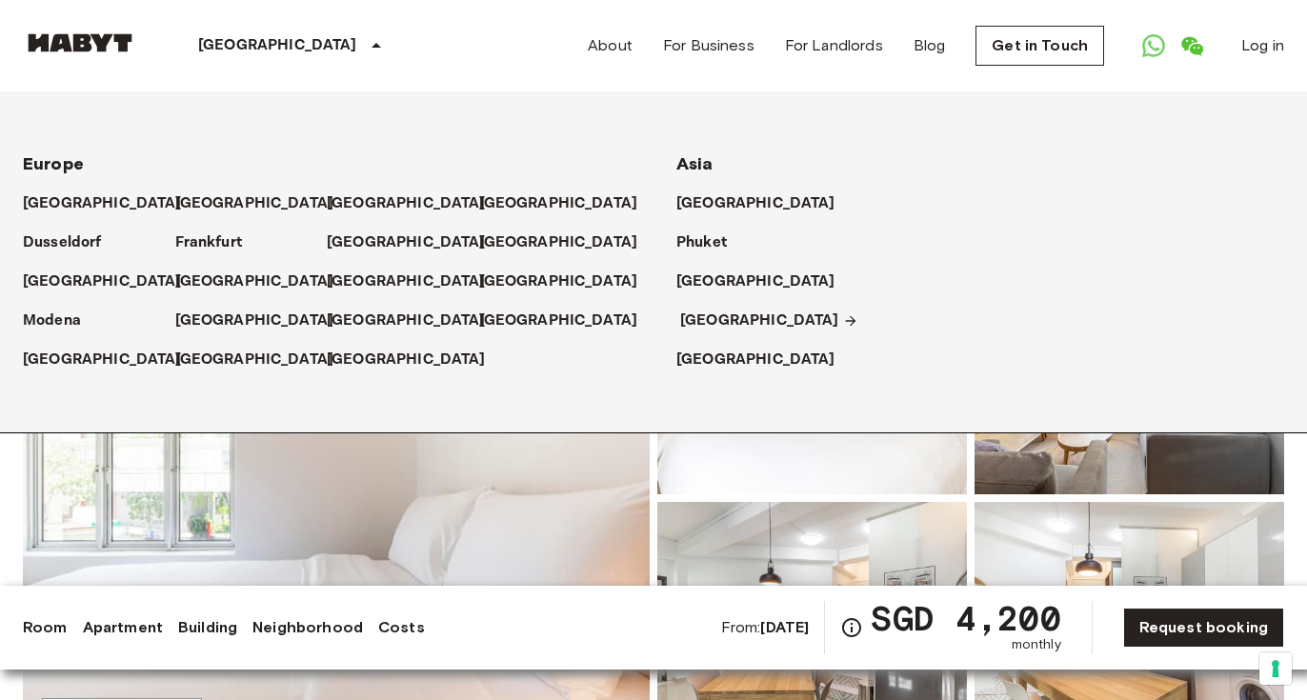
click at [717, 320] on p "[GEOGRAPHIC_DATA]" at bounding box center [759, 321] width 159 height 23
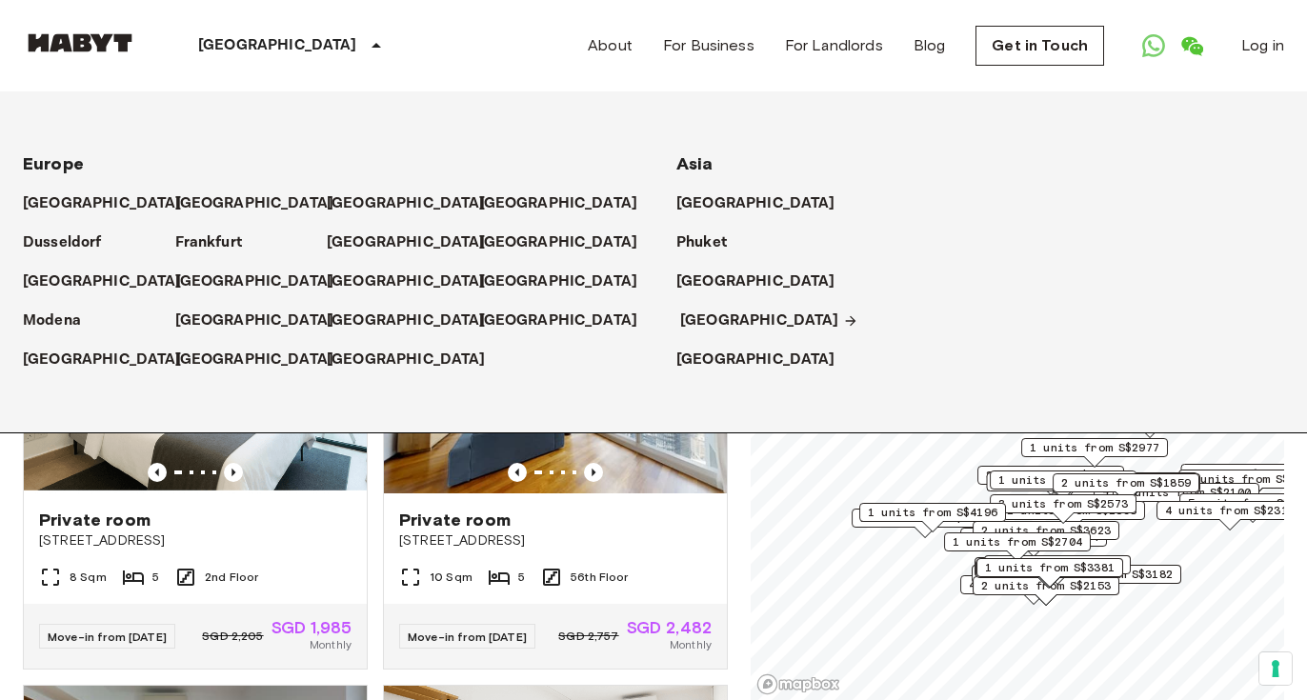
click at [717, 320] on p "[GEOGRAPHIC_DATA]" at bounding box center [759, 321] width 159 height 23
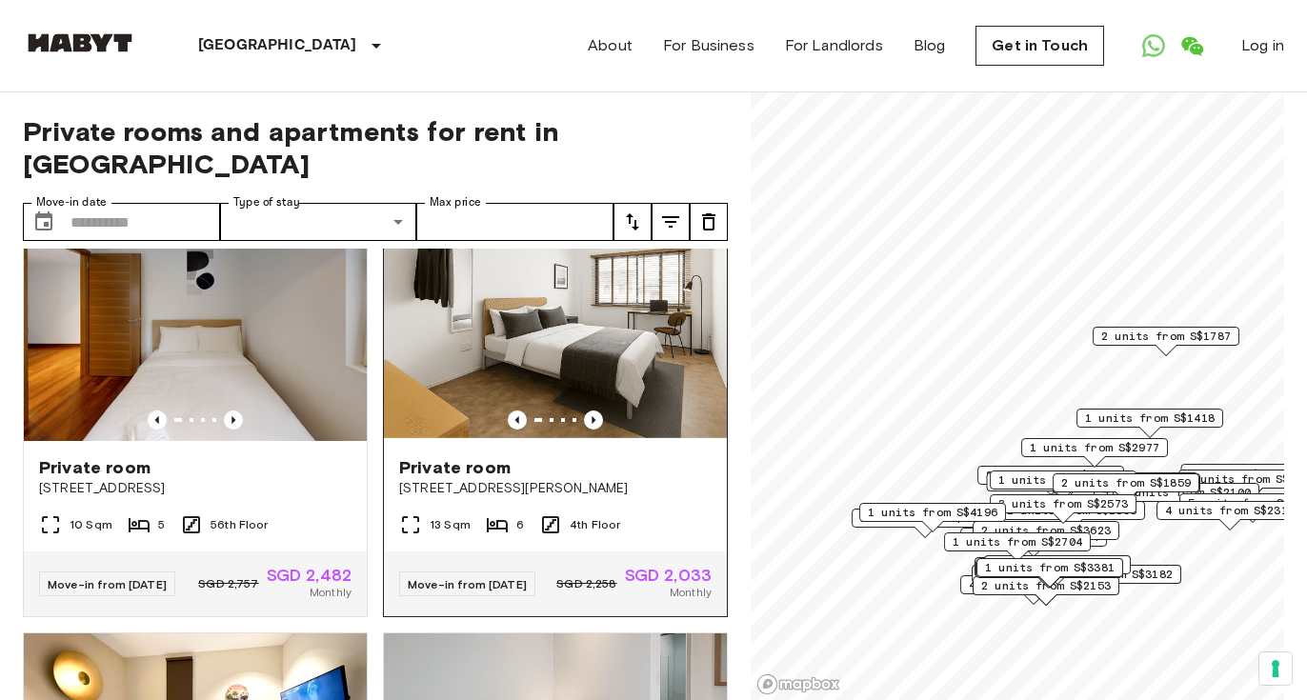
scroll to position [475, 0]
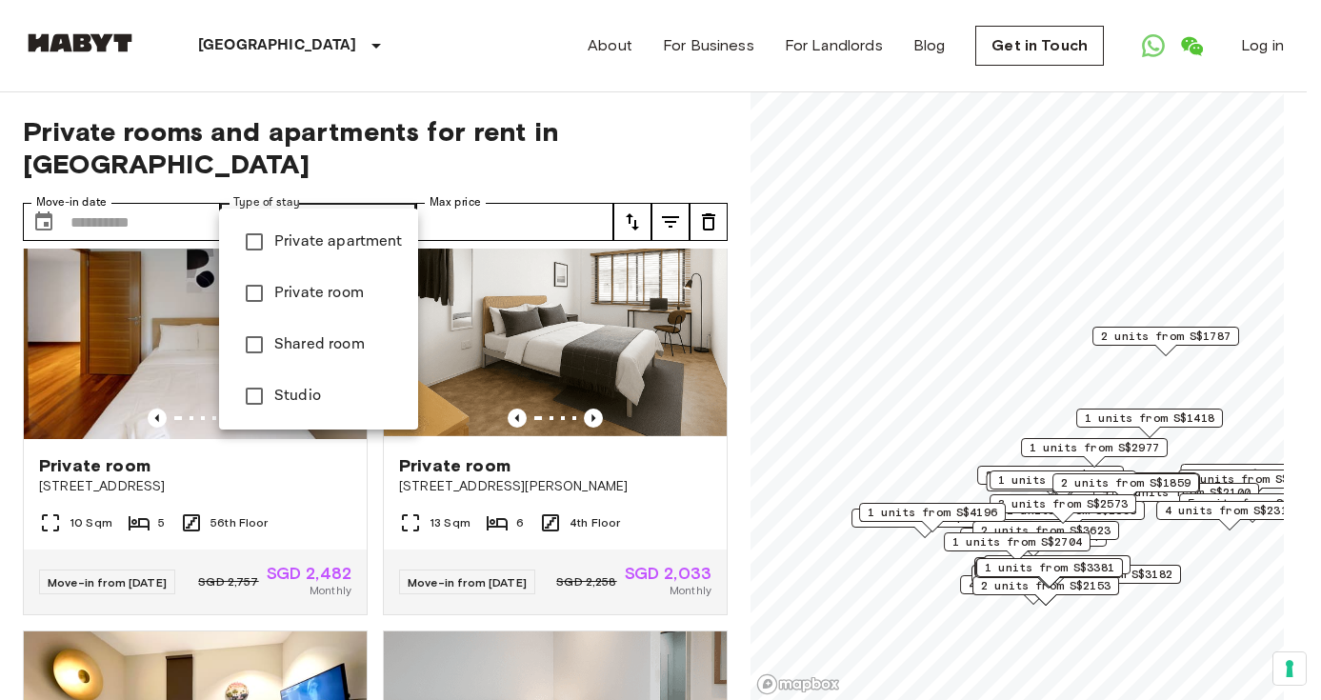
type input "**********"
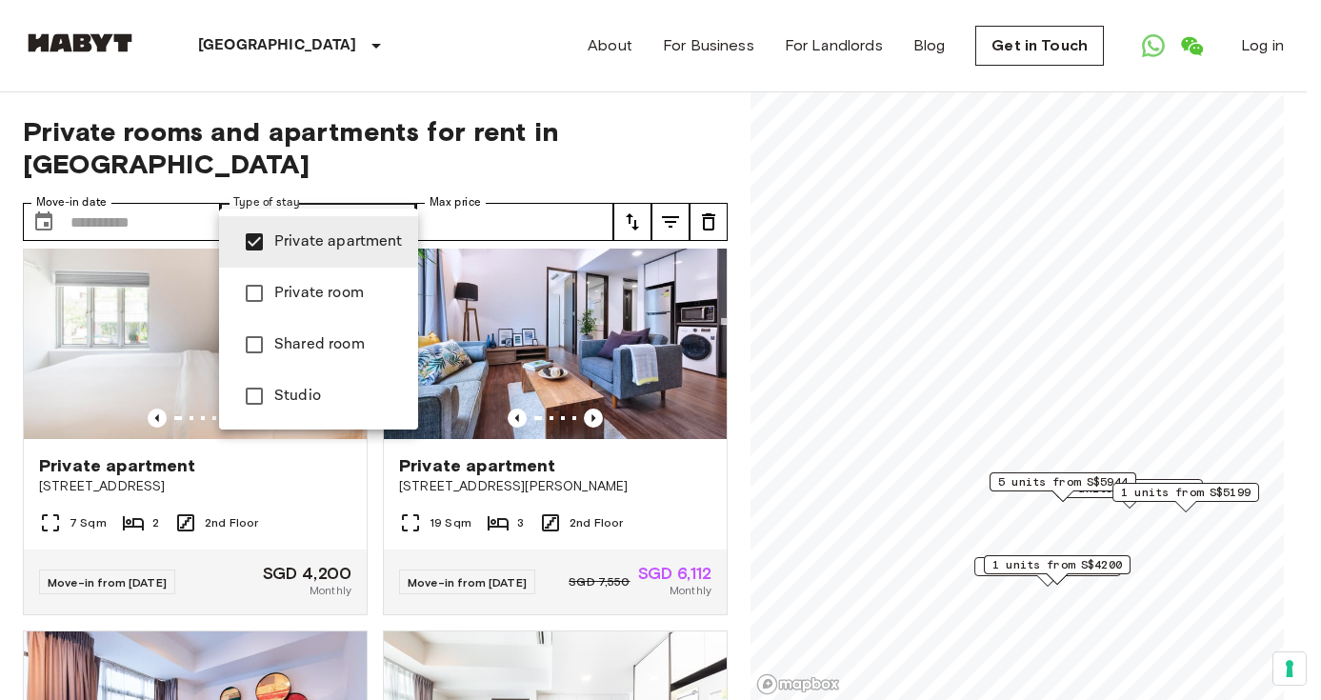
click at [553, 181] on div at bounding box center [660, 350] width 1321 height 700
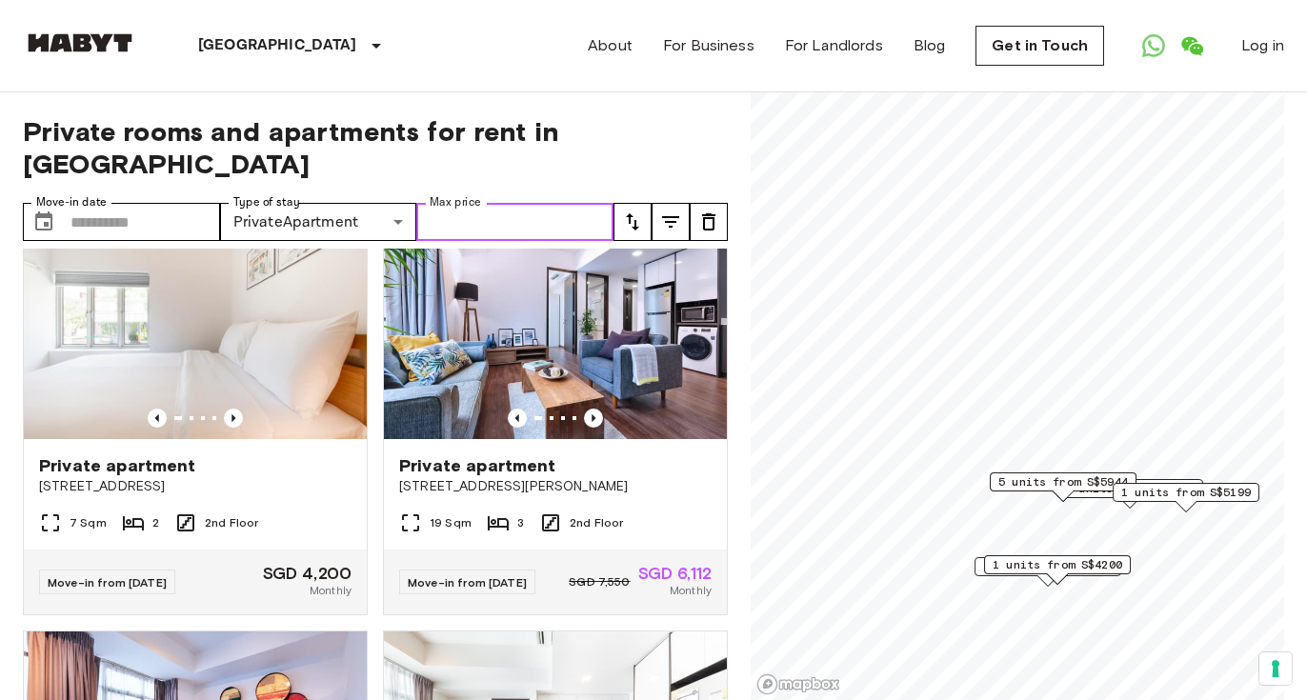
click at [519, 203] on input "Max price" at bounding box center [514, 222] width 197 height 38
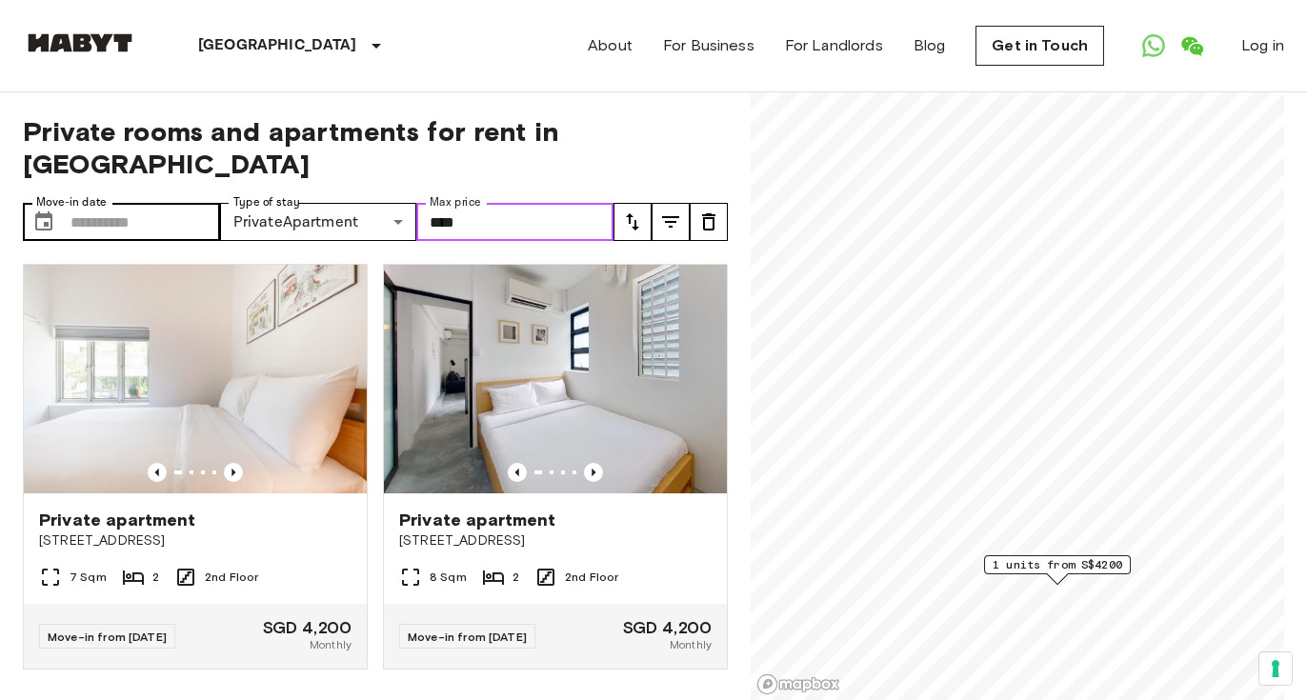
type input "****"
click at [166, 203] on input "Move-in date" at bounding box center [145, 222] width 150 height 38
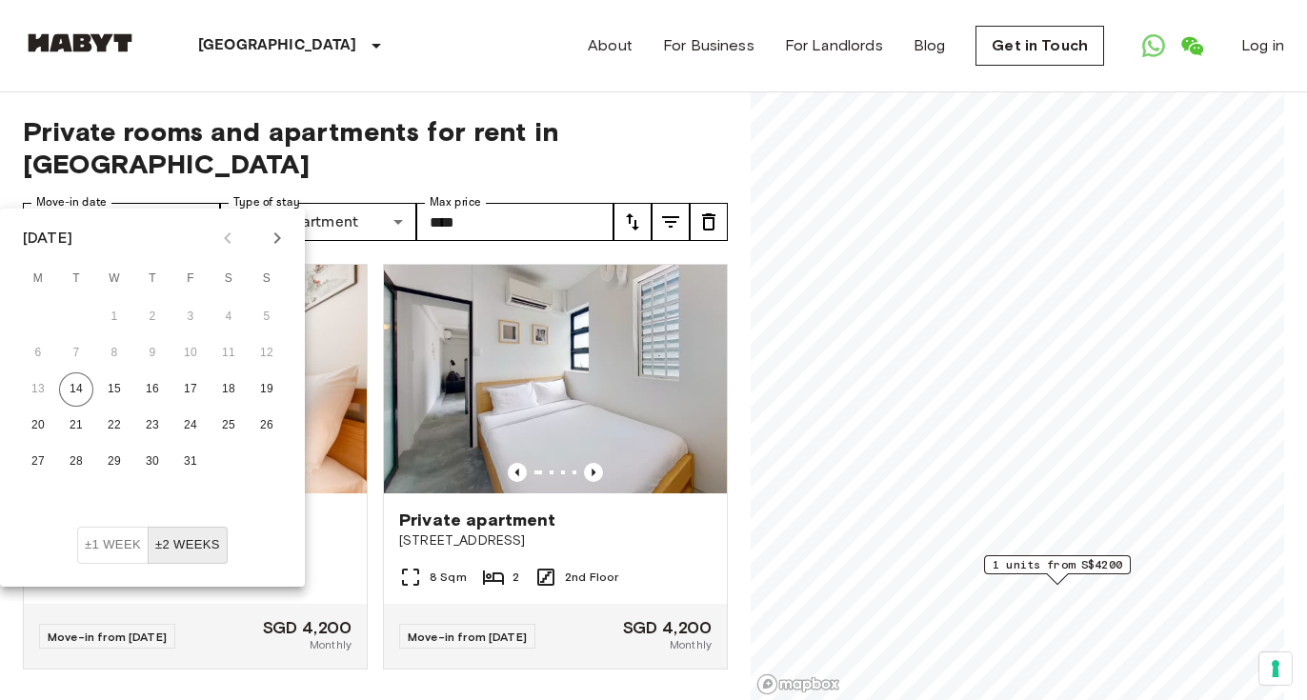
click at [274, 240] on icon "Next month" at bounding box center [277, 238] width 23 height 23
click at [274, 239] on icon "Next month" at bounding box center [277, 238] width 23 height 23
click at [274, 240] on icon "Next month" at bounding box center [277, 238] width 23 height 23
click at [191, 352] on button "9" at bounding box center [190, 353] width 34 height 34
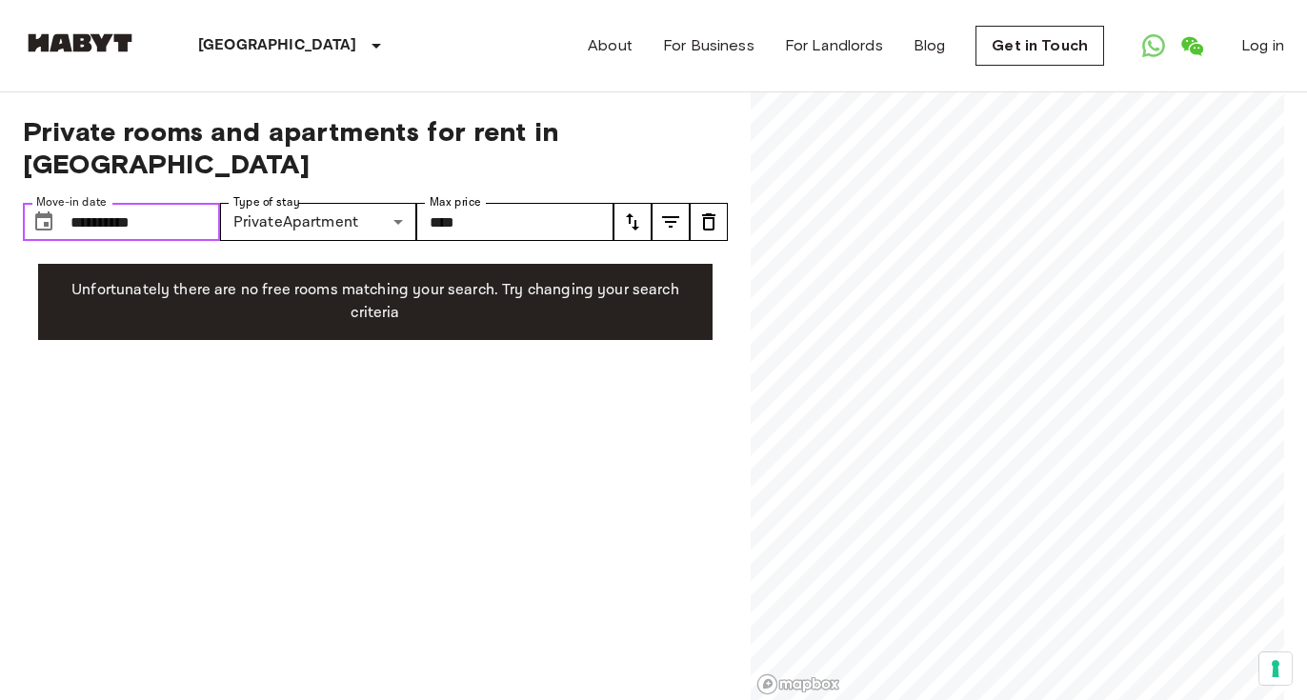
click at [173, 203] on input "**********" at bounding box center [145, 222] width 150 height 38
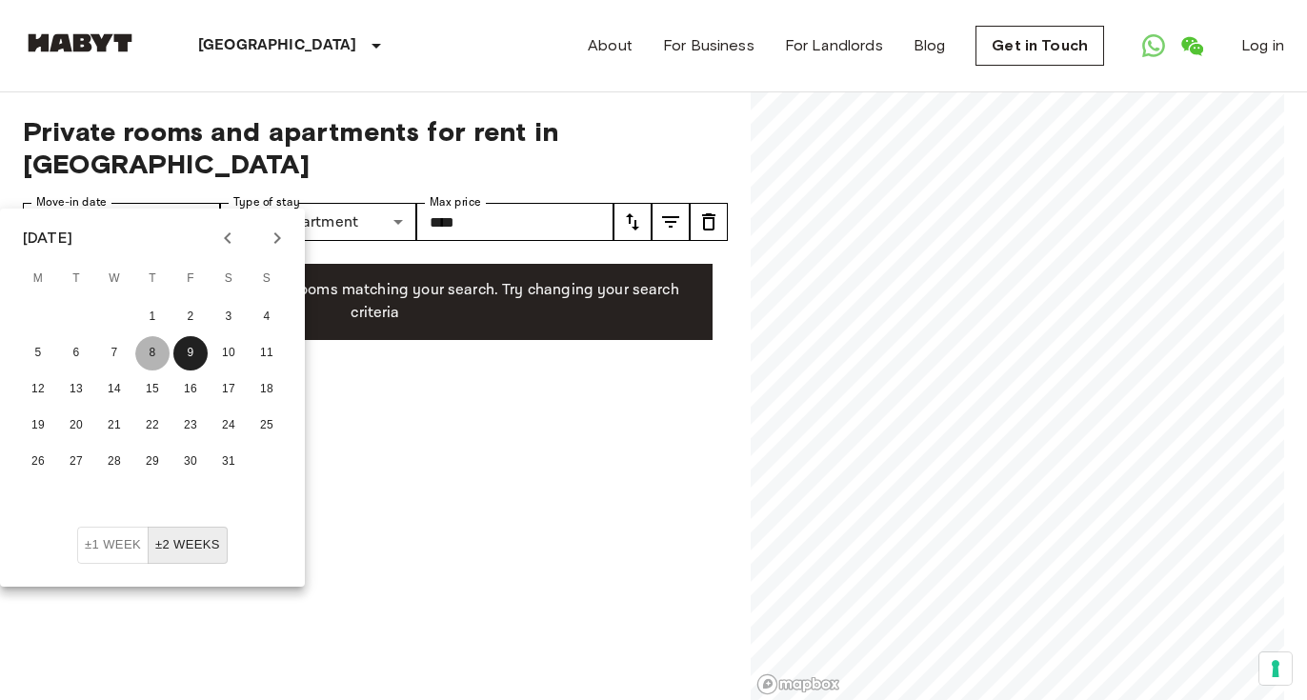
click at [151, 352] on button "8" at bounding box center [152, 353] width 34 height 34
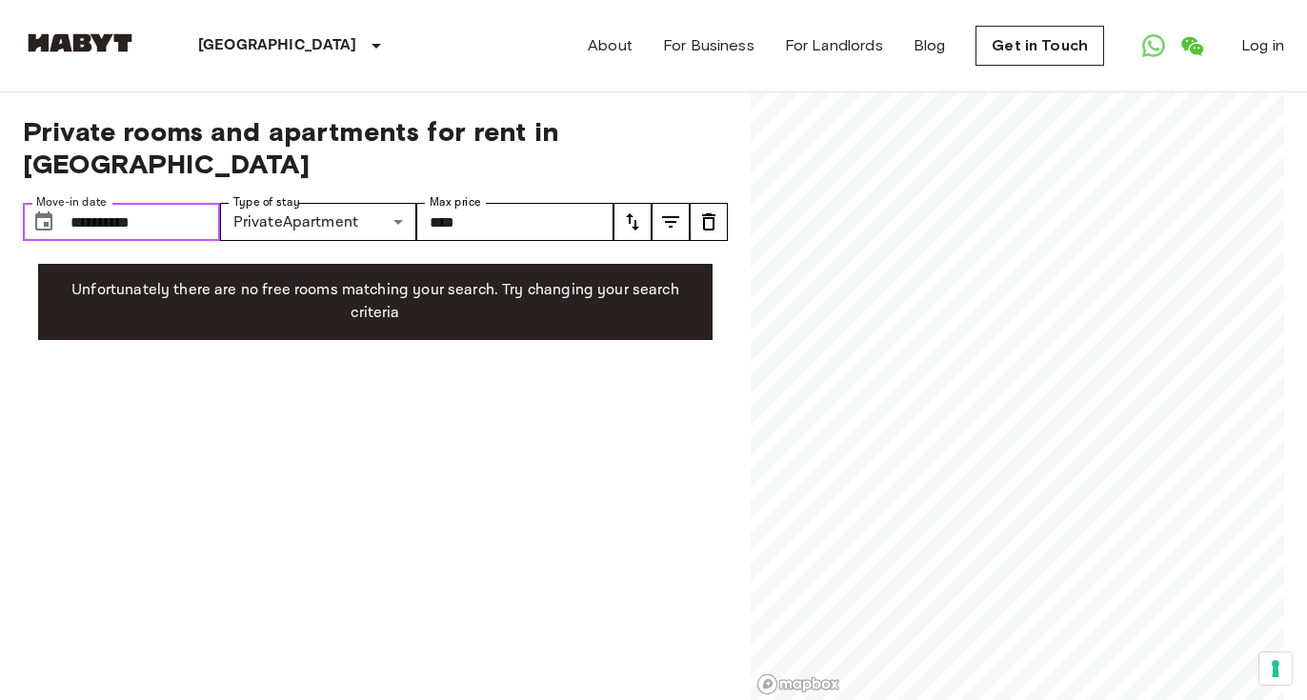
click at [191, 203] on input "**********" at bounding box center [145, 222] width 150 height 38
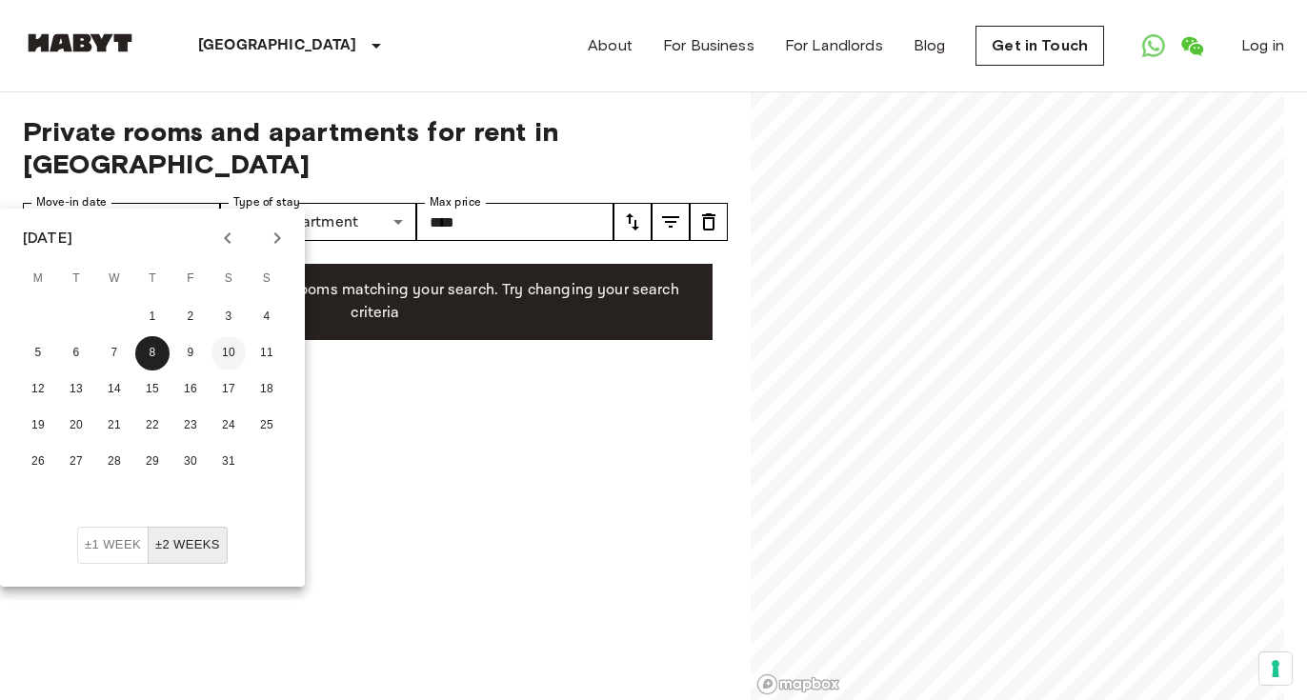
click at [230, 352] on button "10" at bounding box center [228, 353] width 34 height 34
type input "**********"
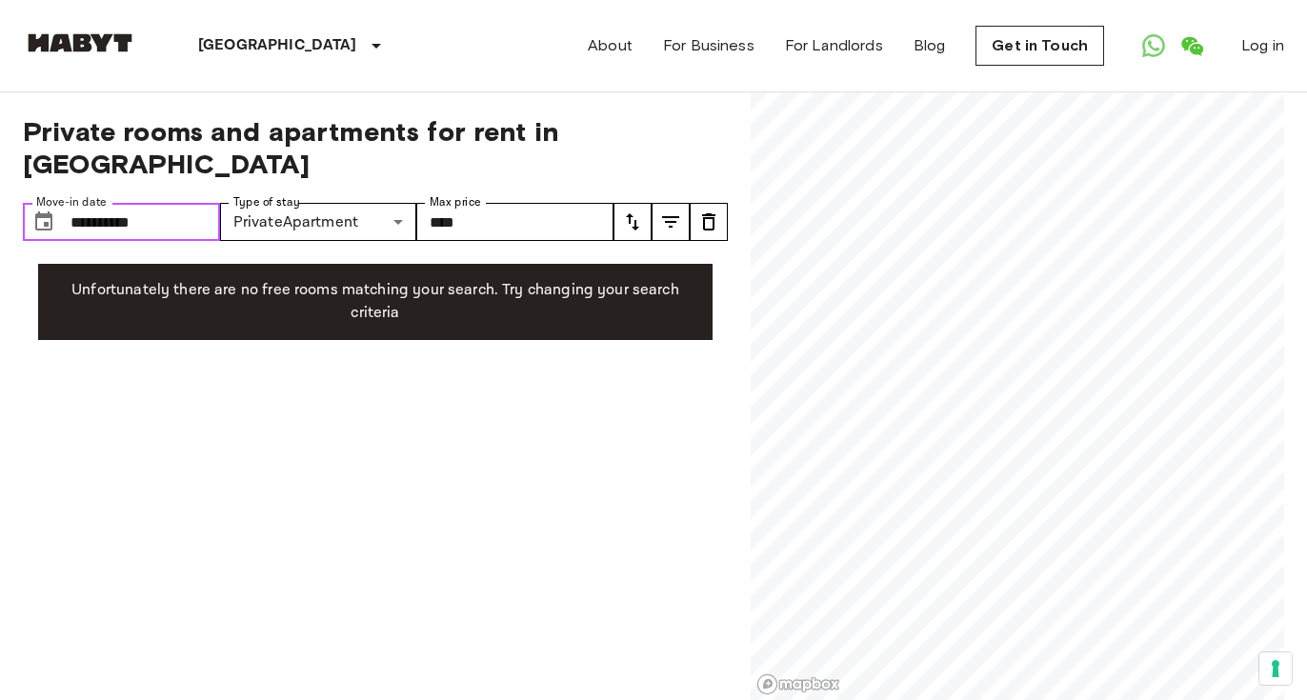
click at [204, 203] on input "**********" at bounding box center [145, 222] width 150 height 38
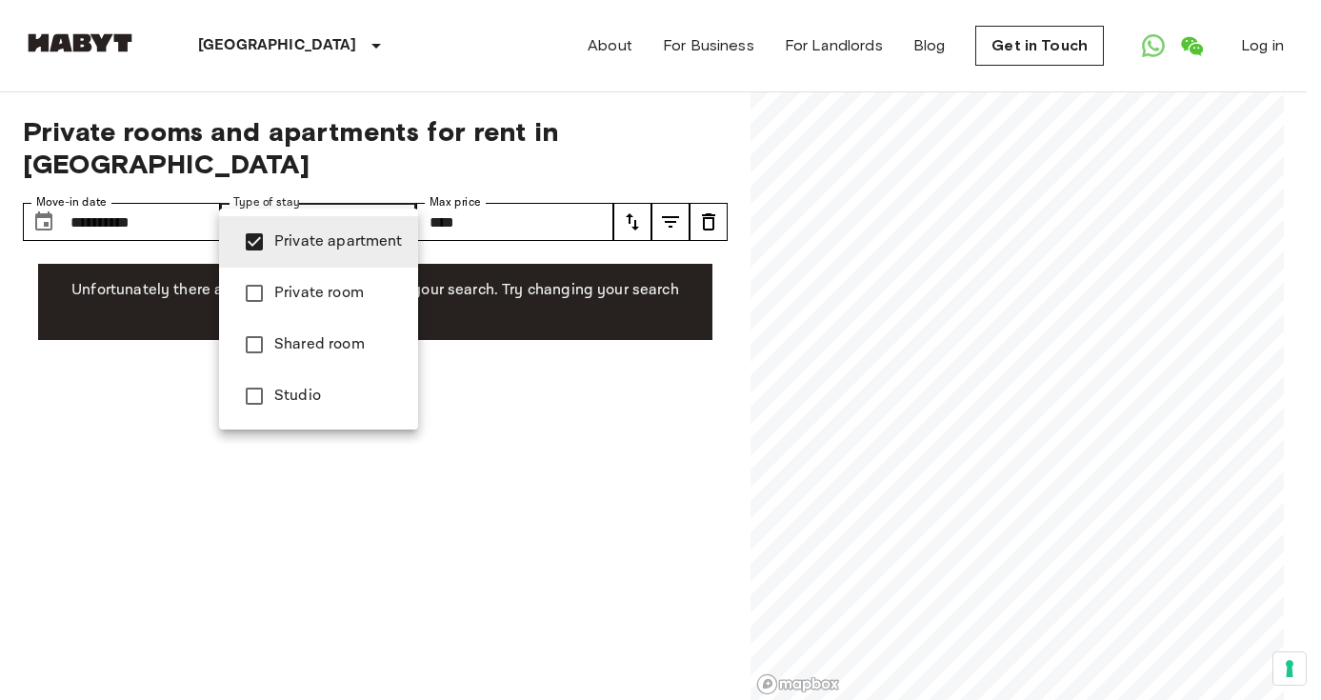
type input "**********"
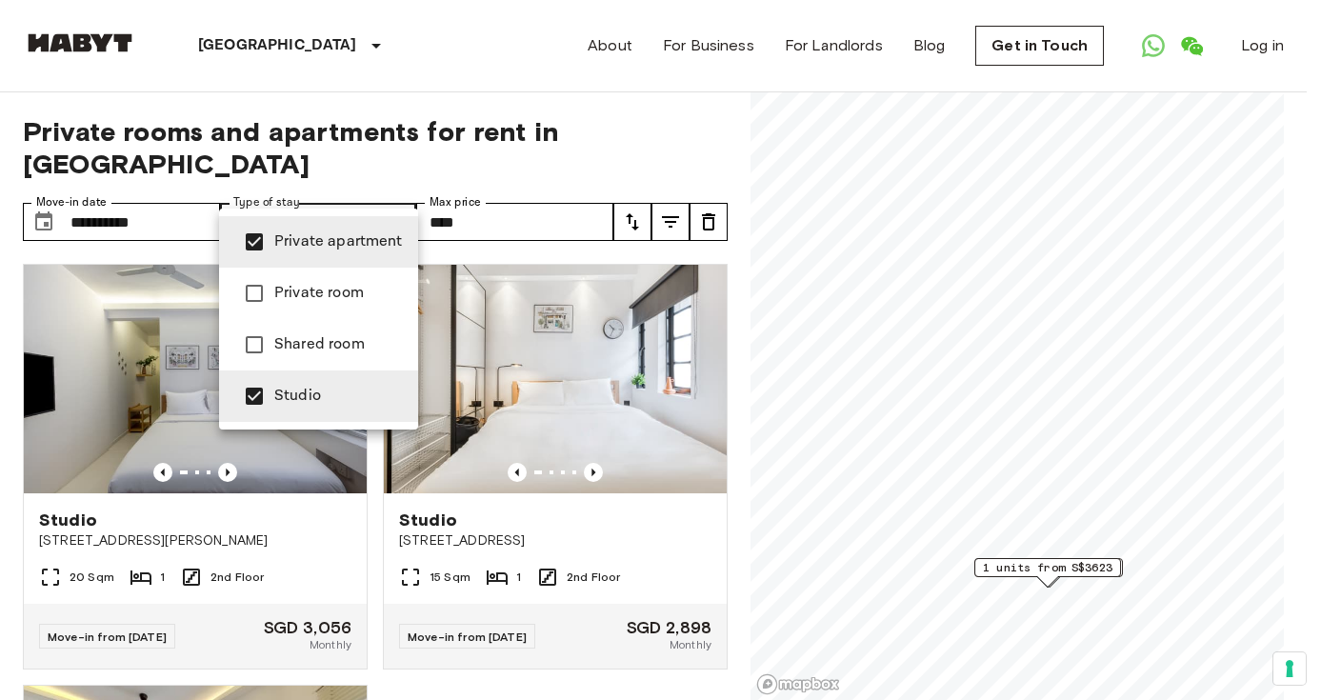
click at [111, 343] on div at bounding box center [660, 350] width 1321 height 700
